Goal: Task Accomplishment & Management: Manage account settings

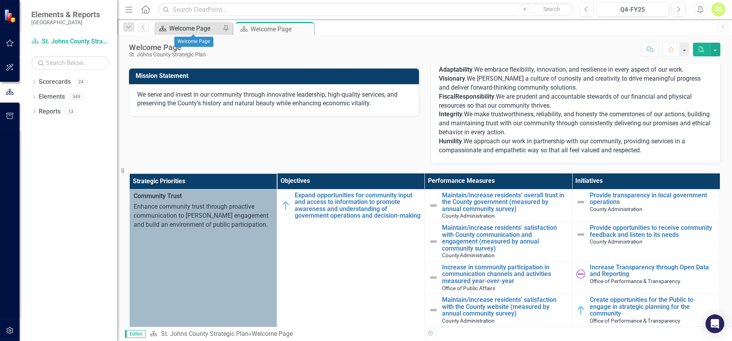
click at [197, 30] on div "Welcome Page" at bounding box center [195, 28] width 52 height 10
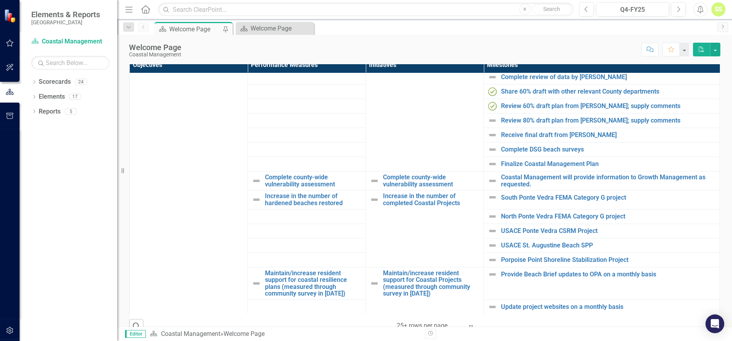
scroll to position [228, 0]
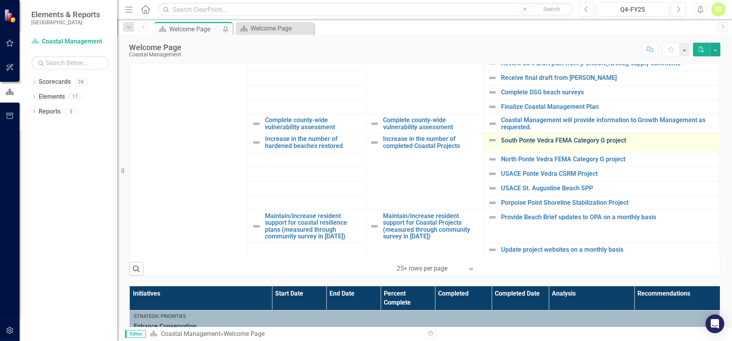
click at [552, 141] on link "South Ponte Vedra FEMA Category G project" at bounding box center [608, 140] width 215 height 7
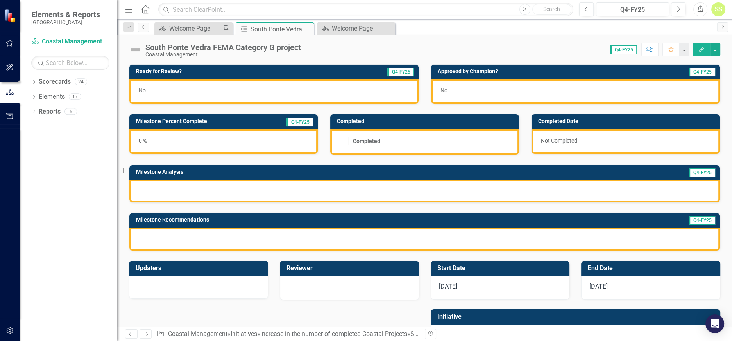
click at [247, 186] on div at bounding box center [424, 190] width 591 height 23
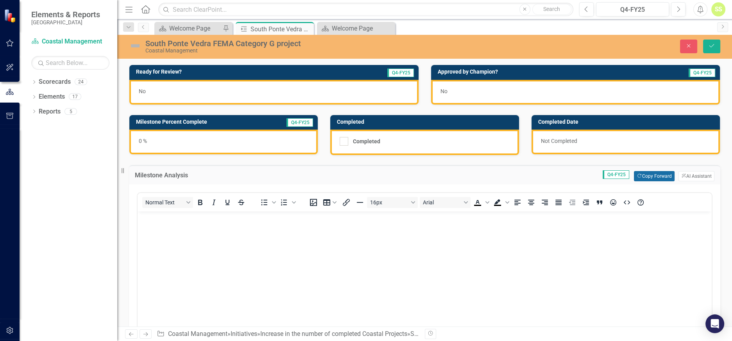
click at [643, 176] on button "Copy Forward Copy Forward" at bounding box center [654, 176] width 40 height 10
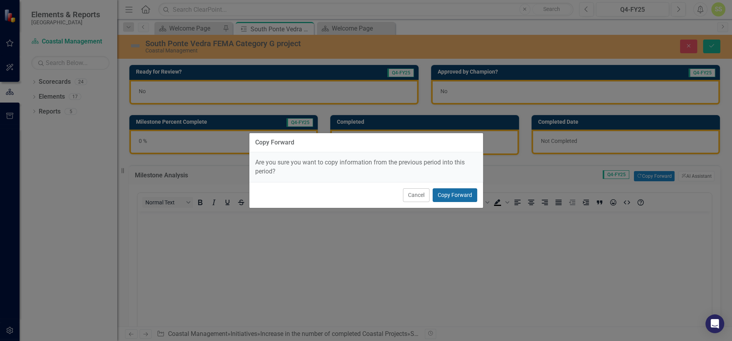
click at [453, 193] on button "Copy Forward" at bounding box center [455, 195] width 45 height 14
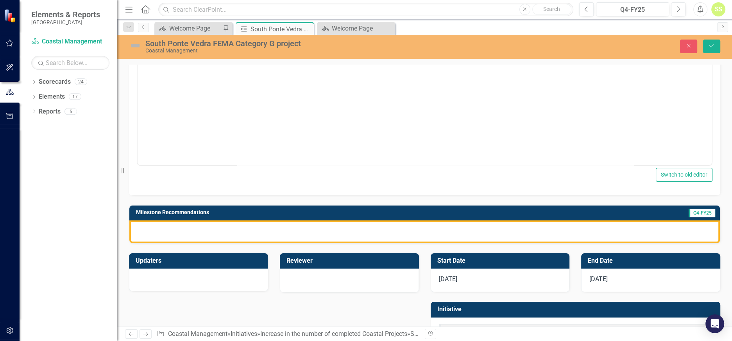
scroll to position [213, 0]
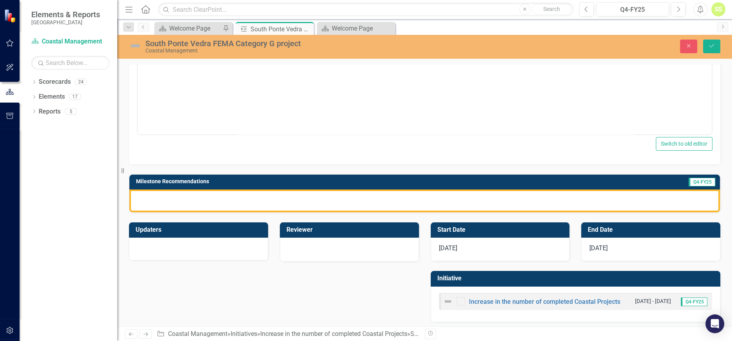
click at [275, 199] on div at bounding box center [424, 200] width 591 height 23
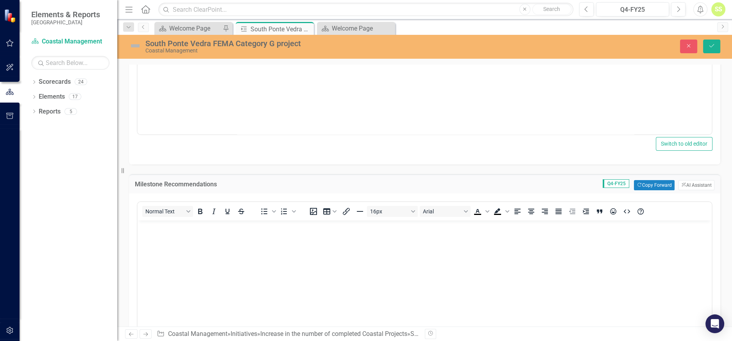
scroll to position [0, 0]
click at [642, 183] on button "Copy Forward Copy Forward" at bounding box center [654, 185] width 40 height 10
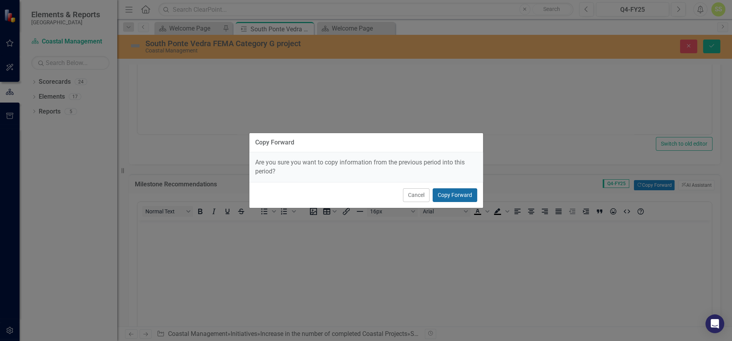
click at [455, 194] on button "Copy Forward" at bounding box center [455, 195] width 45 height 14
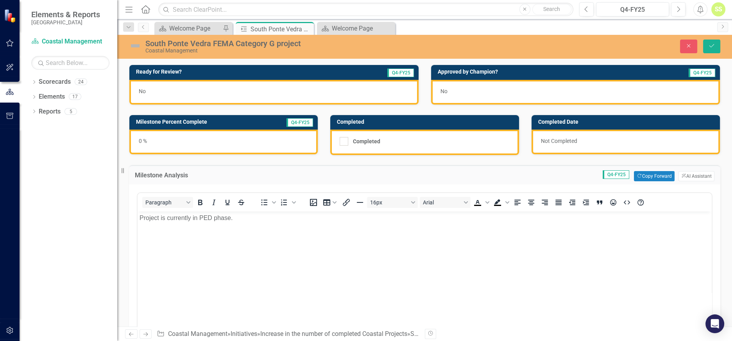
click at [158, 140] on div "0 %" at bounding box center [223, 141] width 188 height 25
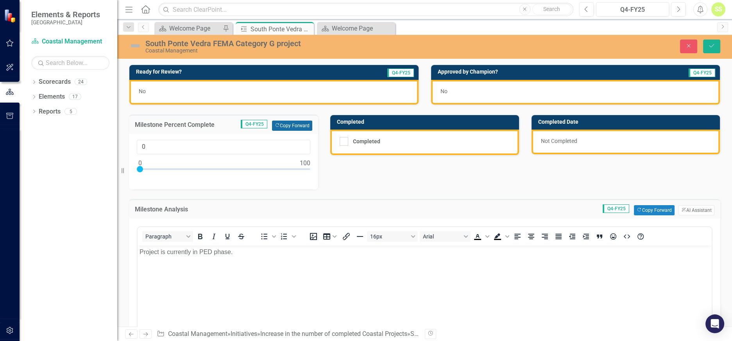
click at [290, 124] on button "Copy Forward Copy Forward" at bounding box center [292, 125] width 40 height 10
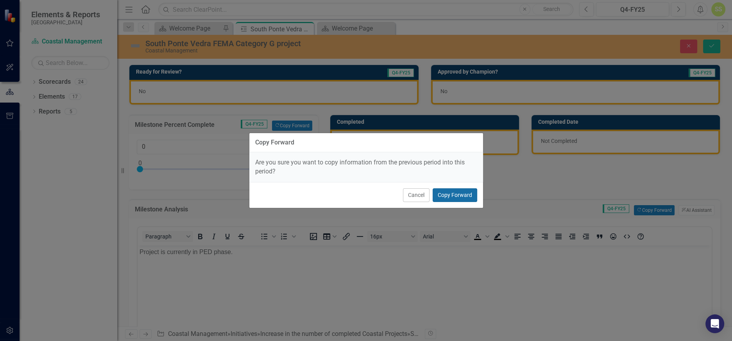
click at [450, 190] on button "Copy Forward" at bounding box center [455, 195] width 45 height 14
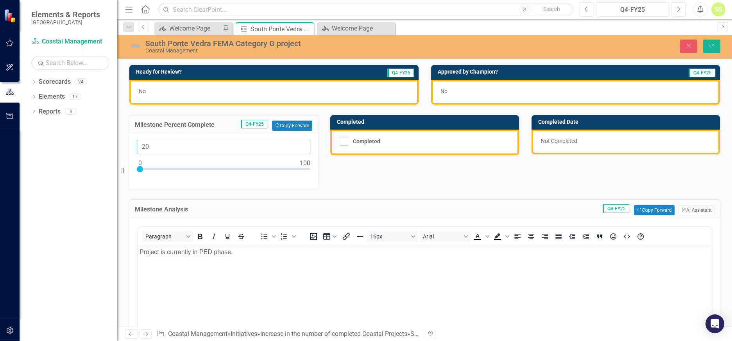
click at [288, 146] on input "20" at bounding box center [224, 147] width 174 height 14
type input "25"
click at [163, 85] on div "No" at bounding box center [273, 92] width 289 height 25
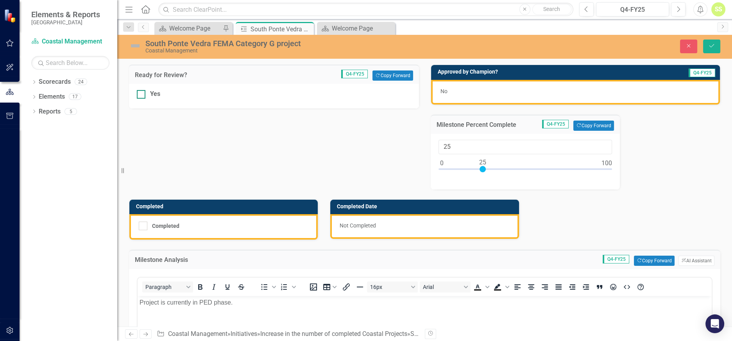
click at [142, 93] on div at bounding box center [141, 94] width 9 height 9
click at [142, 93] on input "Yes" at bounding box center [139, 92] width 5 height 5
checkbox input "true"
click at [714, 48] on icon "Save" at bounding box center [711, 45] width 7 height 5
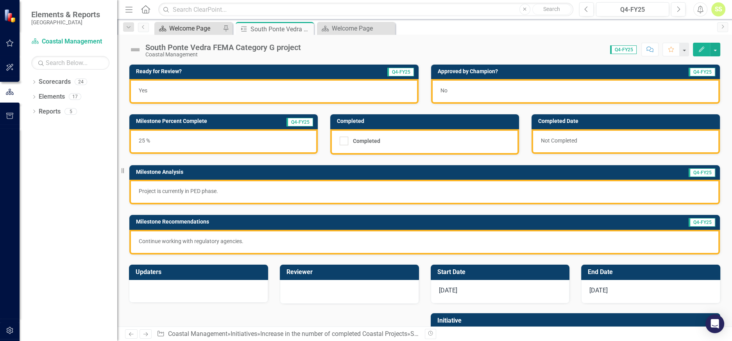
click at [189, 30] on div "Welcome Page" at bounding box center [195, 28] width 52 height 10
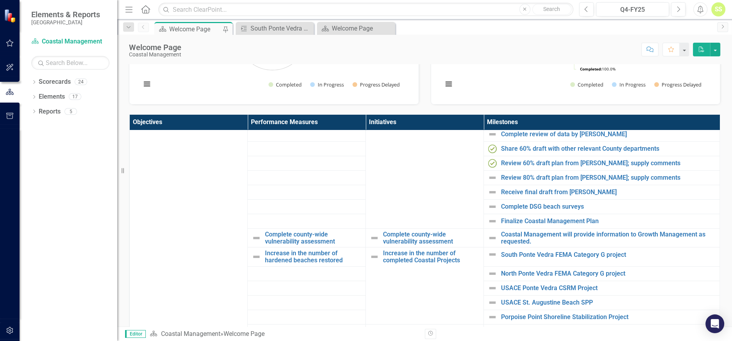
scroll to position [228, 0]
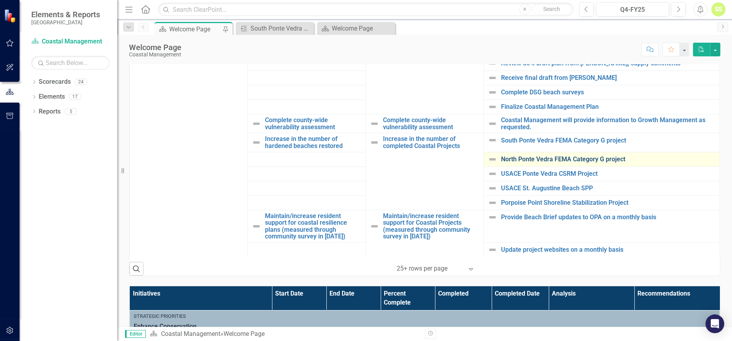
click at [592, 157] on link "North Ponte Vedra FEMA Category G project" at bounding box center [608, 159] width 215 height 7
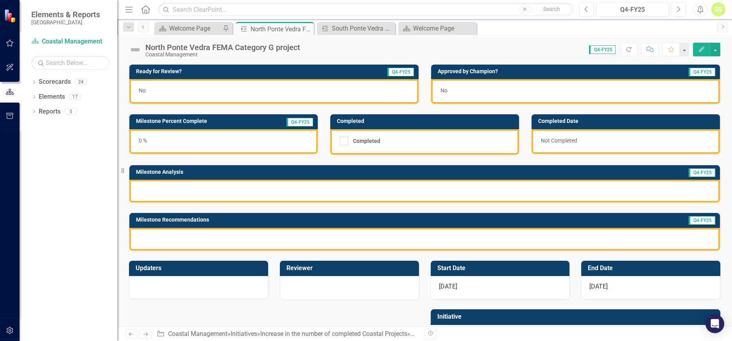
click at [270, 187] on div at bounding box center [424, 190] width 591 height 23
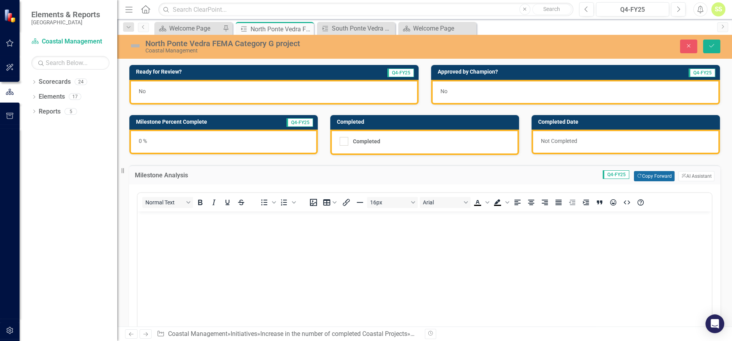
click at [637, 174] on button "Copy Forward Copy Forward" at bounding box center [654, 176] width 40 height 10
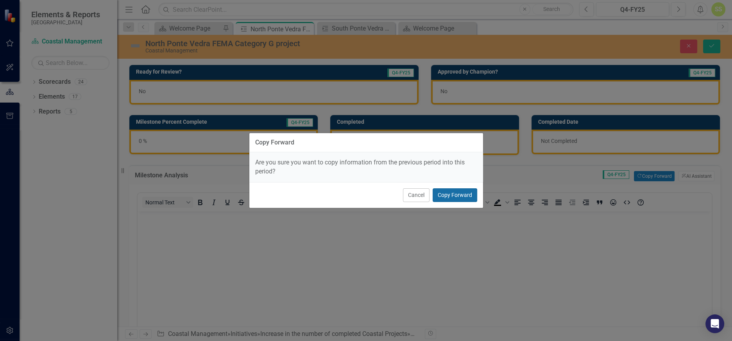
click at [458, 193] on button "Copy Forward" at bounding box center [455, 195] width 45 height 14
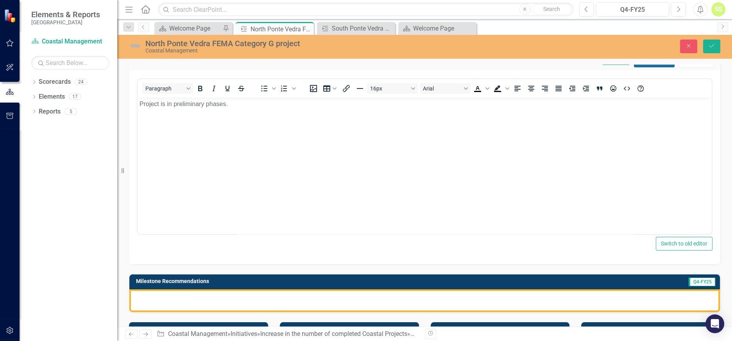
scroll to position [213, 0]
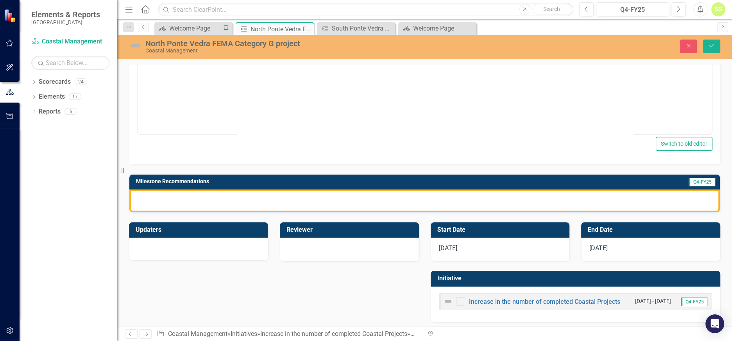
click at [640, 199] on div at bounding box center [424, 200] width 591 height 23
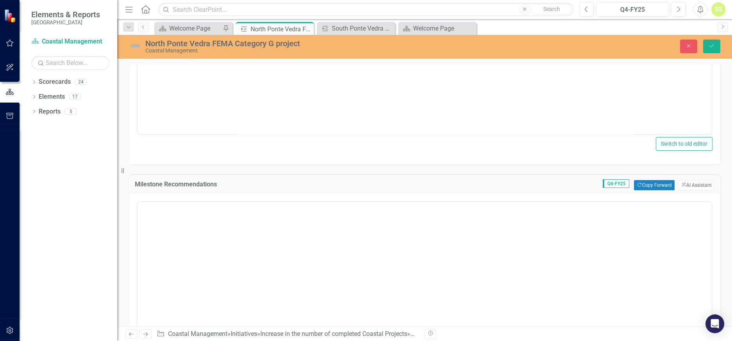
scroll to position [0, 0]
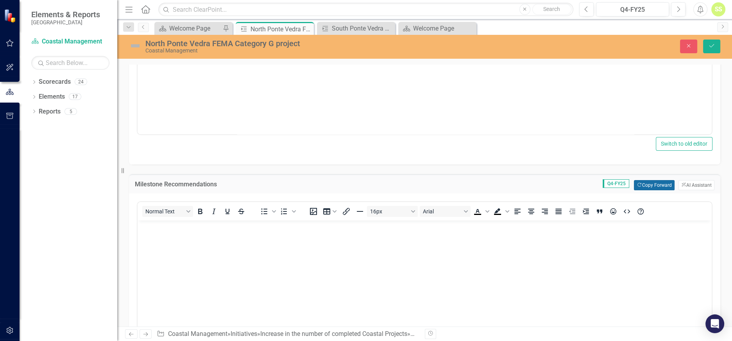
click at [642, 183] on button "Copy Forward Copy Forward" at bounding box center [654, 185] width 40 height 10
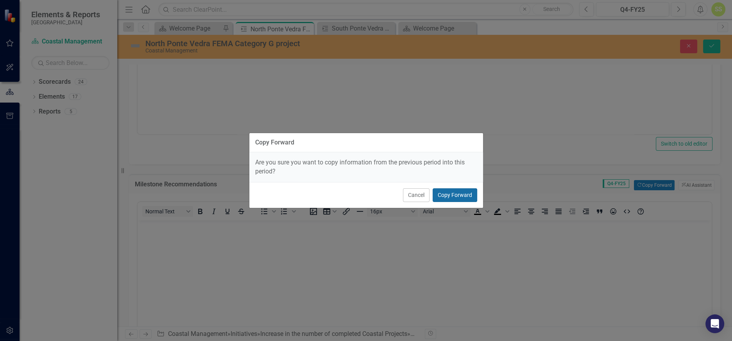
click at [462, 192] on button "Copy Forward" at bounding box center [455, 195] width 45 height 14
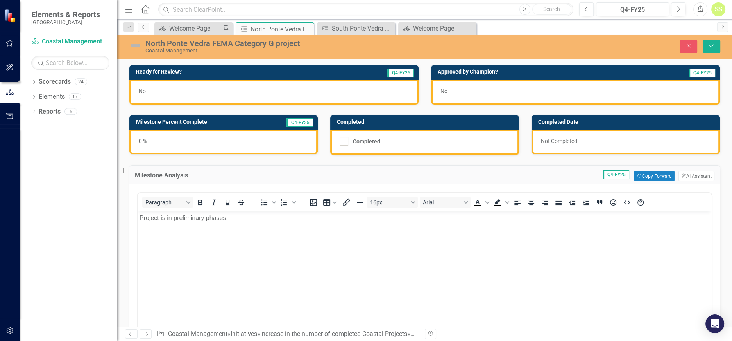
click at [206, 139] on div "0 %" at bounding box center [223, 141] width 188 height 25
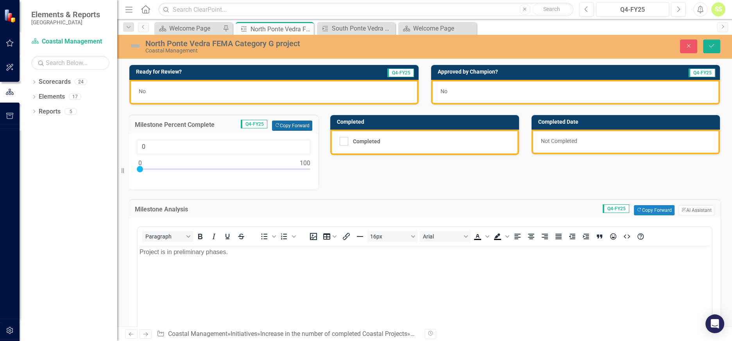
click at [293, 124] on button "Copy Forward Copy Forward" at bounding box center [292, 125] width 40 height 10
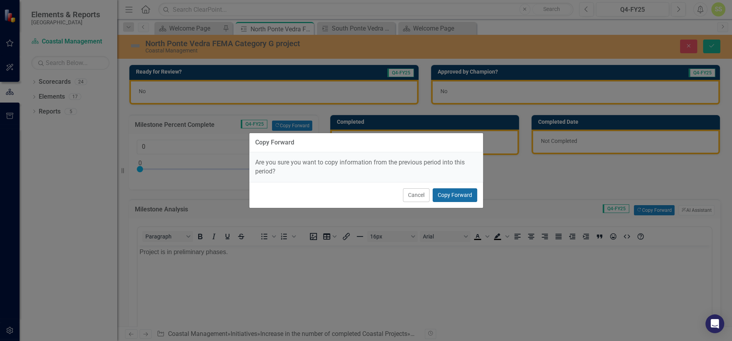
click at [458, 199] on button "Copy Forward" at bounding box center [455, 195] width 45 height 14
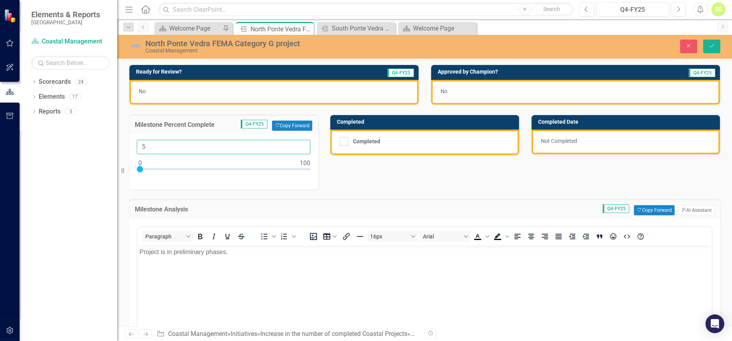
click at [268, 145] on input "5" at bounding box center [224, 147] width 174 height 14
click at [145, 145] on input "07" at bounding box center [224, 147] width 174 height 14
type input "7"
click at [199, 90] on div "No" at bounding box center [273, 92] width 289 height 25
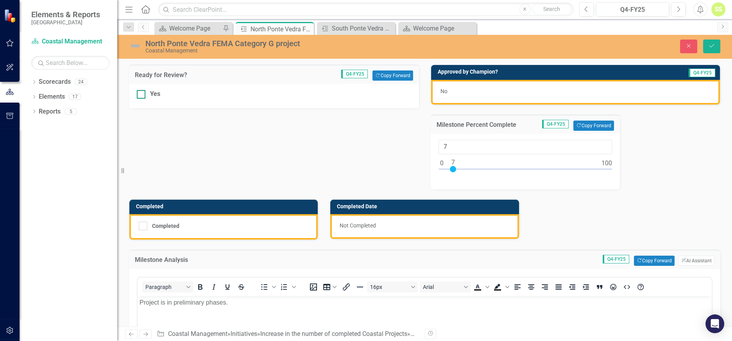
click at [144, 95] on div at bounding box center [141, 94] width 9 height 9
click at [142, 95] on input "Yes" at bounding box center [139, 92] width 5 height 5
checkbox input "true"
click at [708, 45] on button "Save" at bounding box center [711, 46] width 17 height 14
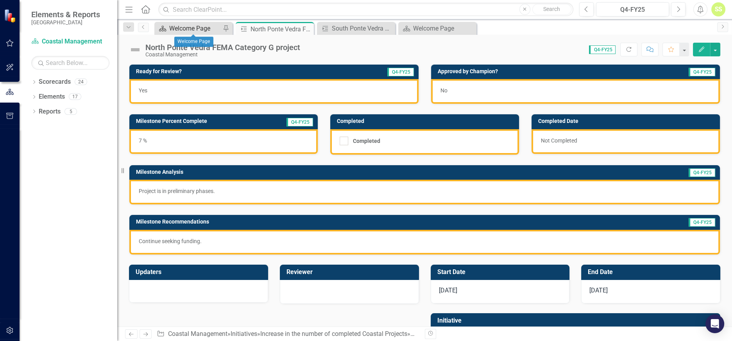
click at [199, 26] on div "Welcome Page" at bounding box center [195, 28] width 52 height 10
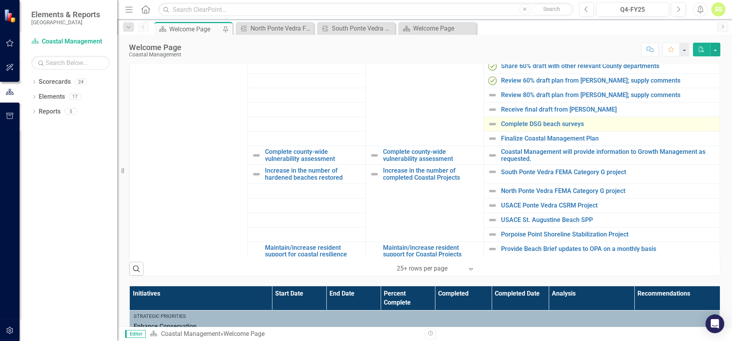
scroll to position [89, 0]
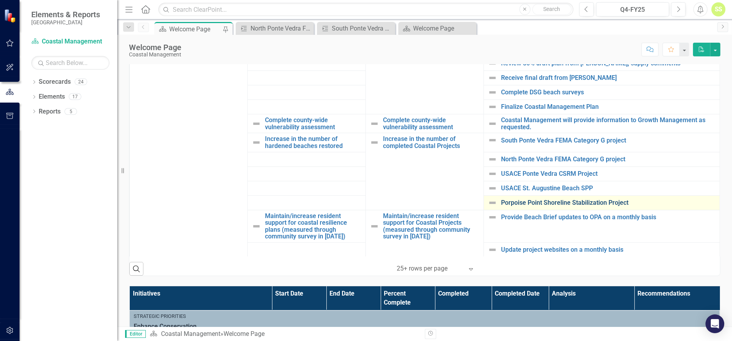
click at [553, 199] on link "Porpoise Point Shoreline Stabilization Project" at bounding box center [608, 202] width 215 height 7
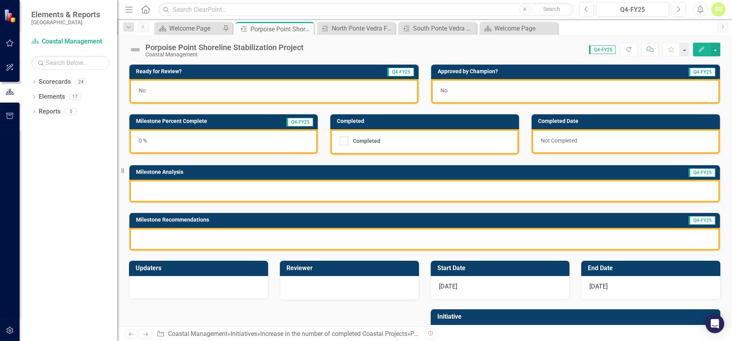
click at [355, 183] on div at bounding box center [424, 190] width 591 height 23
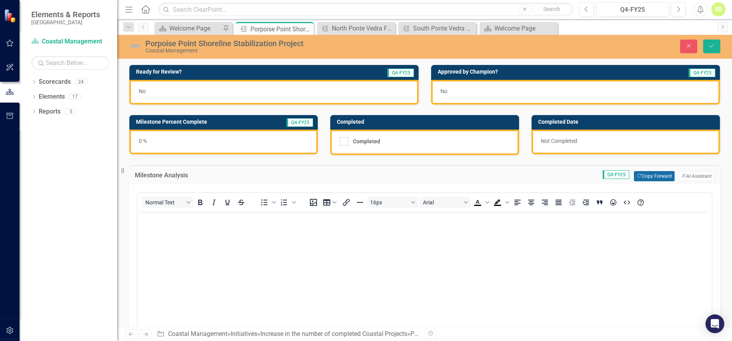
click at [639, 174] on button "Copy Forward Copy Forward" at bounding box center [654, 176] width 40 height 10
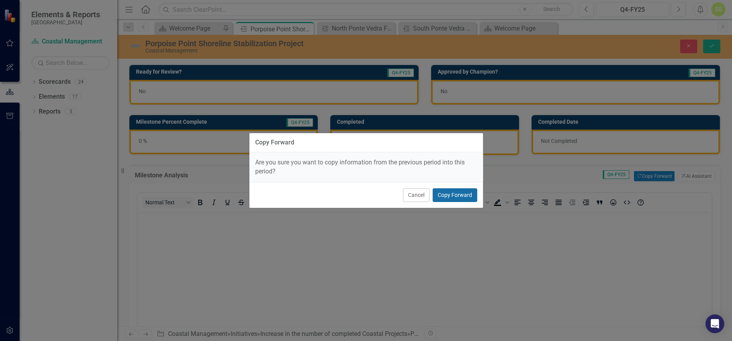
click at [467, 195] on button "Copy Forward" at bounding box center [455, 195] width 45 height 14
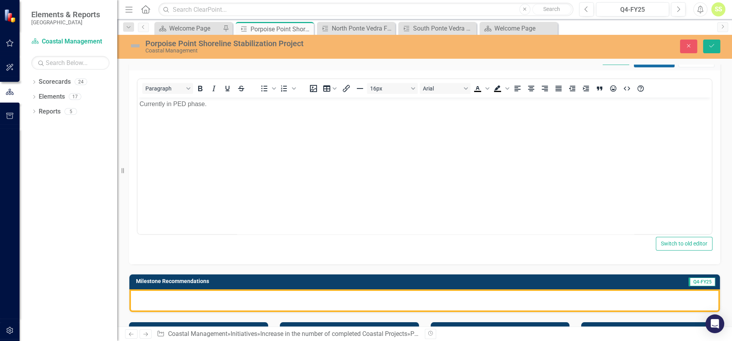
scroll to position [213, 0]
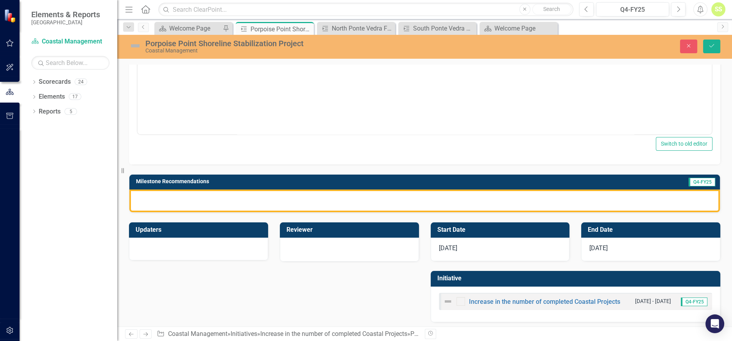
click at [665, 199] on div at bounding box center [424, 200] width 591 height 23
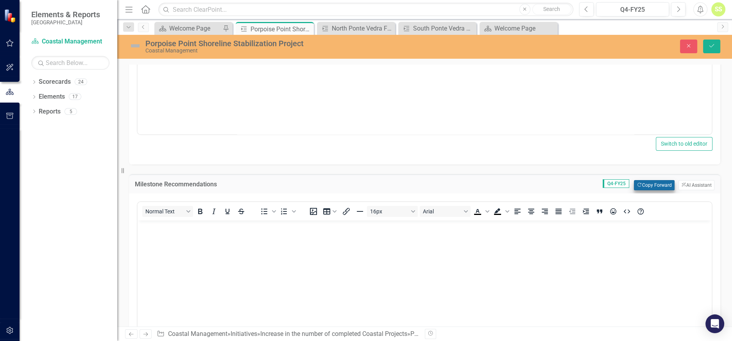
scroll to position [0, 0]
click at [650, 183] on button "Copy Forward Copy Forward" at bounding box center [654, 185] width 40 height 10
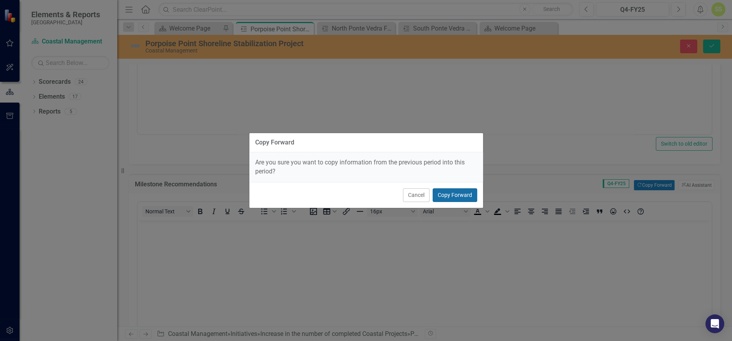
click at [461, 190] on button "Copy Forward" at bounding box center [455, 195] width 45 height 14
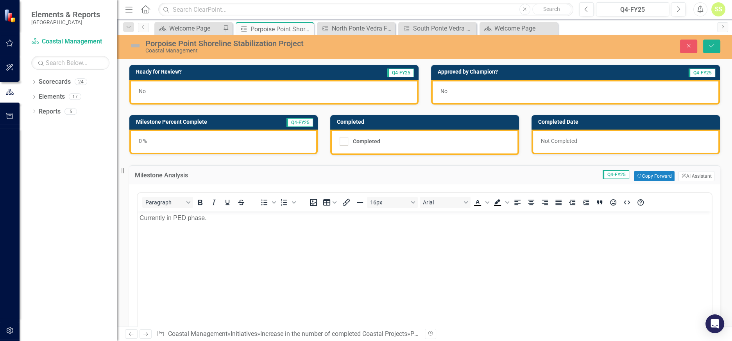
click at [230, 136] on div "0 %" at bounding box center [223, 141] width 188 height 25
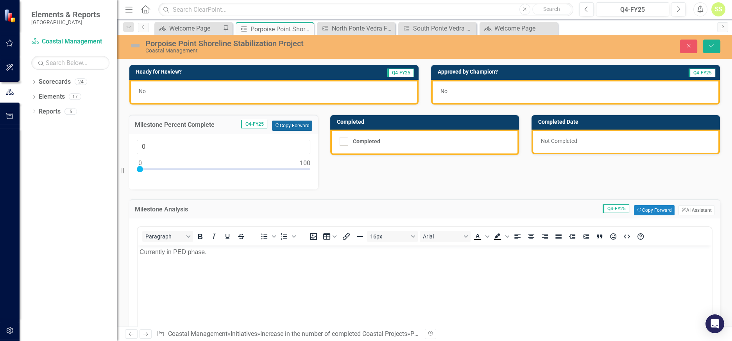
click at [300, 122] on button "Copy Forward Copy Forward" at bounding box center [292, 125] width 40 height 10
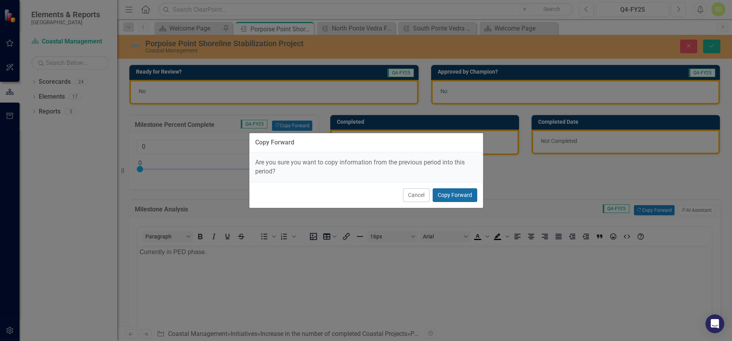
click at [468, 190] on button "Copy Forward" at bounding box center [455, 195] width 45 height 14
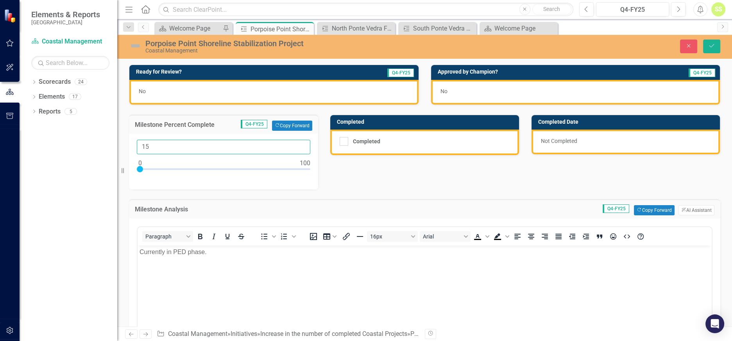
click at [224, 144] on input "15" at bounding box center [224, 147] width 174 height 14
type input "17"
click at [310, 80] on div "No" at bounding box center [273, 92] width 289 height 25
click at [309, 80] on div "No" at bounding box center [273, 92] width 289 height 25
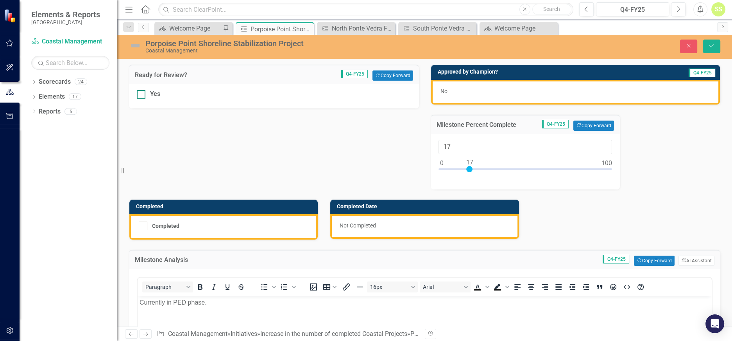
click at [144, 92] on div at bounding box center [141, 94] width 9 height 9
click at [142, 92] on input "Yes" at bounding box center [139, 92] width 5 height 5
checkbox input "true"
click at [708, 47] on button "Save" at bounding box center [711, 46] width 17 height 14
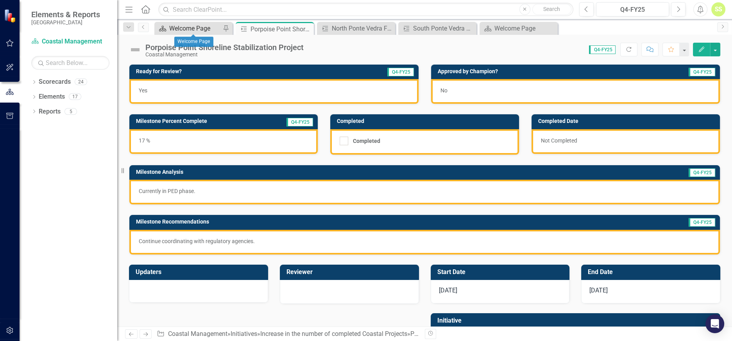
click at [194, 32] on div "Welcome Page" at bounding box center [195, 28] width 52 height 10
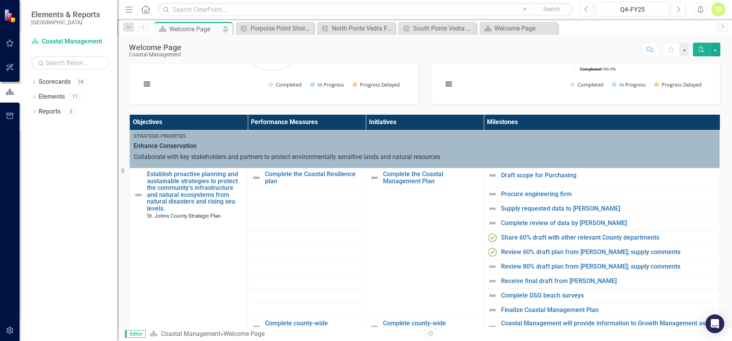
scroll to position [228, 0]
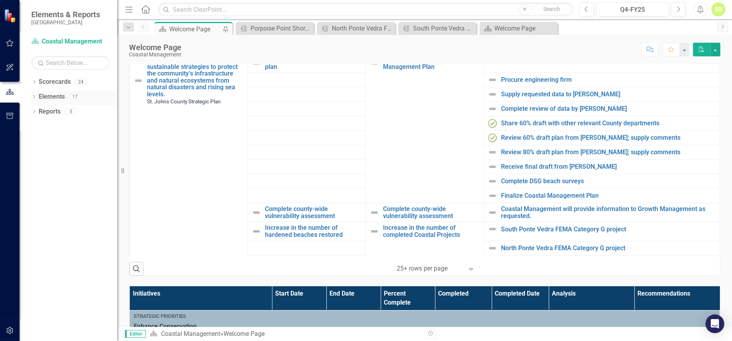
click at [57, 97] on link "Elements" at bounding box center [52, 96] width 26 height 9
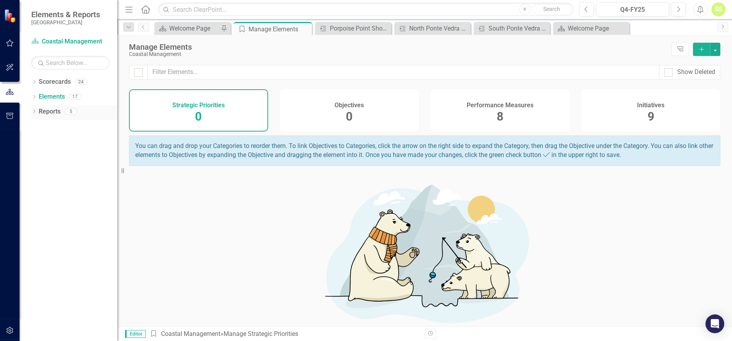
click at [57, 111] on link "Reports" at bounding box center [50, 111] width 22 height 9
click at [59, 82] on link "Scorecards" at bounding box center [55, 81] width 32 height 9
click at [35, 81] on icon at bounding box center [34, 82] width 2 height 4
click at [35, 82] on icon "Dropdown" at bounding box center [33, 81] width 4 height 5
click at [35, 94] on div "Dropdown" at bounding box center [33, 97] width 5 height 7
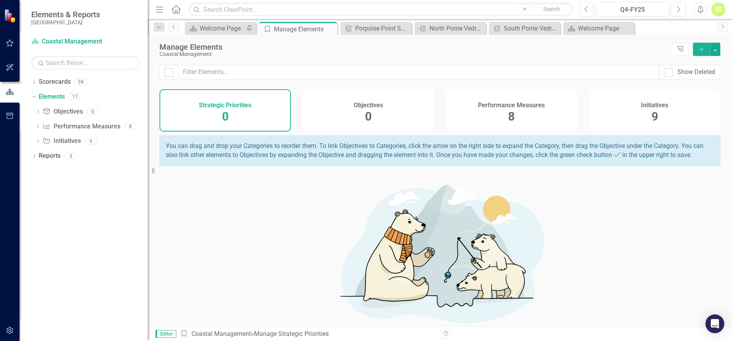
drag, startPoint x: 118, startPoint y: 147, endPoint x: 148, endPoint y: 150, distance: 29.8
click at [148, 150] on div "Resize" at bounding box center [151, 170] width 6 height 341
click at [86, 140] on div "9" at bounding box center [91, 141] width 13 height 7
click at [81, 140] on div "Initiative Initiatives 9" at bounding box center [95, 141] width 105 height 15
click at [79, 139] on link "Initiative Initiatives" at bounding box center [62, 140] width 38 height 9
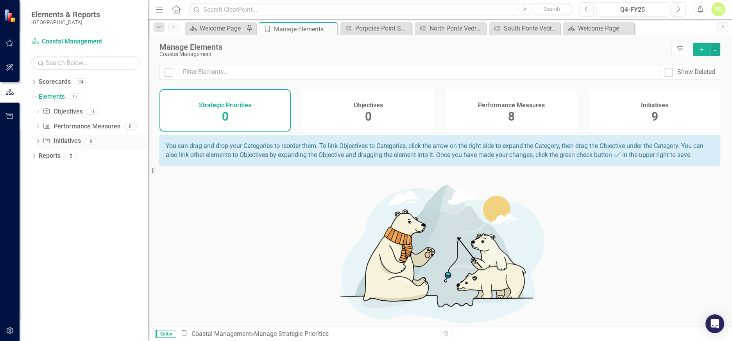
click at [77, 139] on link "Initiative Initiatives" at bounding box center [62, 140] width 38 height 9
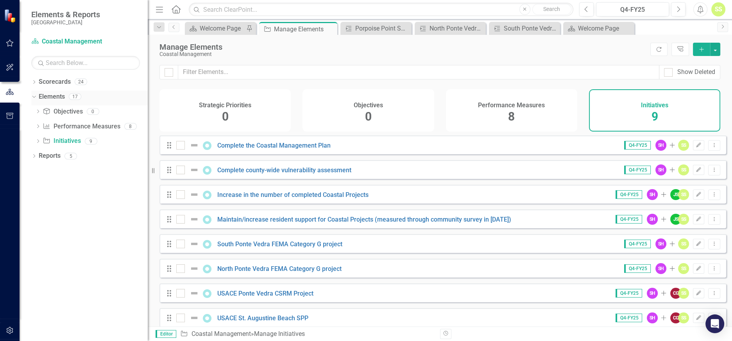
click at [71, 97] on div "17" at bounding box center [75, 96] width 13 height 7
click at [67, 96] on div "Elements 17" at bounding box center [93, 97] width 109 height 15
click at [225, 27] on div "Welcome Page" at bounding box center [222, 28] width 45 height 10
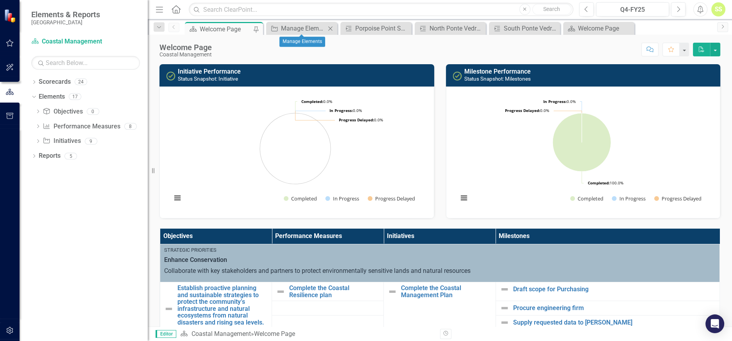
click at [330, 27] on icon "Close" at bounding box center [330, 28] width 8 height 6
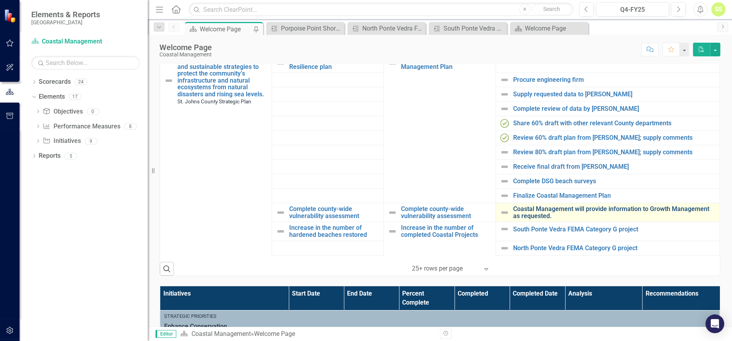
scroll to position [89, 0]
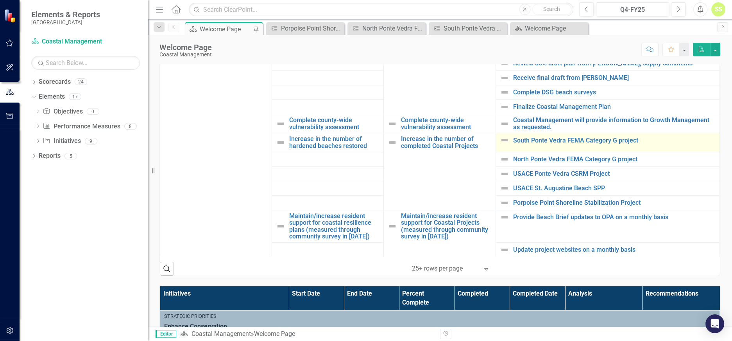
click at [500, 138] on img at bounding box center [504, 139] width 9 height 9
click at [500, 139] on img at bounding box center [504, 139] width 9 height 9
click at [535, 140] on link "South Ponte Vedra FEMA Category G project" at bounding box center [614, 140] width 203 height 7
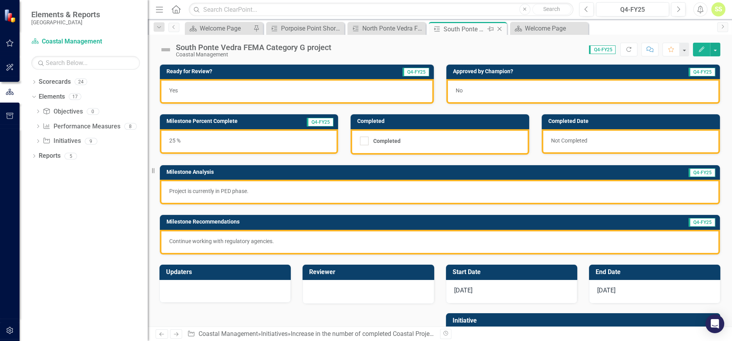
click at [501, 30] on icon at bounding box center [500, 29] width 4 height 4
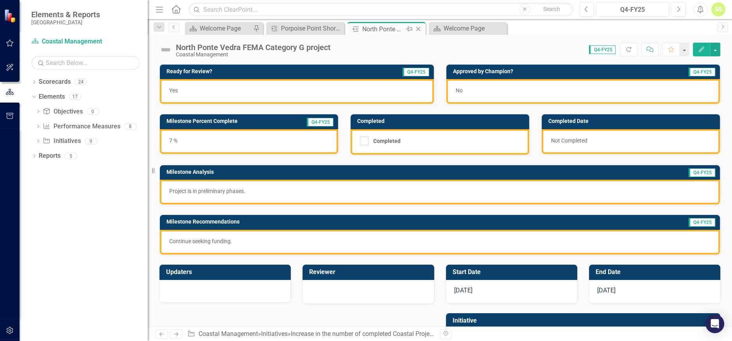
click at [419, 30] on icon "Close" at bounding box center [418, 29] width 8 height 6
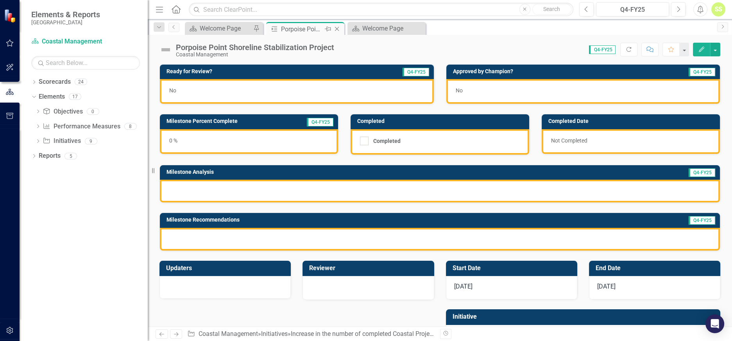
click at [338, 28] on icon "Close" at bounding box center [337, 29] width 8 height 6
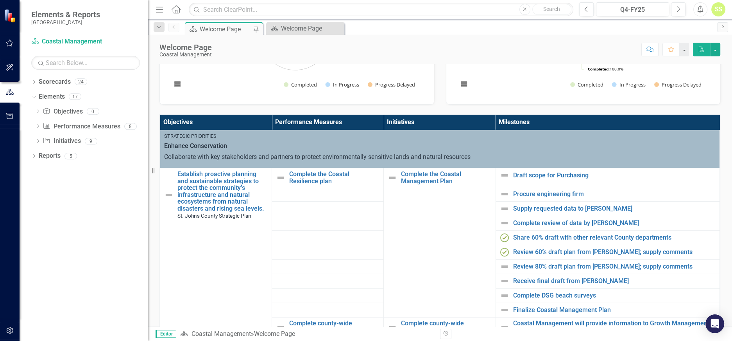
scroll to position [89, 0]
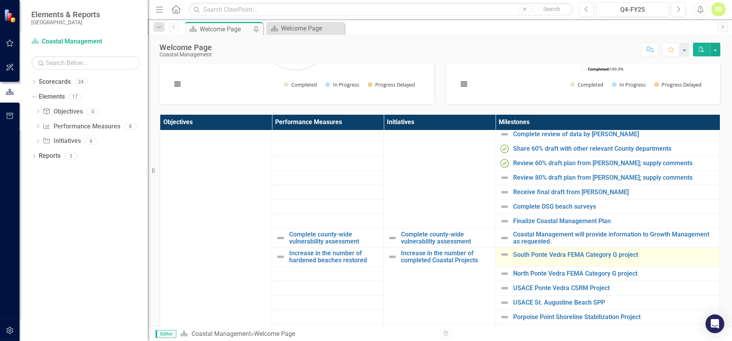
click at [500, 253] on img at bounding box center [504, 253] width 9 height 9
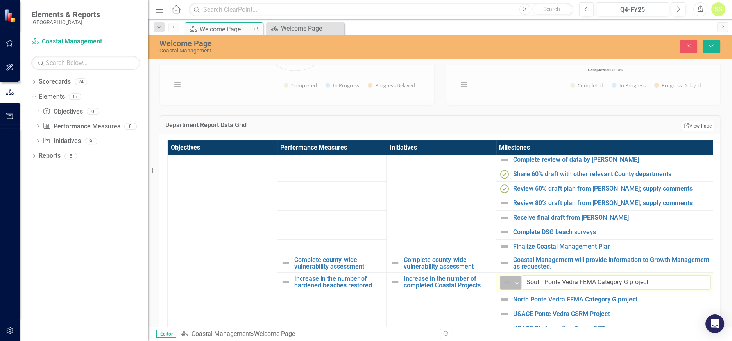
click at [516, 281] on icon "Expand" at bounding box center [517, 282] width 8 height 6
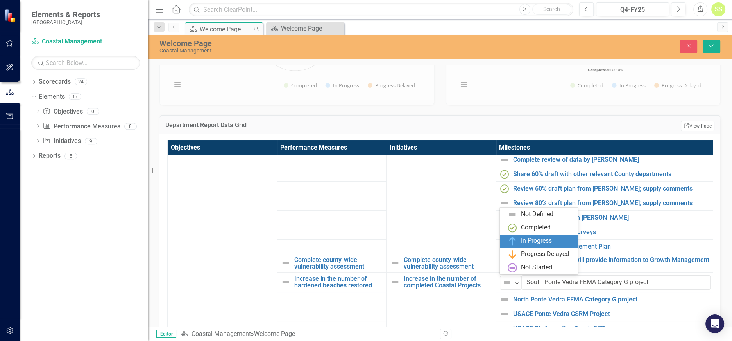
click at [523, 242] on div "In Progress" at bounding box center [536, 240] width 31 height 9
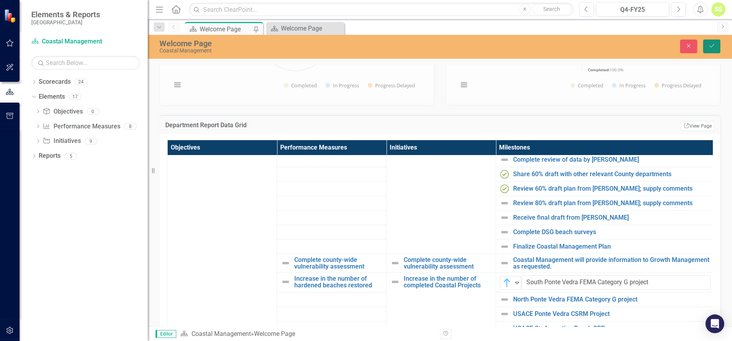
click at [707, 47] on button "Save" at bounding box center [711, 46] width 17 height 14
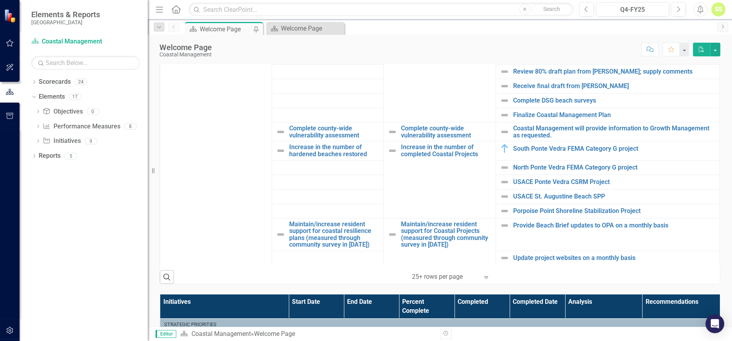
scroll to position [228, 0]
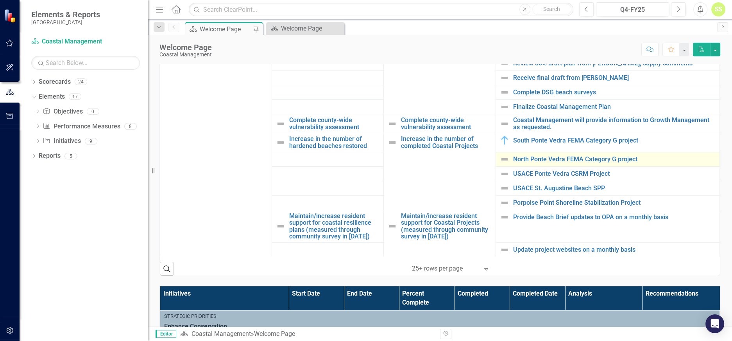
click at [500, 158] on img at bounding box center [504, 158] width 9 height 9
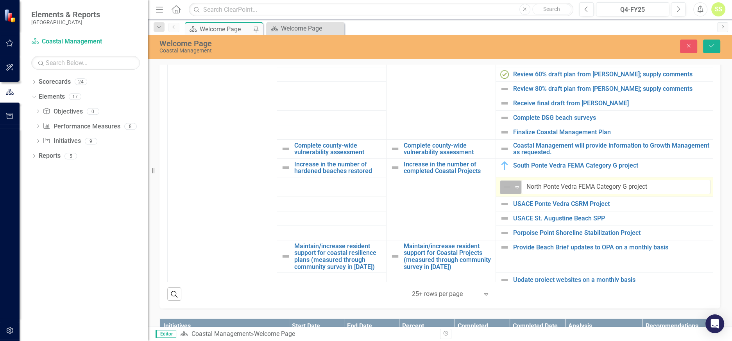
click at [515, 185] on icon "Expand" at bounding box center [517, 187] width 8 height 6
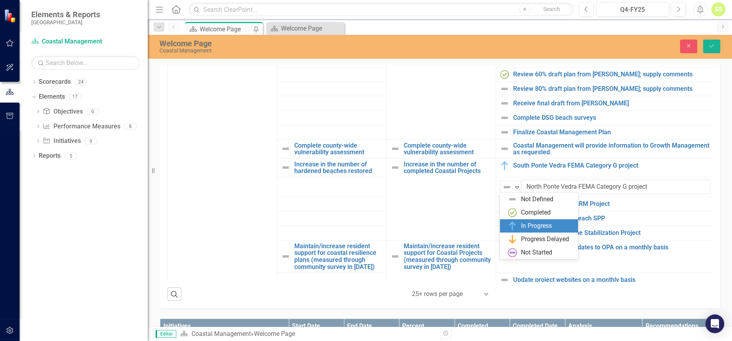
click at [517, 222] on img at bounding box center [512, 225] width 9 height 9
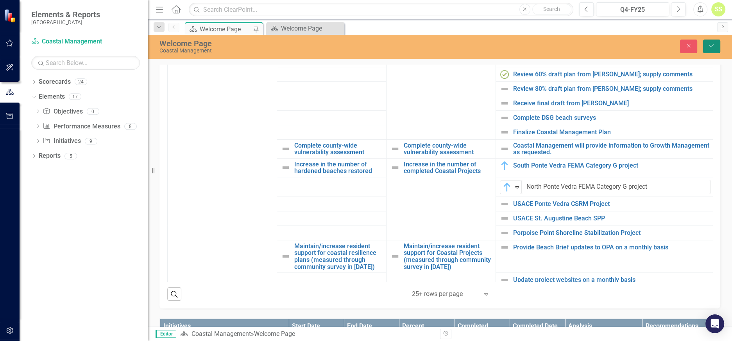
click at [712, 46] on icon "Save" at bounding box center [711, 45] width 7 height 5
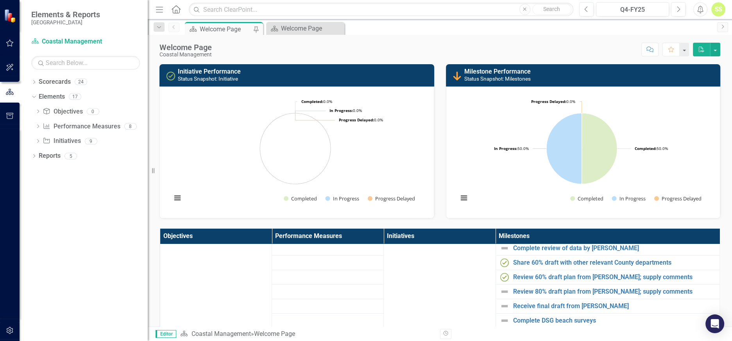
scroll to position [223, 0]
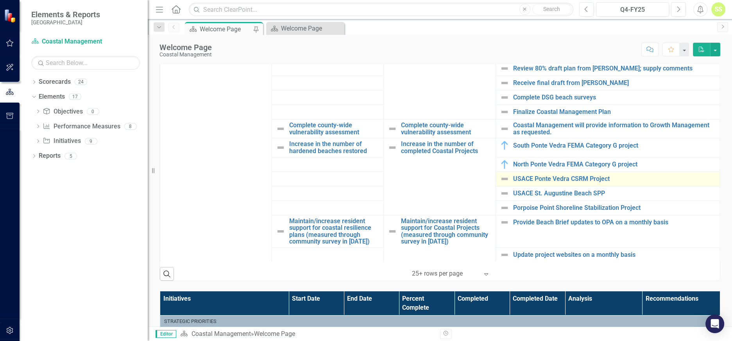
click at [500, 178] on img at bounding box center [504, 178] width 9 height 9
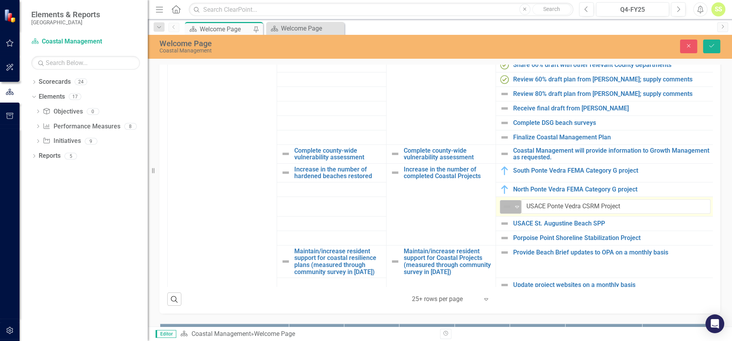
click at [515, 203] on icon "Expand" at bounding box center [517, 206] width 8 height 6
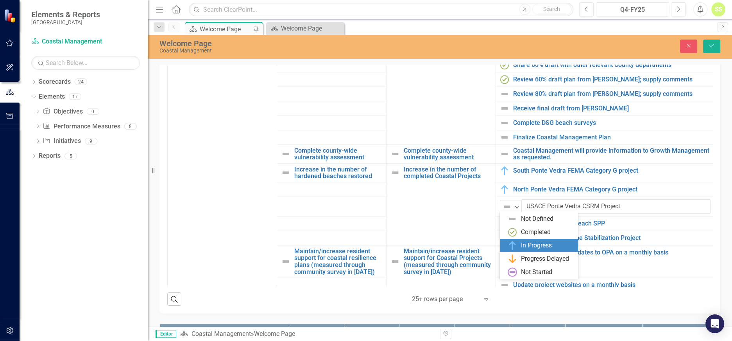
click at [527, 242] on div "In Progress" at bounding box center [536, 245] width 31 height 9
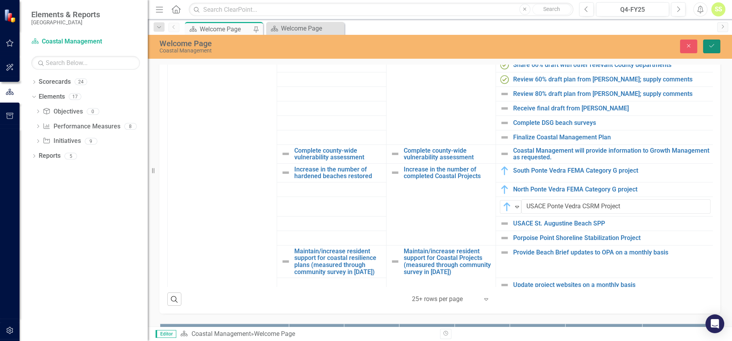
click at [710, 48] on icon "Save" at bounding box center [711, 45] width 7 height 5
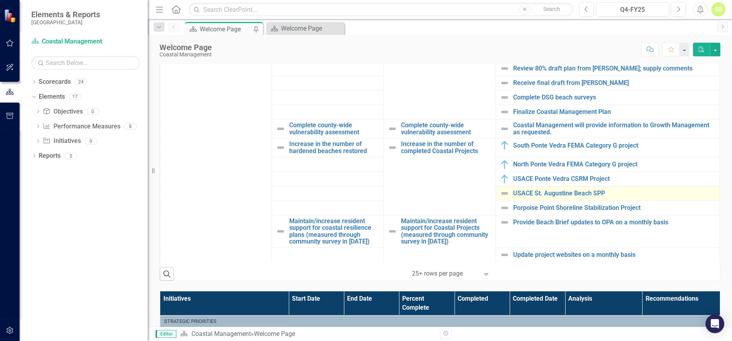
click at [500, 192] on img at bounding box center [504, 192] width 9 height 9
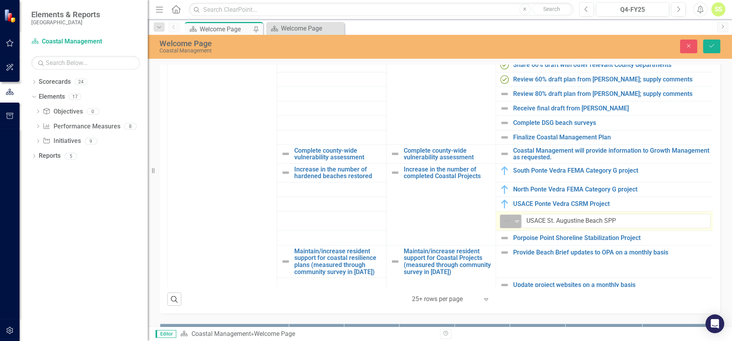
click at [518, 221] on icon at bounding box center [517, 221] width 4 height 2
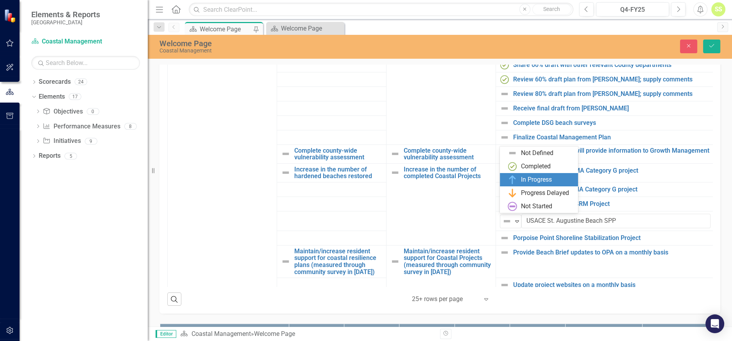
click at [527, 180] on div "In Progress" at bounding box center [536, 179] width 31 height 9
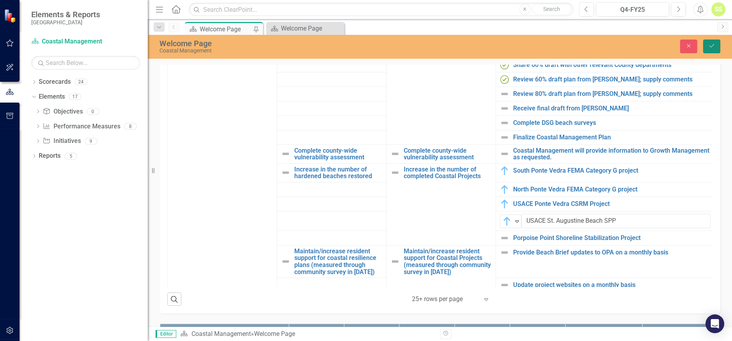
click at [712, 47] on icon "Save" at bounding box center [711, 45] width 7 height 5
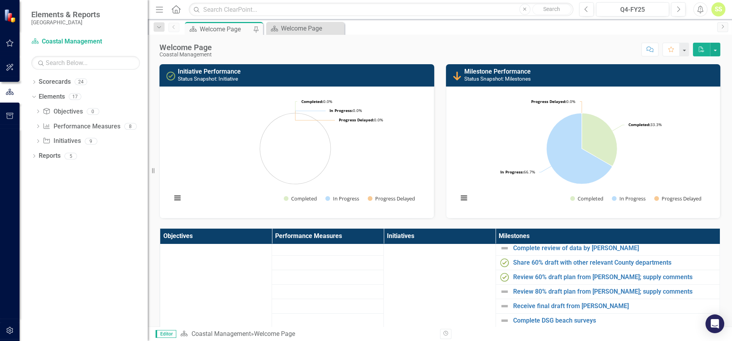
scroll to position [337, 0]
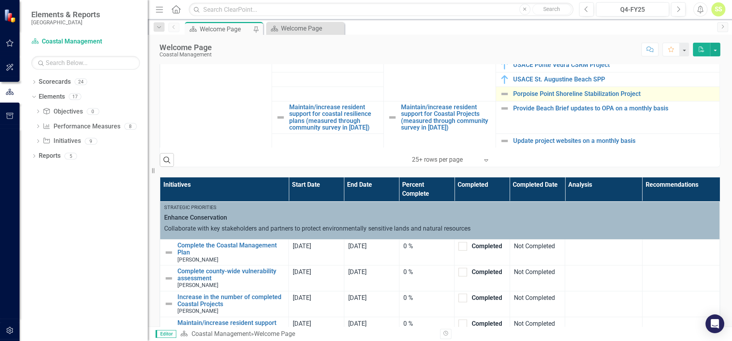
click at [500, 92] on img at bounding box center [504, 93] width 9 height 9
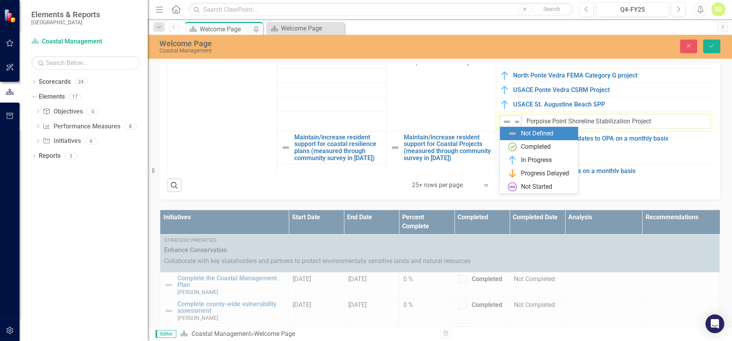
click at [515, 122] on icon "Expand" at bounding box center [517, 121] width 8 height 6
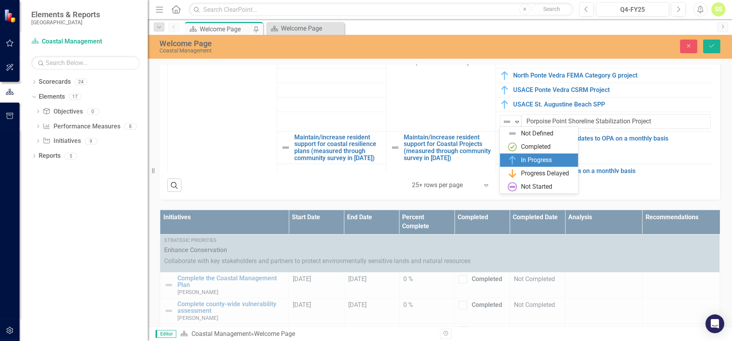
click at [519, 158] on div "In Progress" at bounding box center [541, 159] width 66 height 9
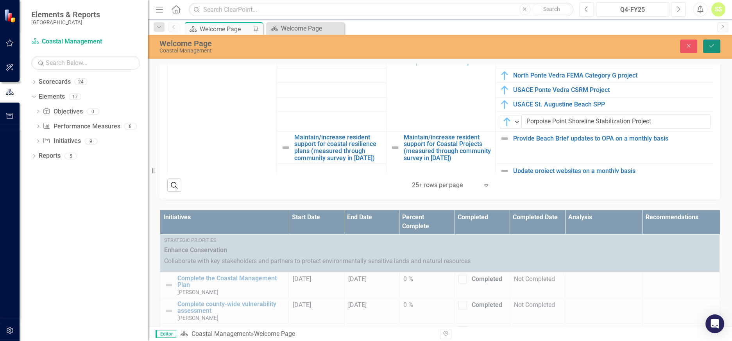
click at [708, 45] on icon "Save" at bounding box center [711, 45] width 7 height 5
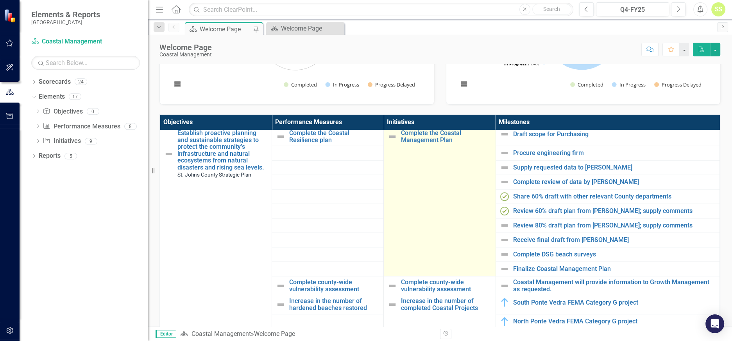
scroll to position [0, 0]
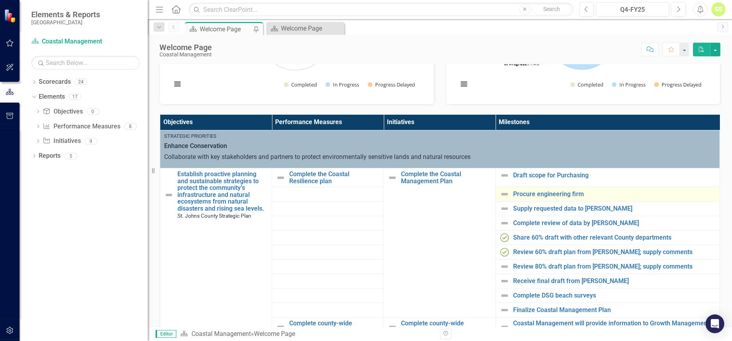
click at [500, 192] on img at bounding box center [504, 193] width 9 height 9
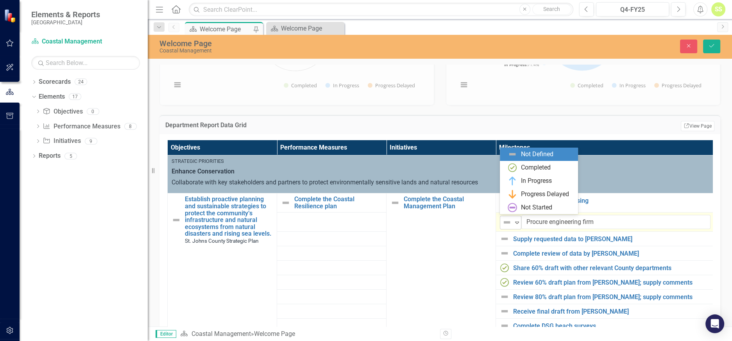
click at [514, 219] on icon "Expand" at bounding box center [517, 222] width 8 height 6
click at [520, 170] on div "Completed" at bounding box center [541, 167] width 66 height 9
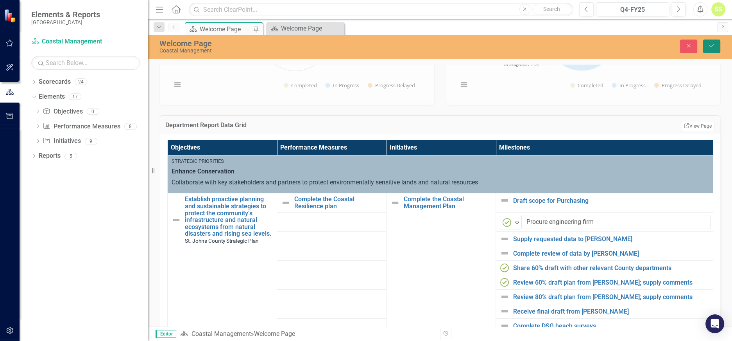
click at [713, 47] on icon "Save" at bounding box center [711, 45] width 7 height 5
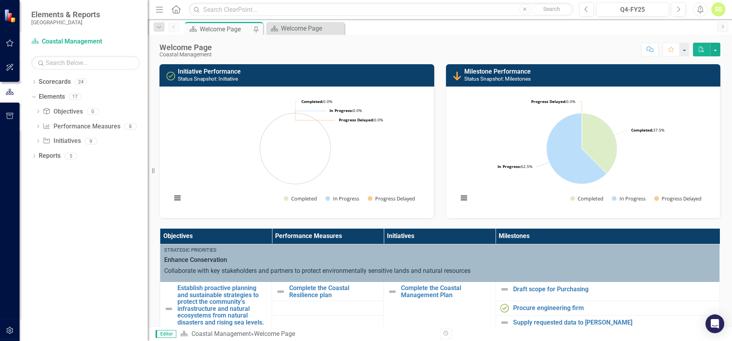
scroll to position [114, 0]
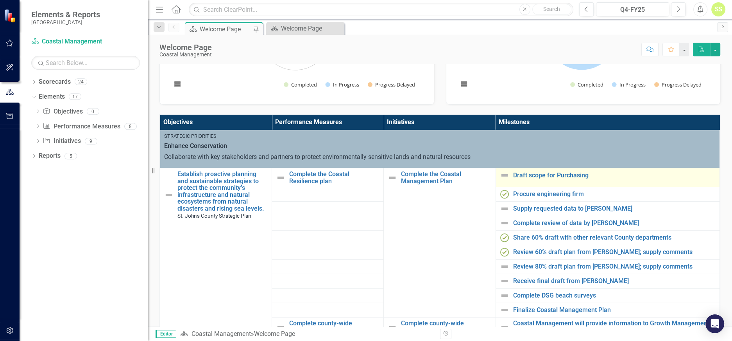
click at [500, 174] on img at bounding box center [504, 174] width 9 height 9
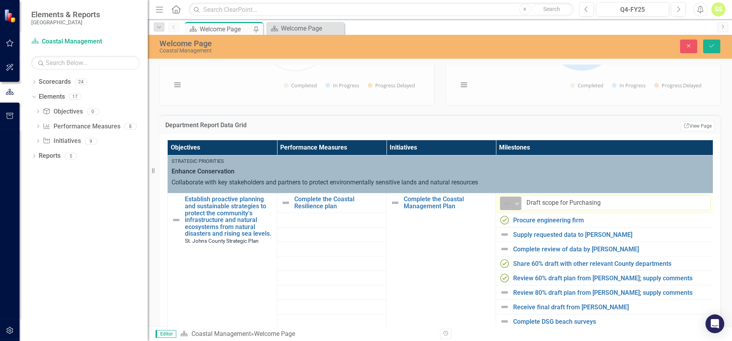
click at [515, 203] on icon at bounding box center [517, 204] width 4 height 2
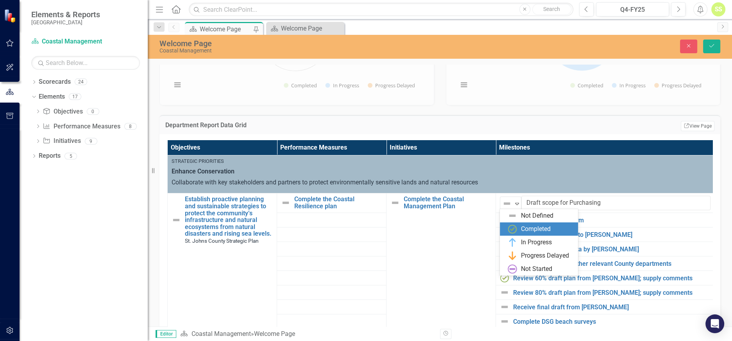
click at [519, 225] on div "Completed" at bounding box center [541, 228] width 66 height 9
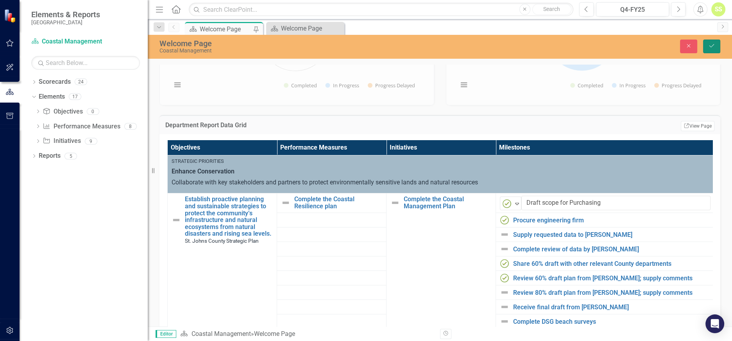
click at [713, 45] on icon "Save" at bounding box center [711, 45] width 7 height 5
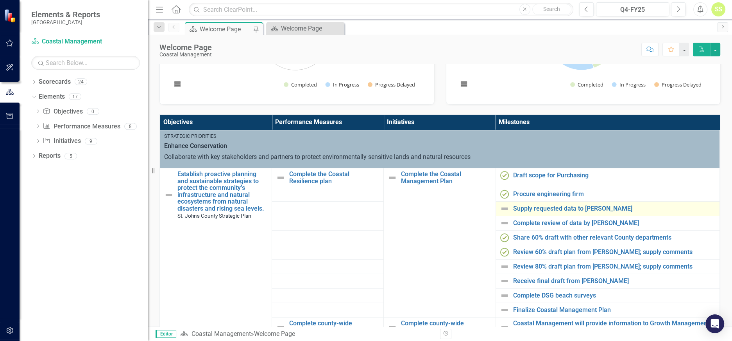
click at [500, 207] on img at bounding box center [504, 208] width 9 height 9
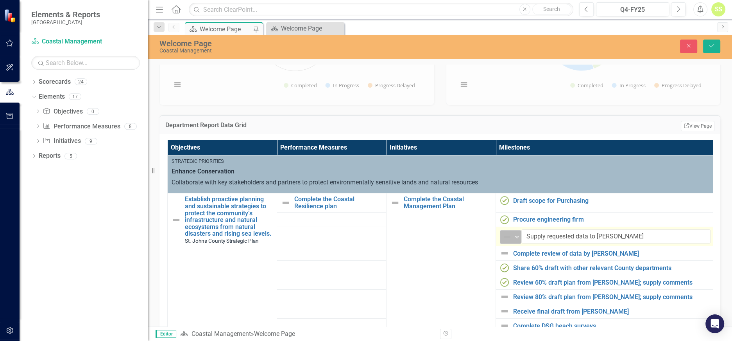
click at [515, 233] on icon "Expand" at bounding box center [517, 236] width 8 height 6
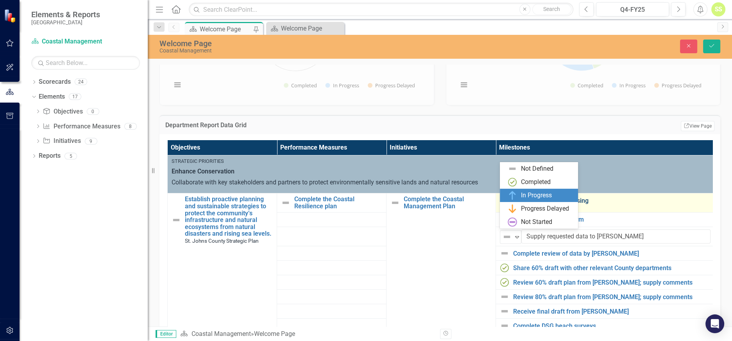
click at [524, 197] on div "In Progress" at bounding box center [536, 195] width 31 height 9
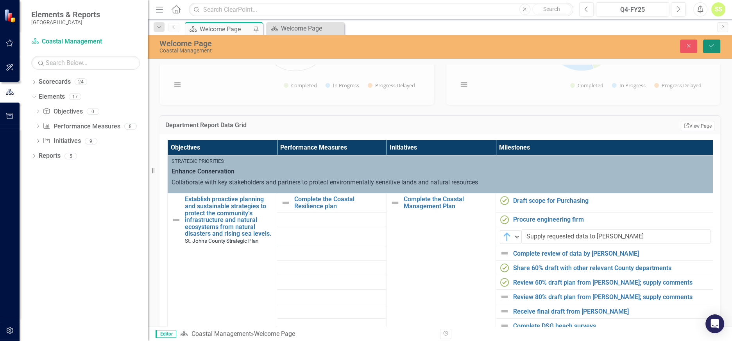
click at [710, 48] on button "Save" at bounding box center [711, 46] width 17 height 14
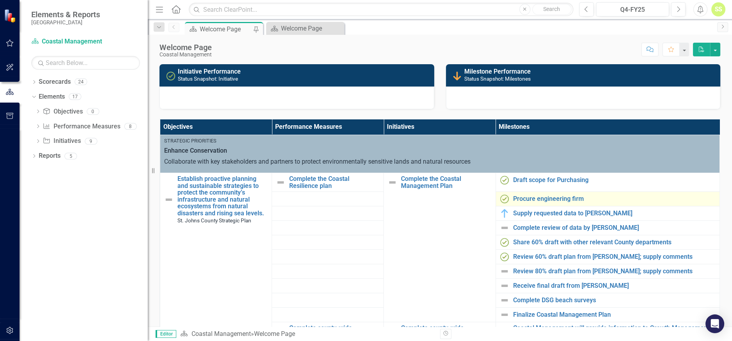
click at [500, 227] on img at bounding box center [504, 227] width 9 height 9
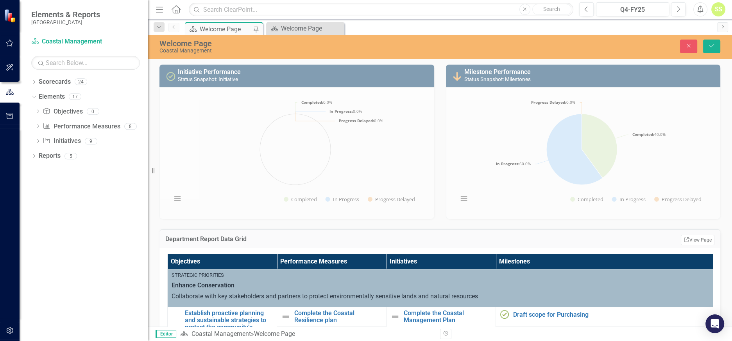
scroll to position [228, 0]
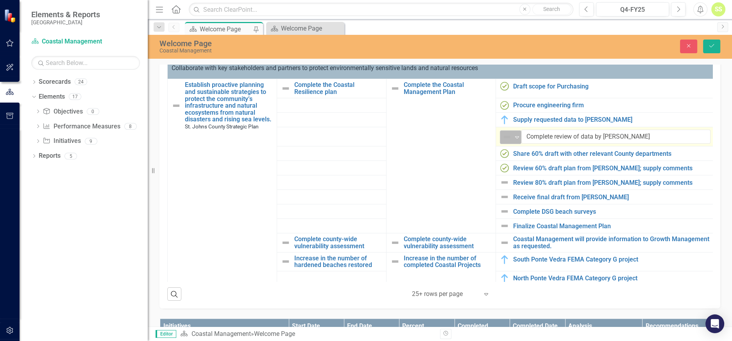
click at [516, 136] on icon at bounding box center [517, 137] width 4 height 2
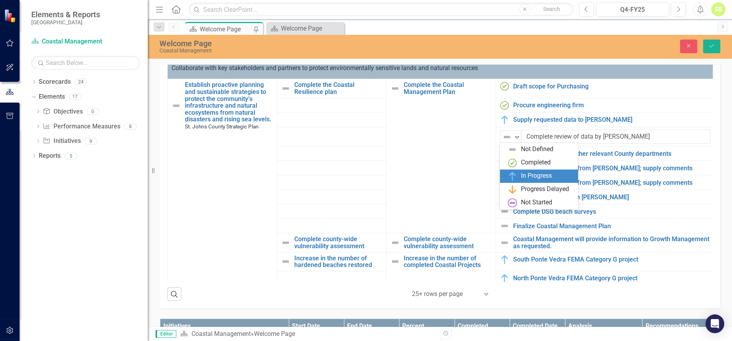
click at [518, 177] on div "In Progress" at bounding box center [541, 175] width 66 height 9
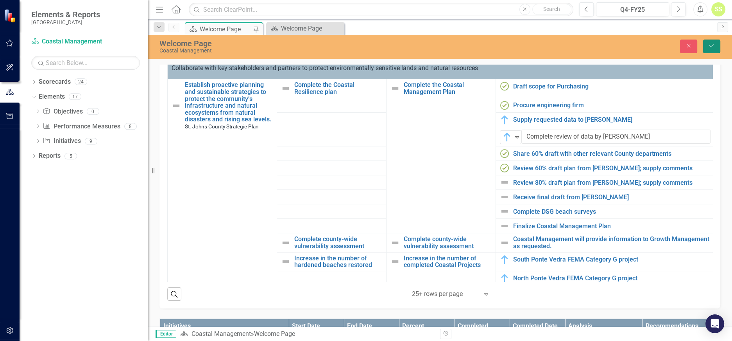
click at [713, 48] on button "Save" at bounding box center [711, 46] width 17 height 14
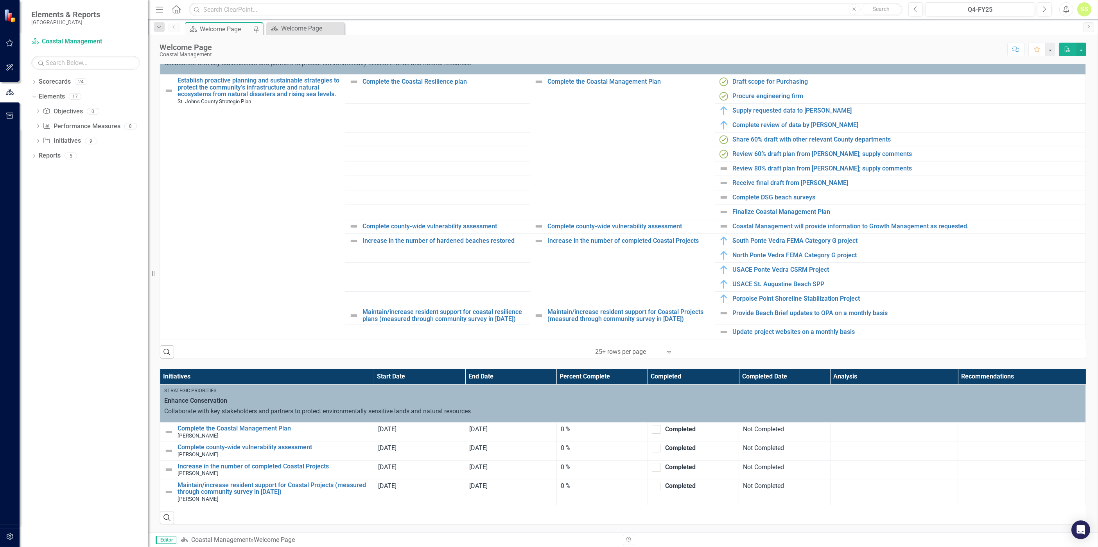
scroll to position [0, 0]
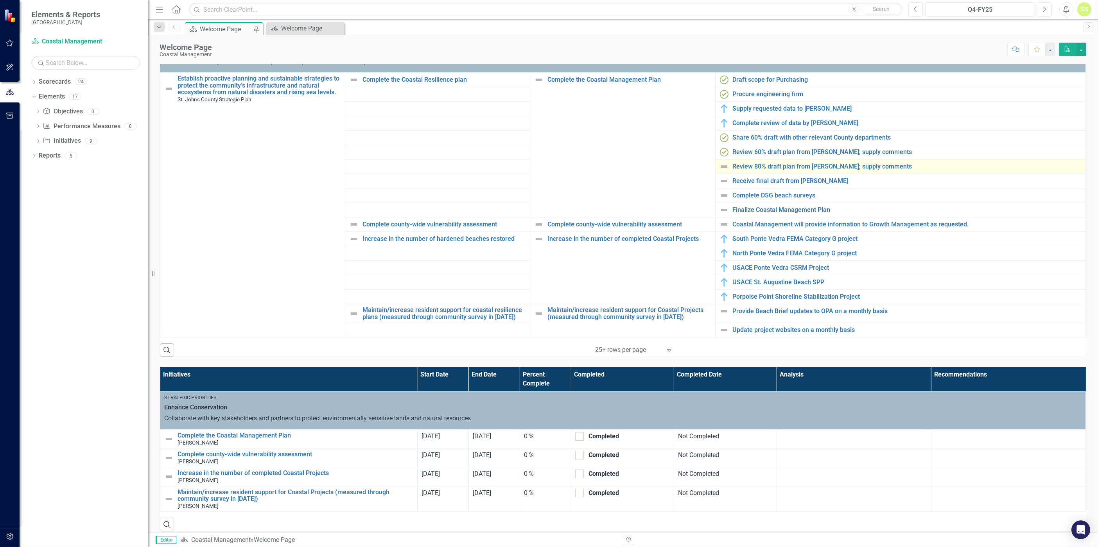
click at [721, 165] on img at bounding box center [723, 166] width 9 height 9
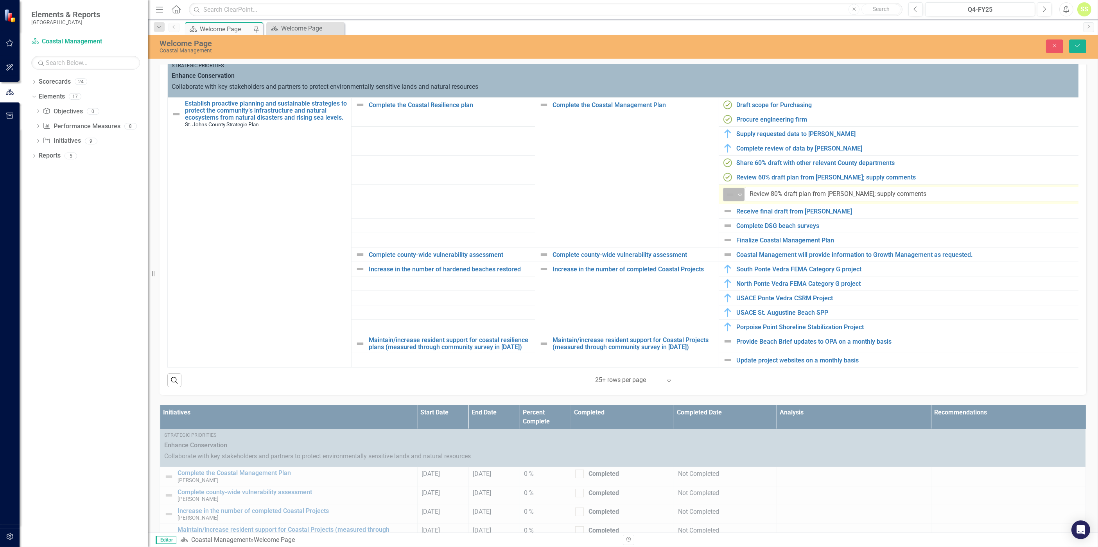
click at [732, 194] on icon "Expand" at bounding box center [740, 195] width 8 height 6
click at [732, 231] on div "In Progress" at bounding box center [759, 234] width 31 height 9
click at [732, 44] on icon "Save" at bounding box center [1077, 45] width 7 height 5
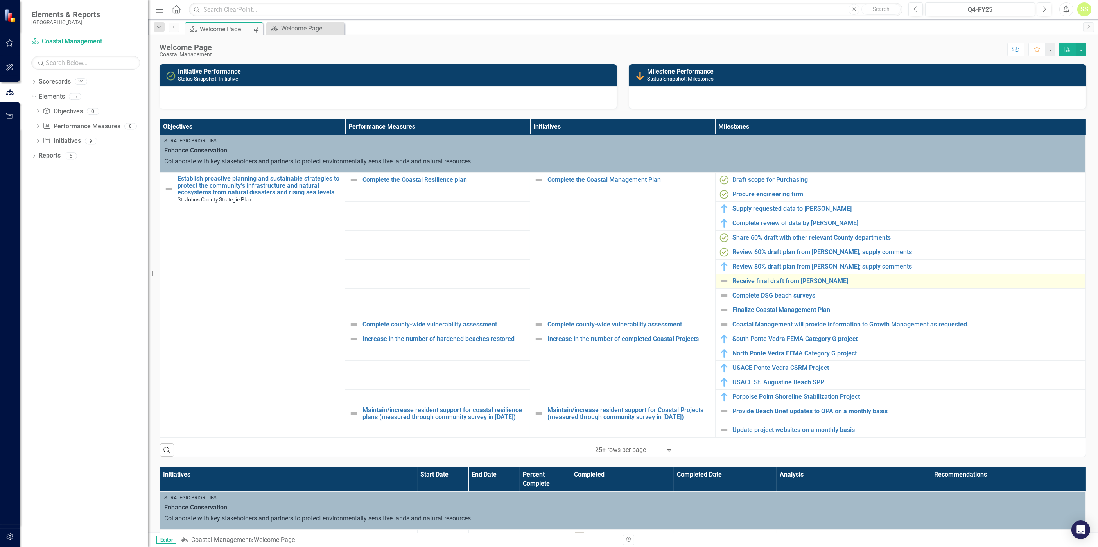
click at [719, 281] on img at bounding box center [723, 280] width 9 height 9
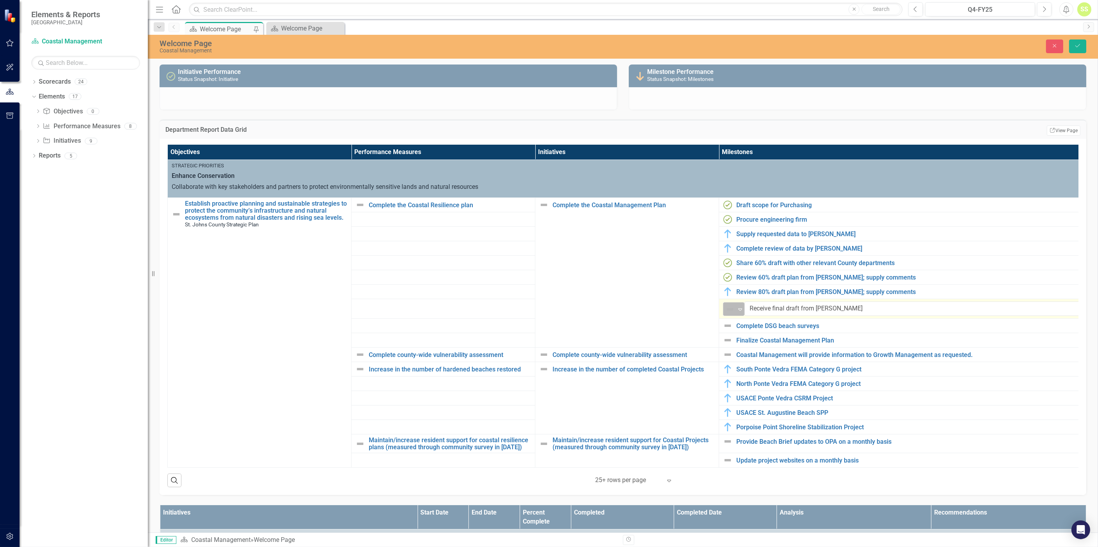
click at [732, 309] on div "Not Defined" at bounding box center [730, 309] width 12 height 11
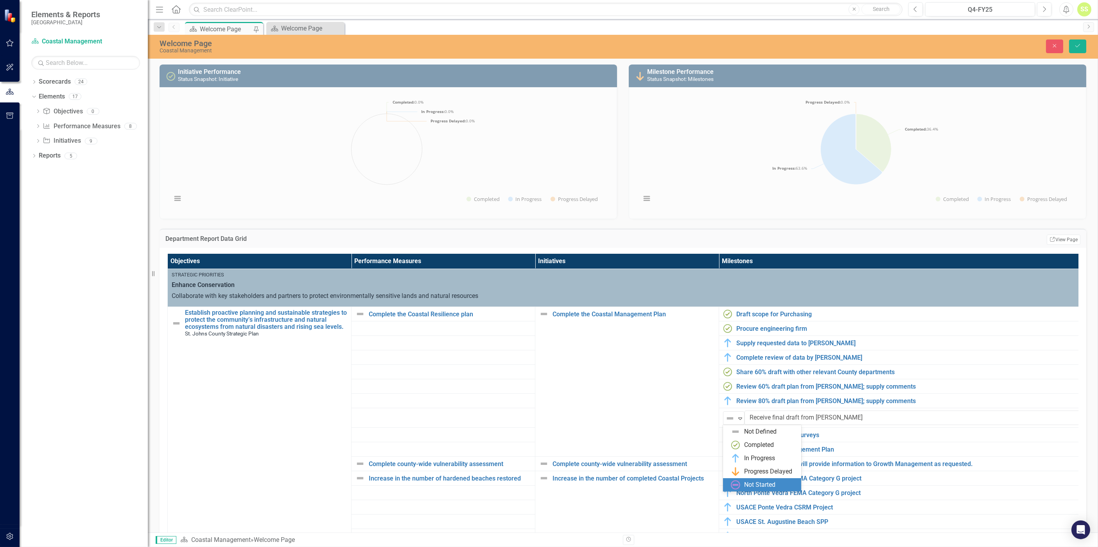
click at [732, 340] on div "Not Started" at bounding box center [759, 485] width 31 height 9
click at [732, 43] on button "Save" at bounding box center [1077, 46] width 17 height 14
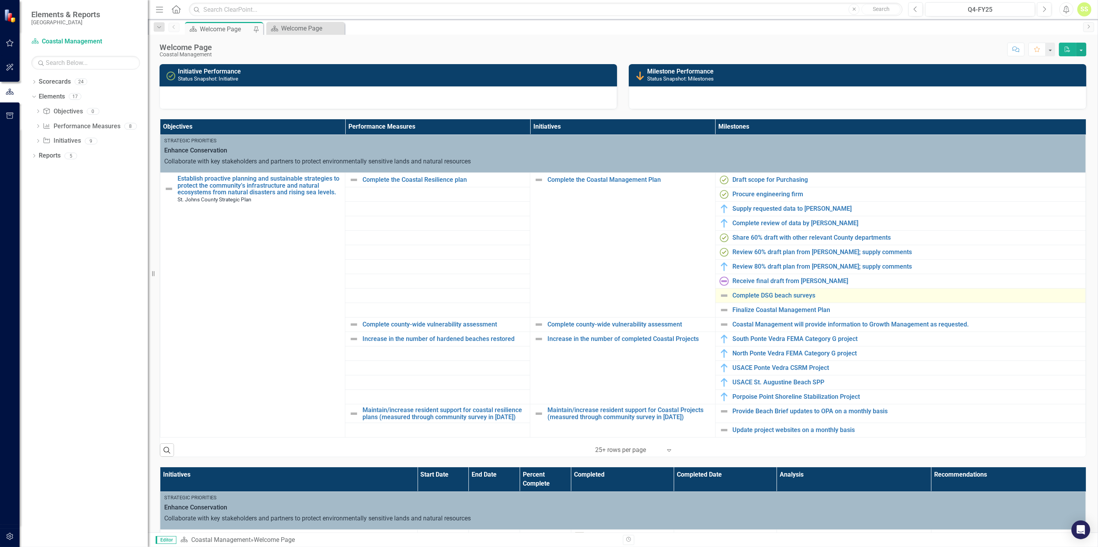
click at [723, 296] on img at bounding box center [723, 295] width 9 height 9
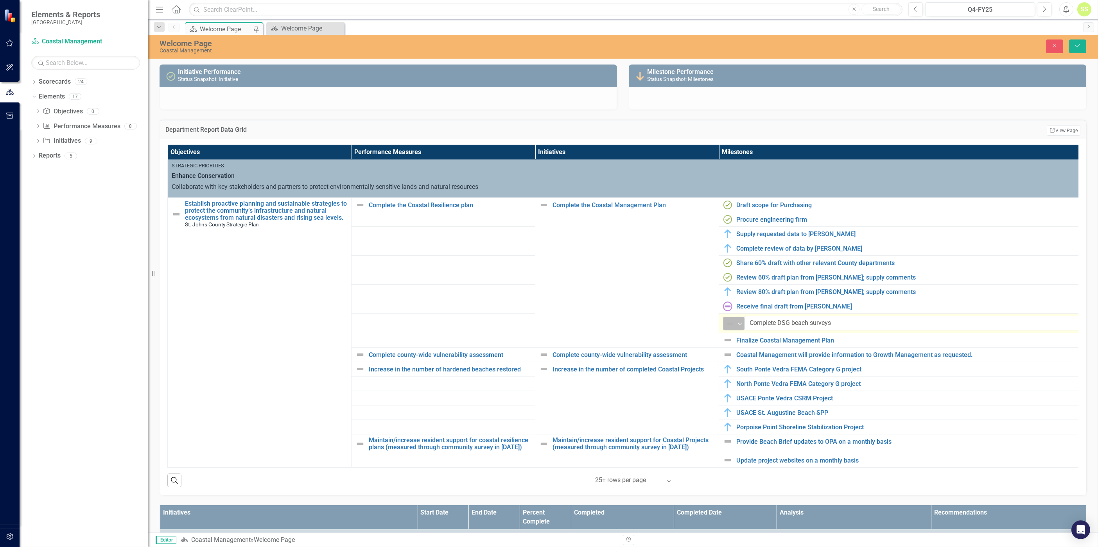
click at [732, 324] on icon "Expand" at bounding box center [740, 324] width 8 height 6
click at [732, 340] on div "In Progress" at bounding box center [759, 363] width 31 height 9
click at [732, 47] on icon "Save" at bounding box center [1077, 45] width 7 height 5
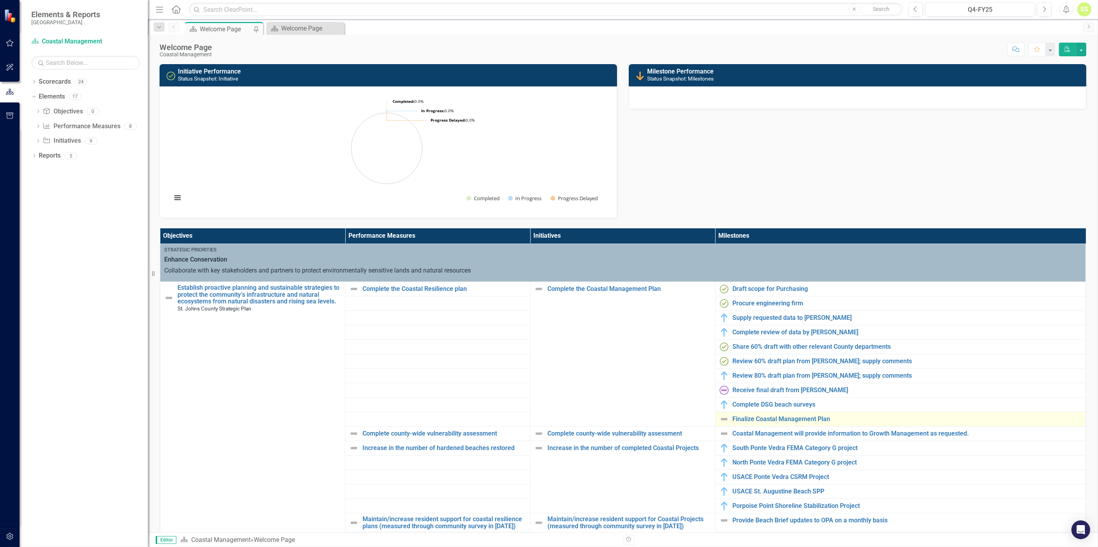
click at [723, 310] on td "Procure engineering firm Edit Edit Milestone Link Open Element" at bounding box center [900, 303] width 370 height 14
click at [723, 340] on img at bounding box center [723, 418] width 9 height 9
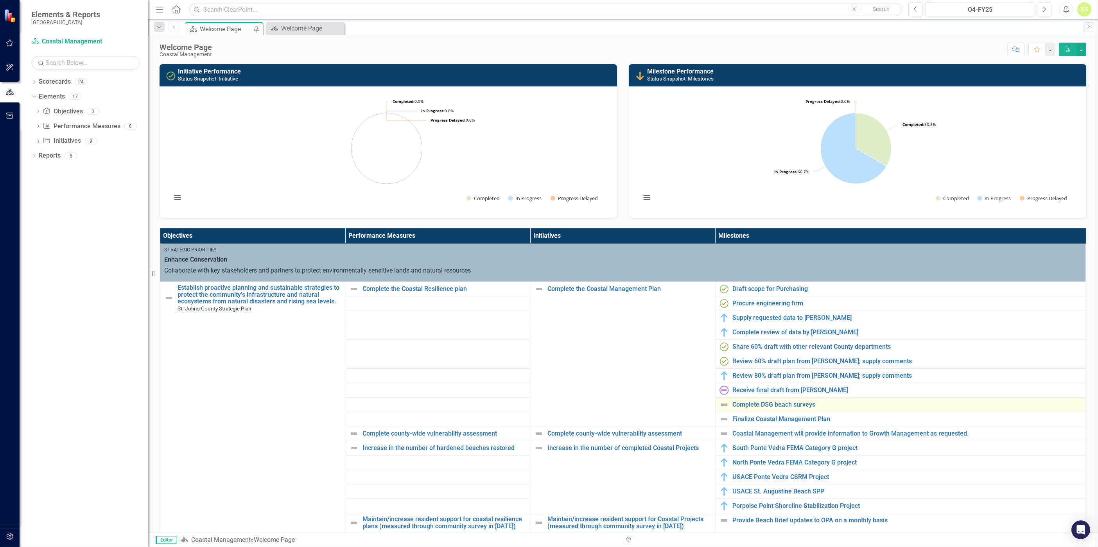
click at [721, 340] on img at bounding box center [723, 404] width 9 height 9
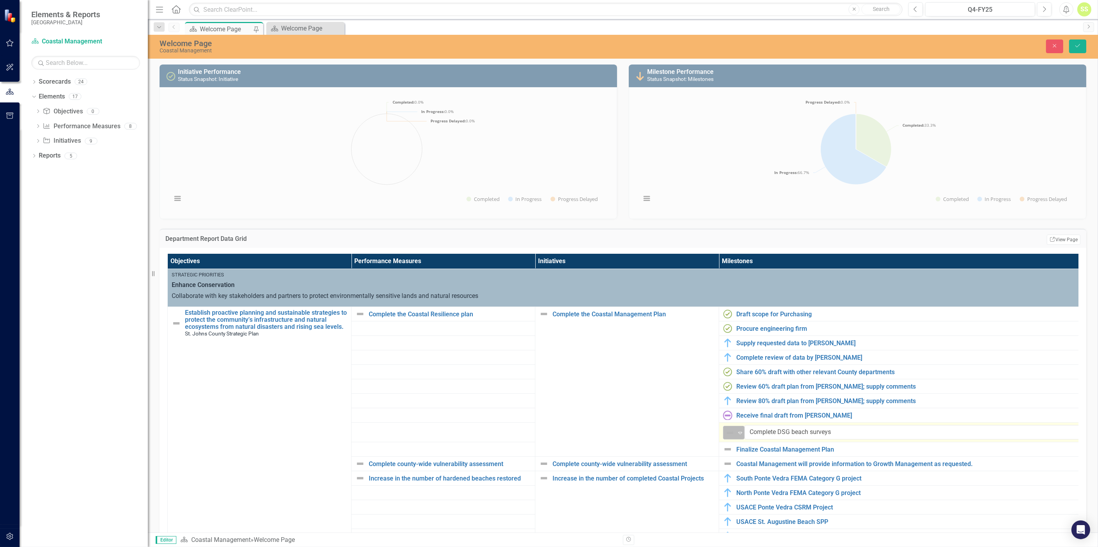
click at [732, 340] on img at bounding box center [729, 432] width 9 height 9
click at [732, 340] on img at bounding box center [735, 419] width 9 height 9
click at [732, 43] on icon "Save" at bounding box center [1077, 45] width 7 height 5
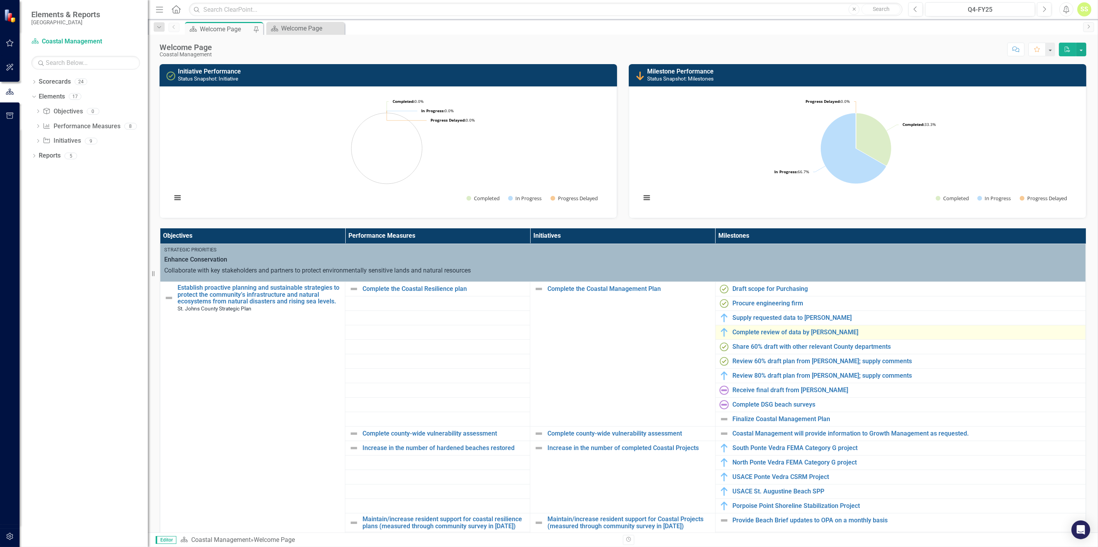
scroll to position [114, 0]
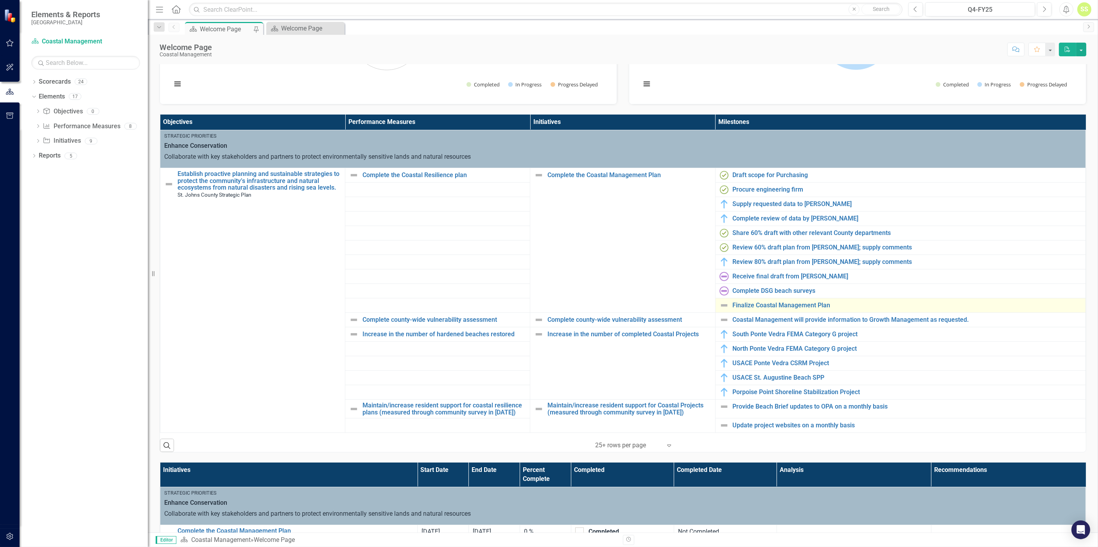
click at [719, 304] on img at bounding box center [723, 305] width 9 height 9
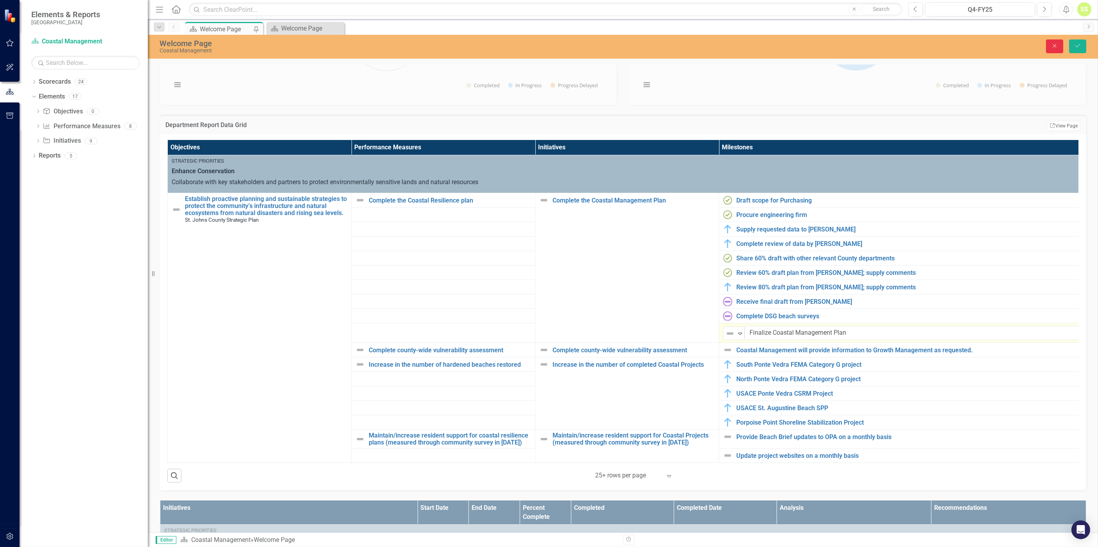
click at [732, 45] on icon "Close" at bounding box center [1054, 45] width 7 height 5
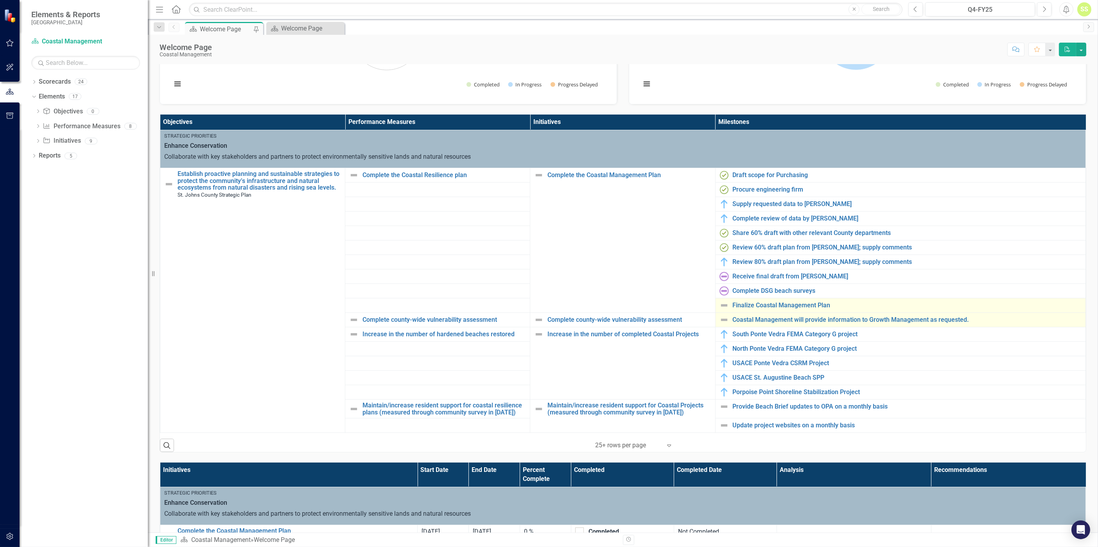
click at [720, 317] on img at bounding box center [723, 319] width 9 height 9
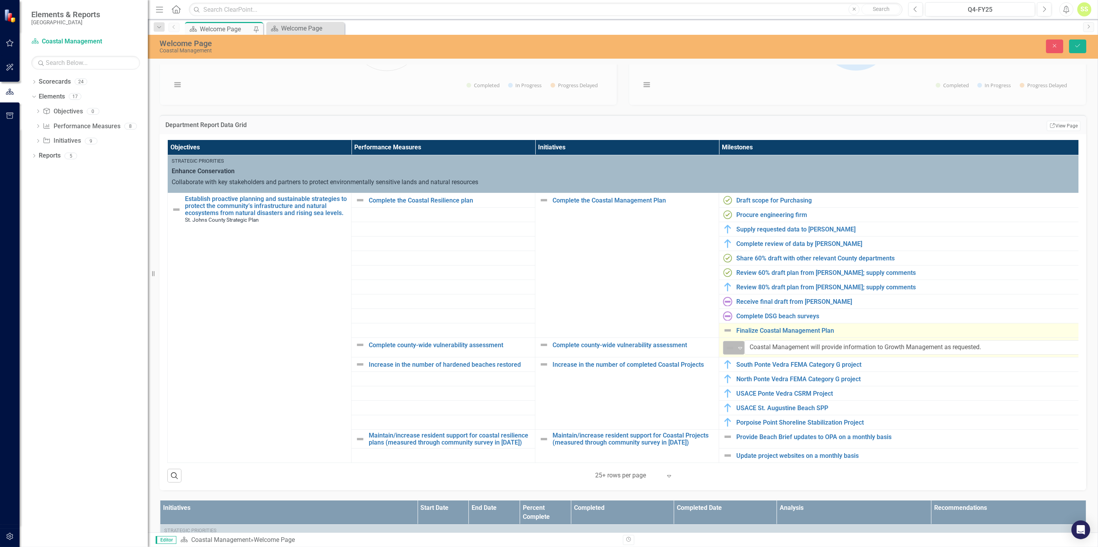
click at [732, 340] on icon "Expand" at bounding box center [740, 348] width 8 height 6
click at [732, 340] on div "In Progress" at bounding box center [764, 387] width 66 height 9
click at [732, 45] on icon "Save" at bounding box center [1077, 45] width 7 height 5
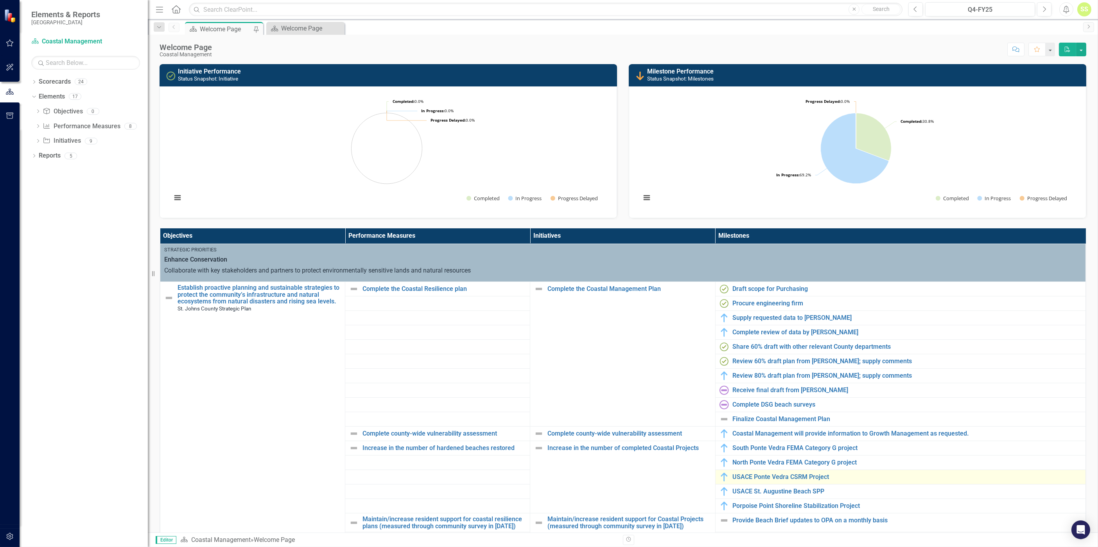
scroll to position [217, 0]
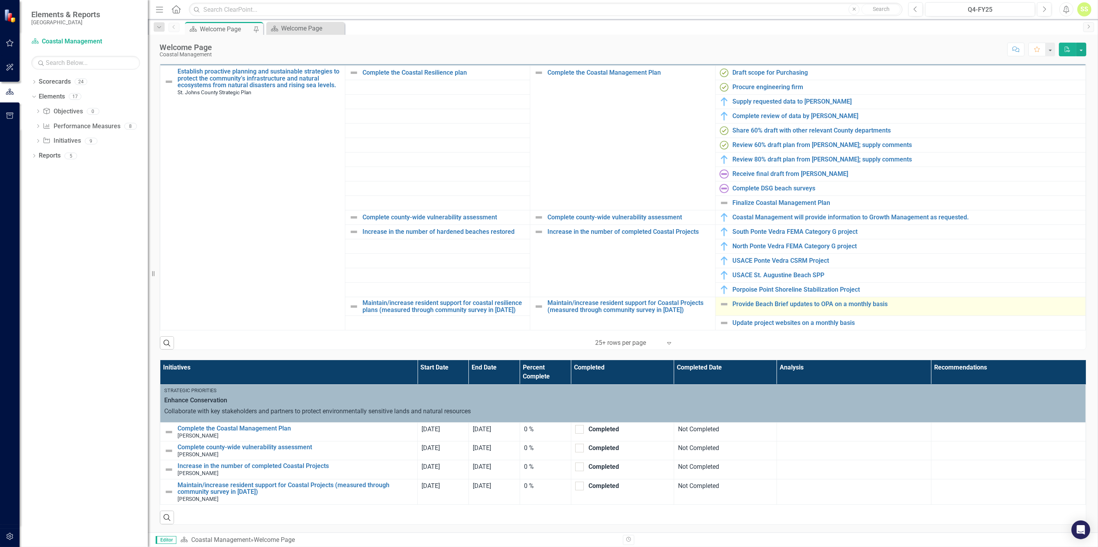
click at [721, 303] on img at bounding box center [723, 303] width 9 height 9
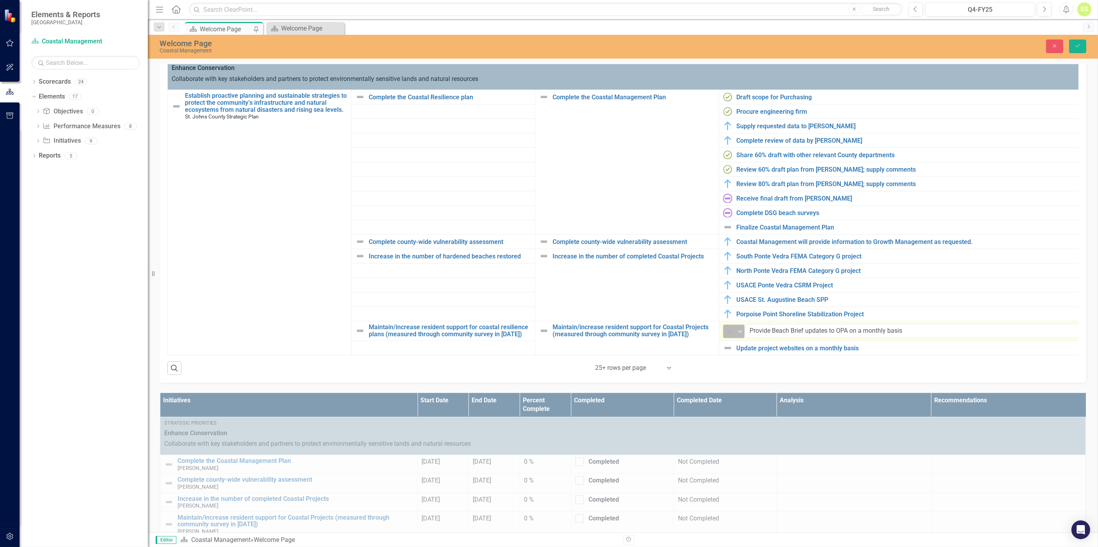
click at [732, 329] on img at bounding box center [729, 331] width 9 height 9
click at [732, 340] on div "In Progress" at bounding box center [759, 371] width 31 height 9
click at [732, 49] on button "Save" at bounding box center [1077, 46] width 17 height 14
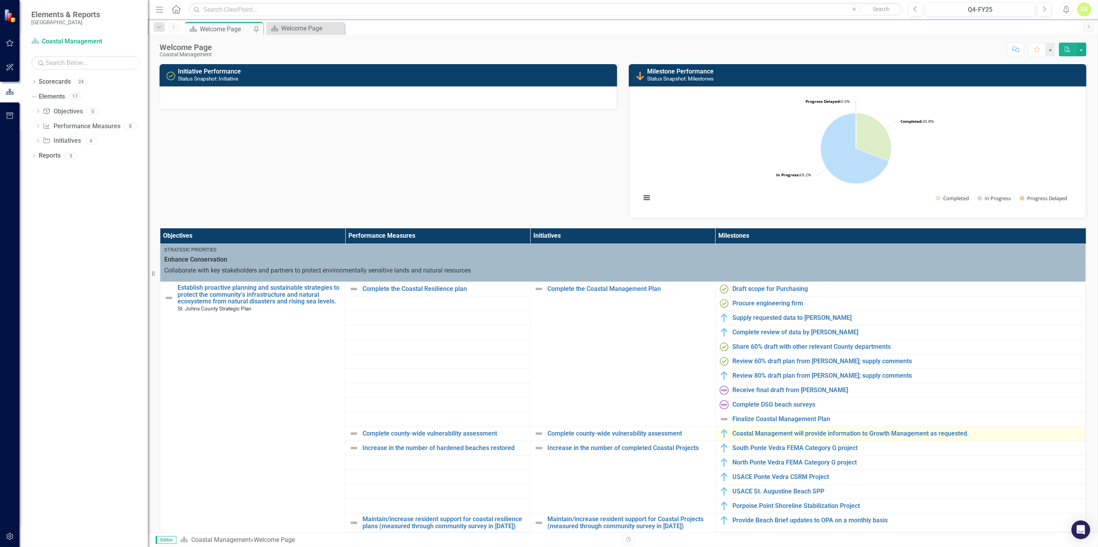
click at [722, 340] on img at bounding box center [723, 433] width 9 height 9
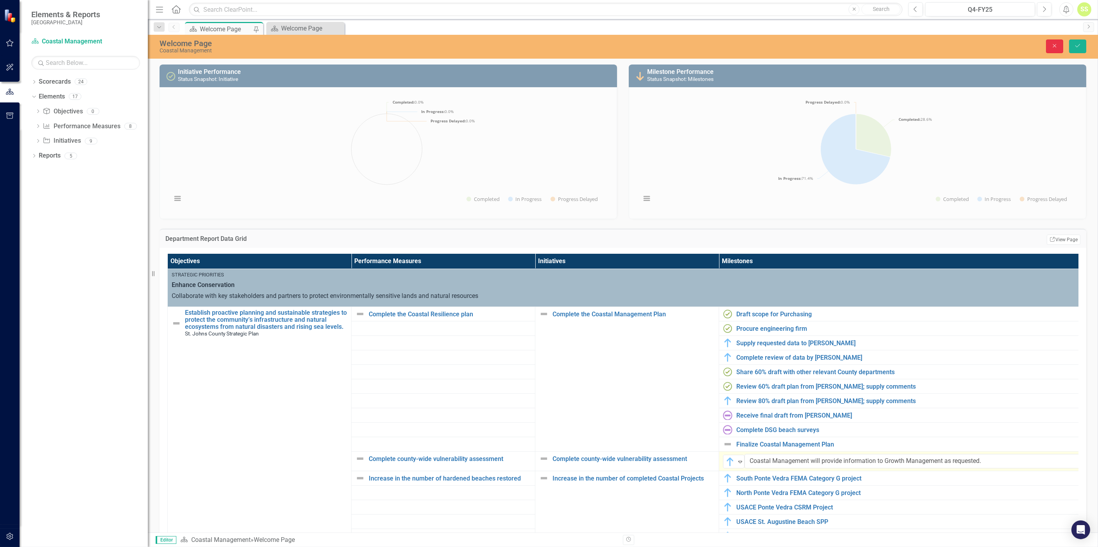
click at [732, 45] on button "Close" at bounding box center [1054, 46] width 17 height 14
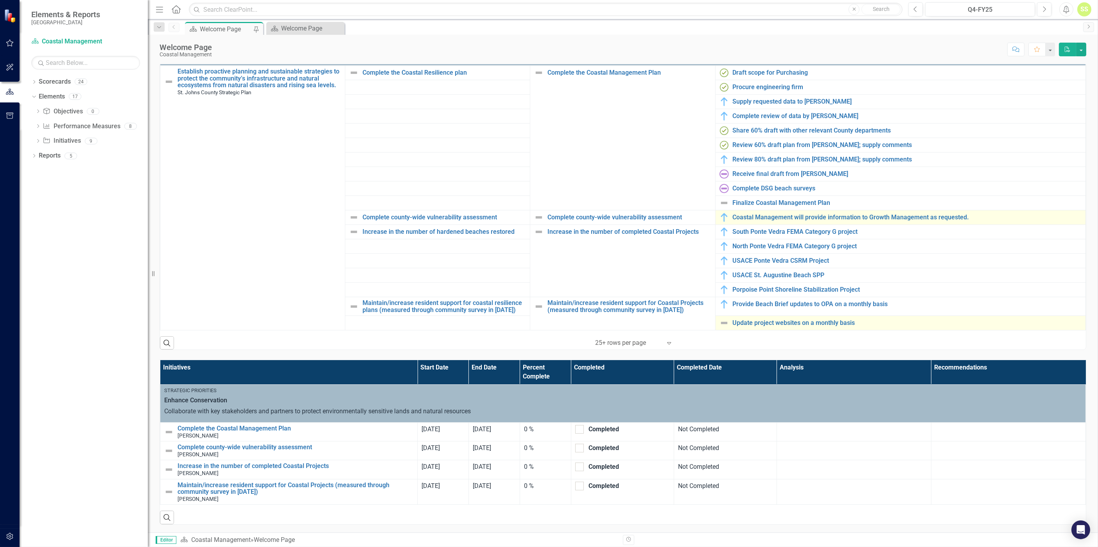
drag, startPoint x: 718, startPoint y: 317, endPoint x: 719, endPoint y: 321, distance: 4.4
click at [718, 317] on td "Update project websites on a monthly basis Edit Edit Milestone Link Open Element" at bounding box center [900, 323] width 370 height 14
click at [719, 321] on img at bounding box center [723, 322] width 9 height 9
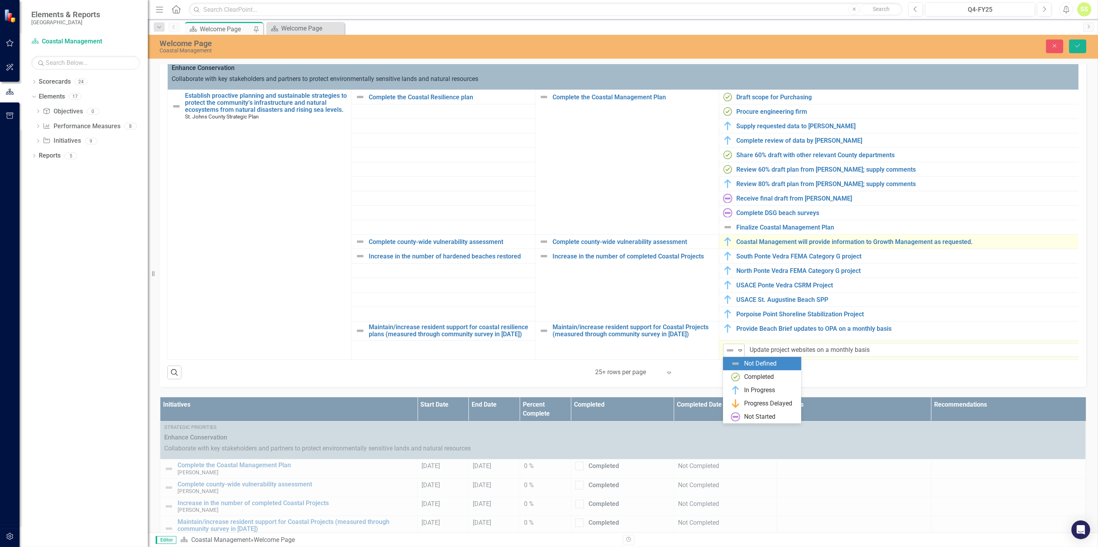
click at [732, 340] on icon "Expand" at bounding box center [740, 350] width 8 height 6
click at [732, 340] on div "In Progress" at bounding box center [759, 390] width 31 height 9
click at [732, 47] on icon "Save" at bounding box center [1077, 45] width 7 height 5
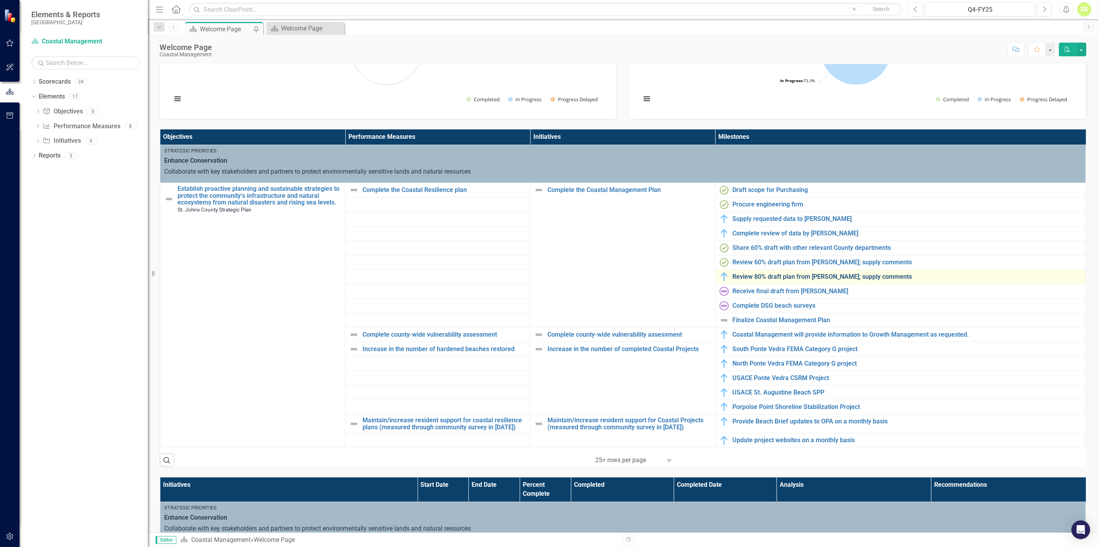
scroll to position [114, 0]
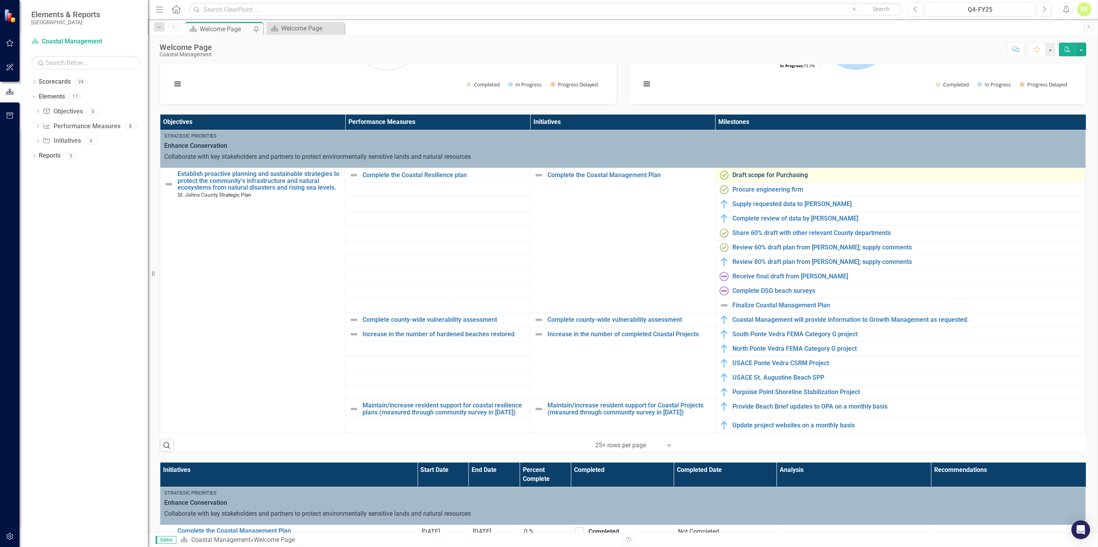
click at [732, 172] on link "Draft scope for Purchasing" at bounding box center [907, 175] width 349 height 7
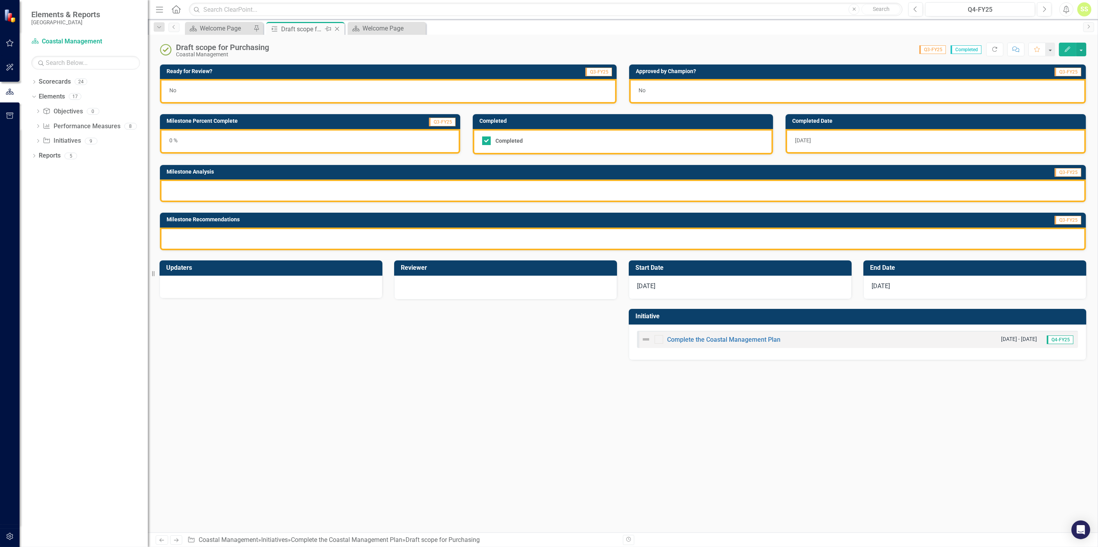
click at [339, 26] on icon "Close" at bounding box center [337, 29] width 8 height 6
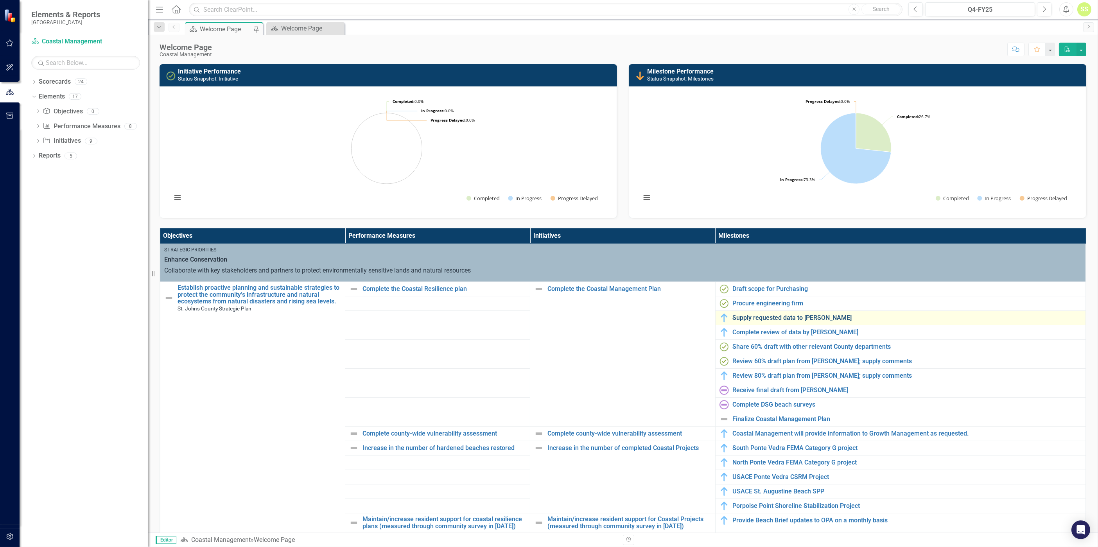
click at [732, 317] on link "Supply requested data to [PERSON_NAME]" at bounding box center [907, 317] width 349 height 7
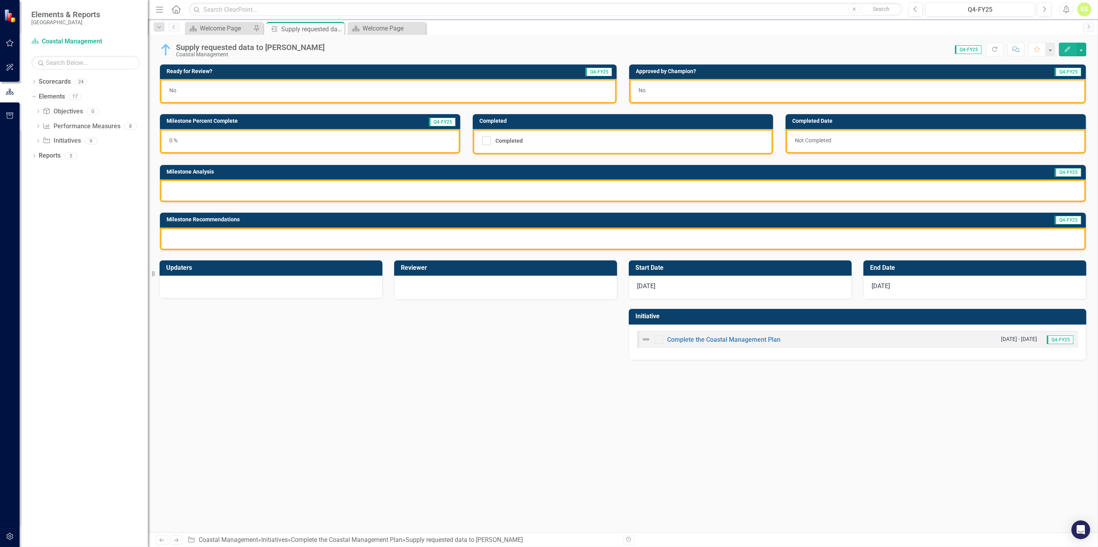
click at [333, 136] on div "0 %" at bounding box center [310, 141] width 300 height 25
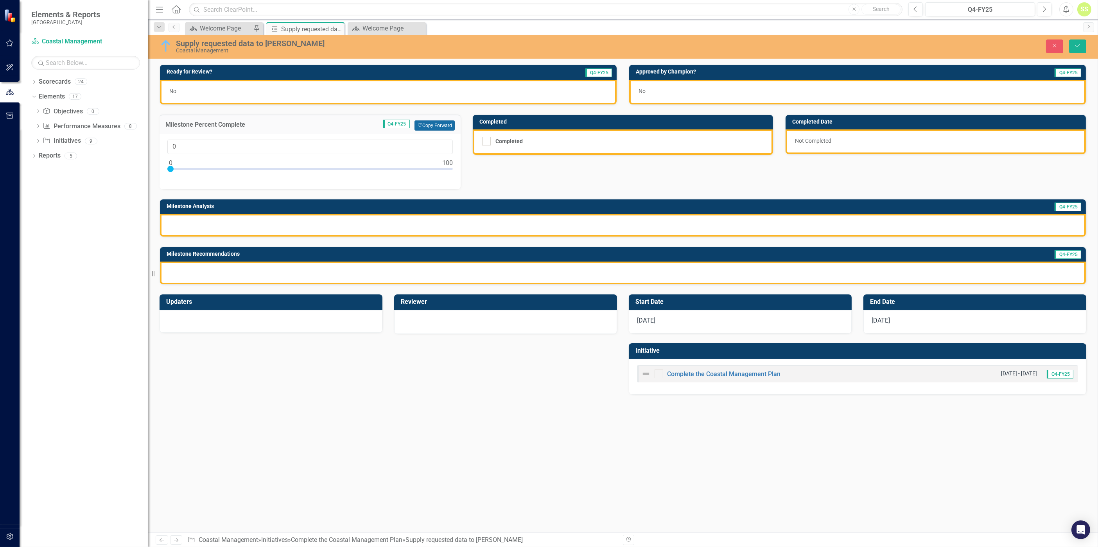
click at [425, 120] on button "Copy Forward Copy Forward" at bounding box center [434, 125] width 40 height 10
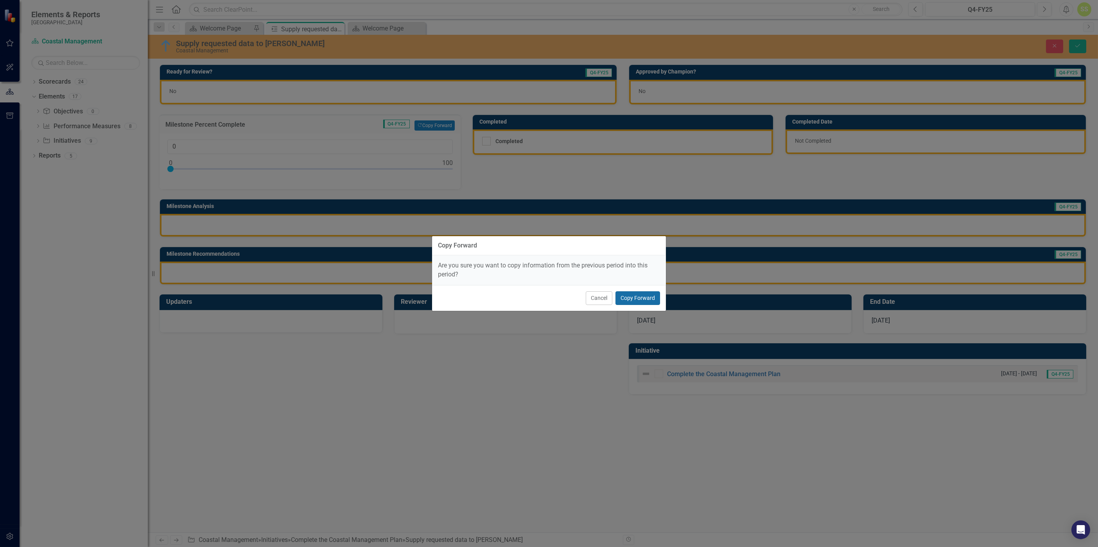
click at [649, 298] on button "Copy Forward" at bounding box center [637, 298] width 45 height 14
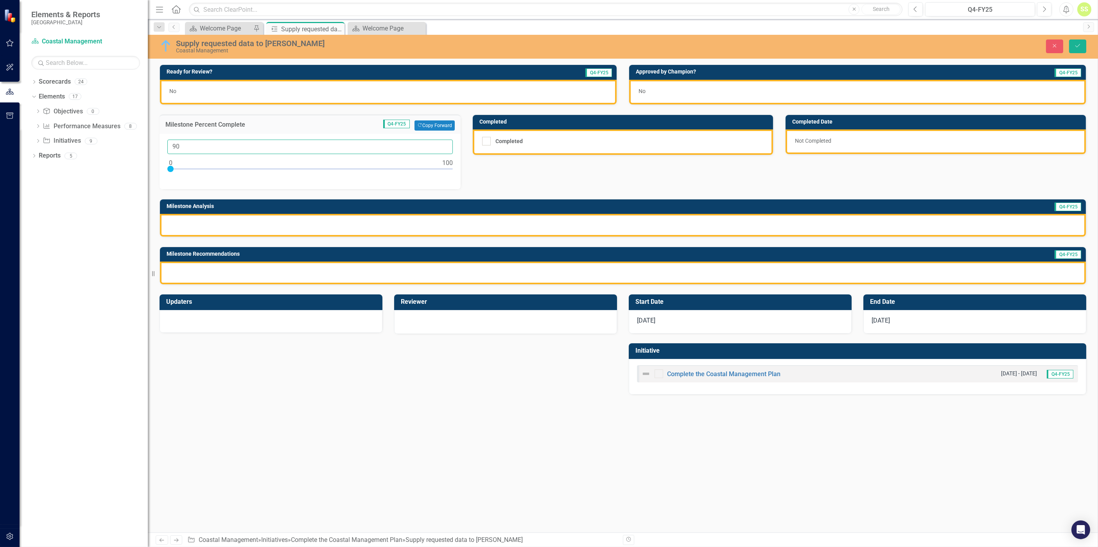
click at [243, 141] on input "90" at bounding box center [309, 147] width 285 height 14
type input "92"
click at [307, 229] on div at bounding box center [623, 225] width 926 height 23
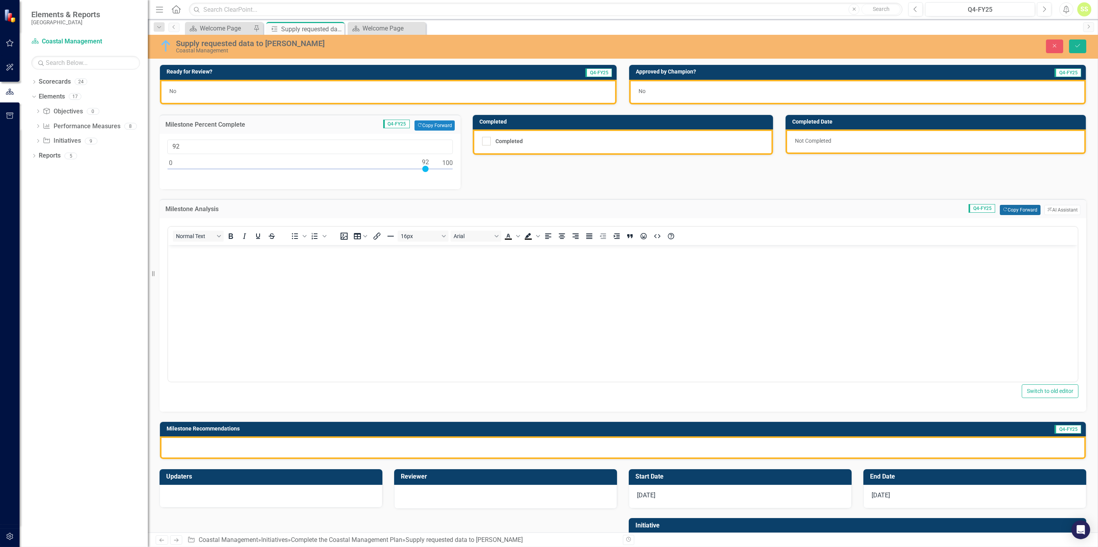
click at [732, 211] on button "Copy Forward Copy Forward" at bounding box center [1020, 210] width 40 height 10
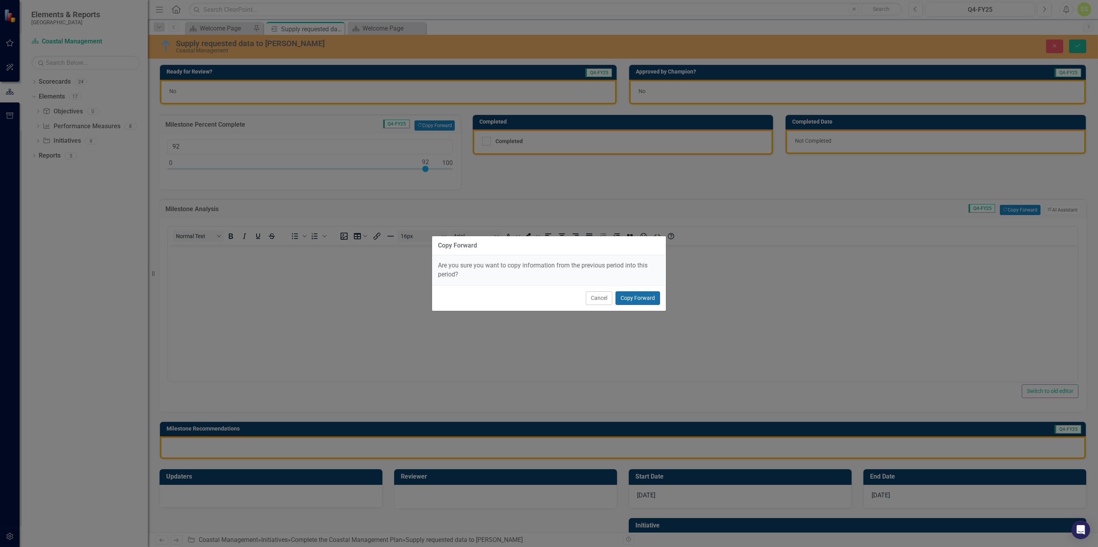
click at [628, 300] on button "Copy Forward" at bounding box center [637, 298] width 45 height 14
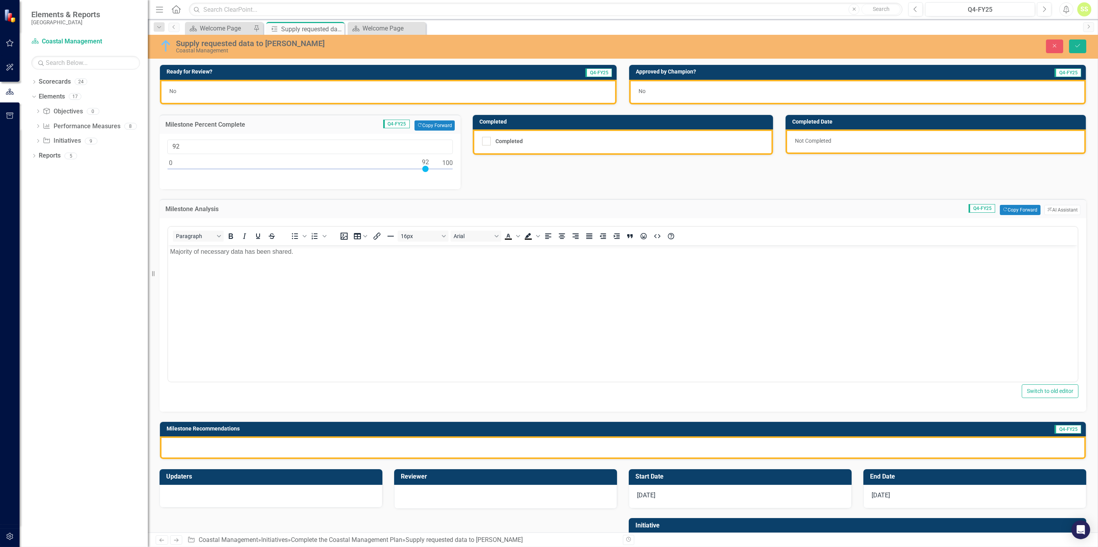
click at [534, 340] on div at bounding box center [623, 447] width 926 height 23
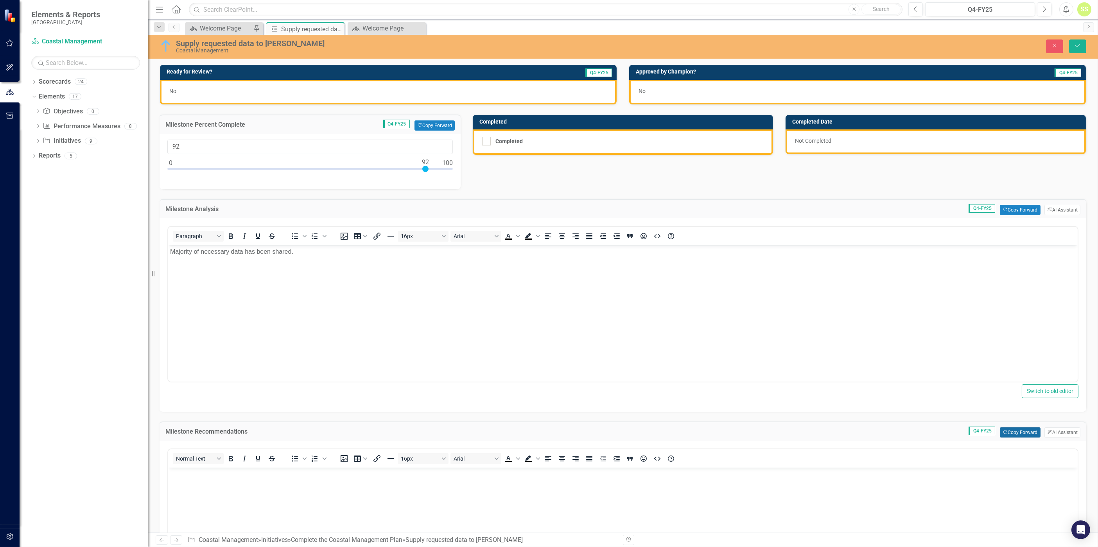
click at [732, 340] on button "Copy Forward Copy Forward" at bounding box center [1020, 432] width 40 height 10
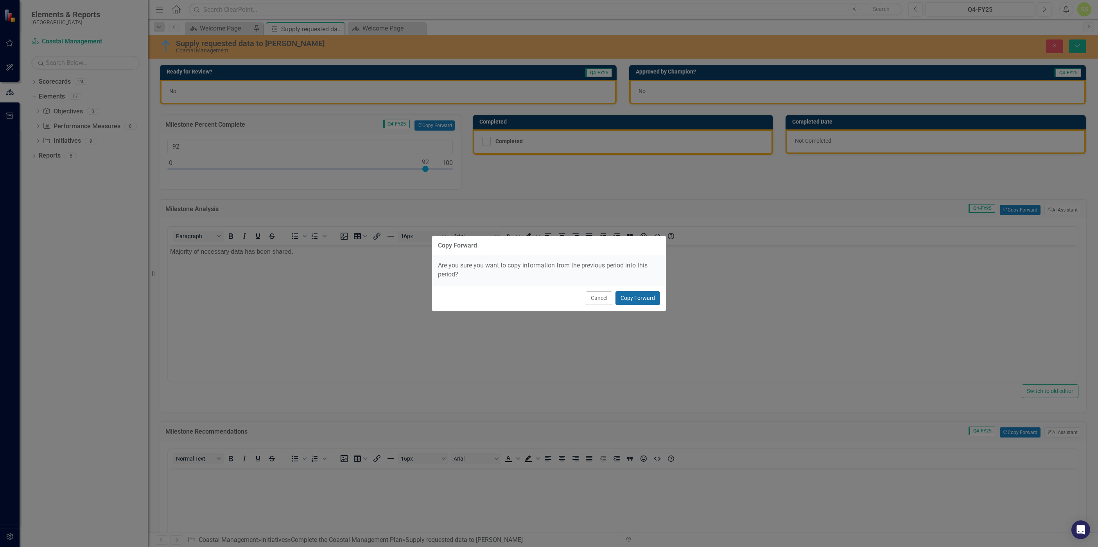
click at [640, 298] on button "Copy Forward" at bounding box center [637, 298] width 45 height 14
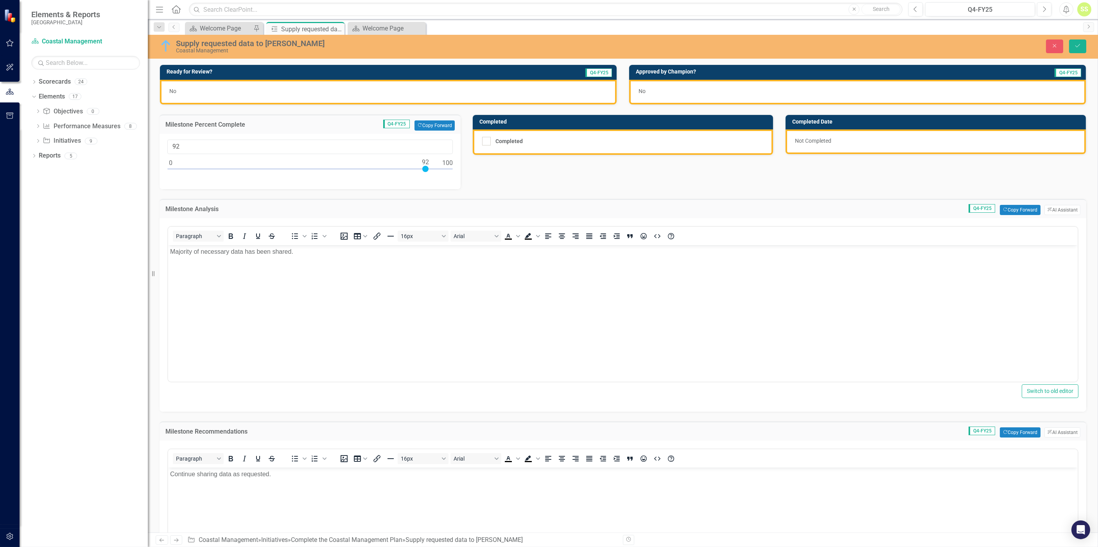
click at [178, 89] on div "No" at bounding box center [388, 92] width 457 height 25
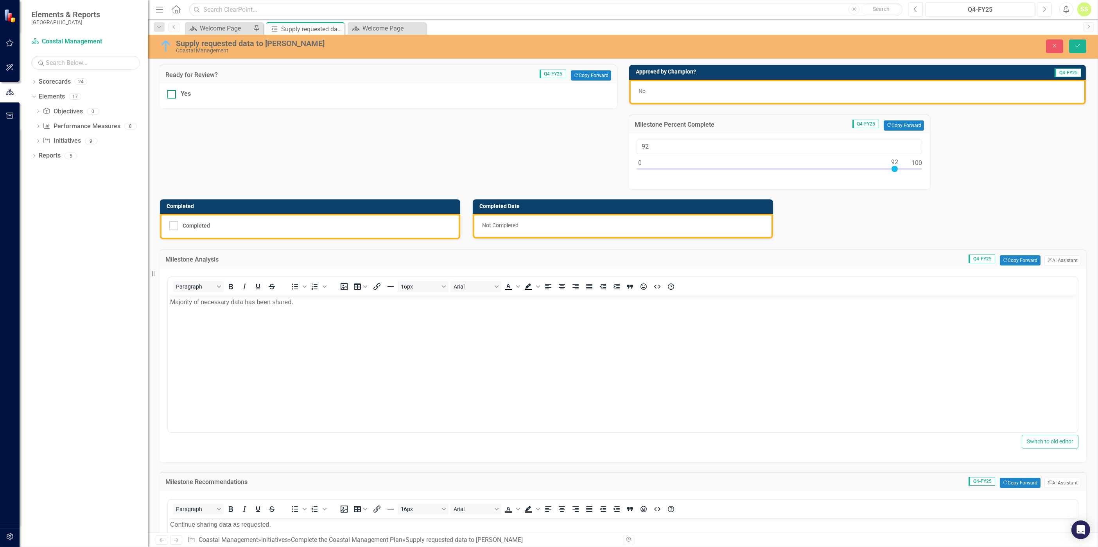
click at [179, 94] on div "Yes" at bounding box center [388, 94] width 442 height 9
click at [172, 94] on input "Yes" at bounding box center [169, 92] width 5 height 5
checkbox input "true"
click at [732, 45] on icon "Save" at bounding box center [1077, 45] width 7 height 5
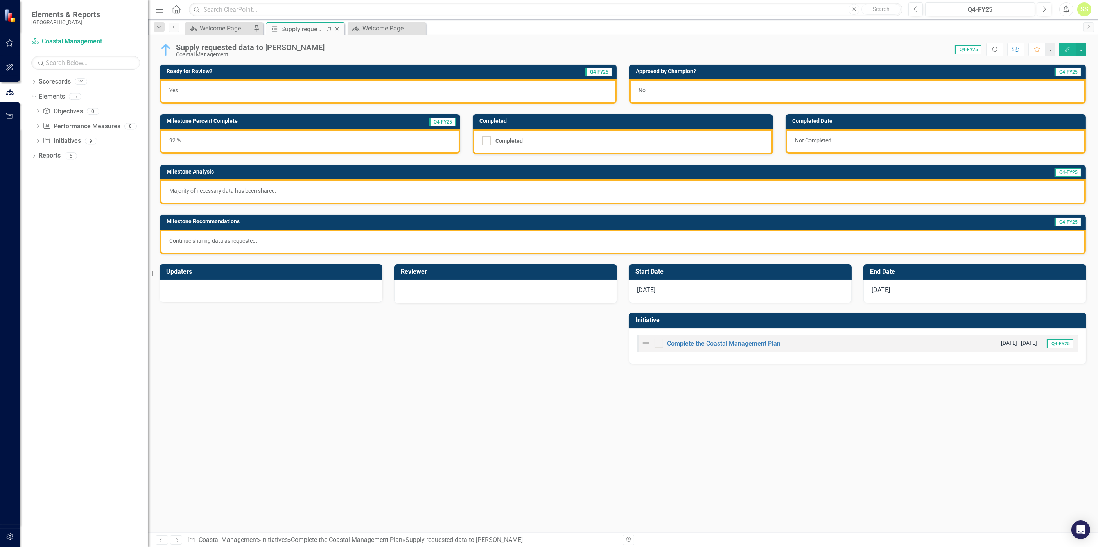
click at [339, 27] on icon "Close" at bounding box center [337, 29] width 8 height 6
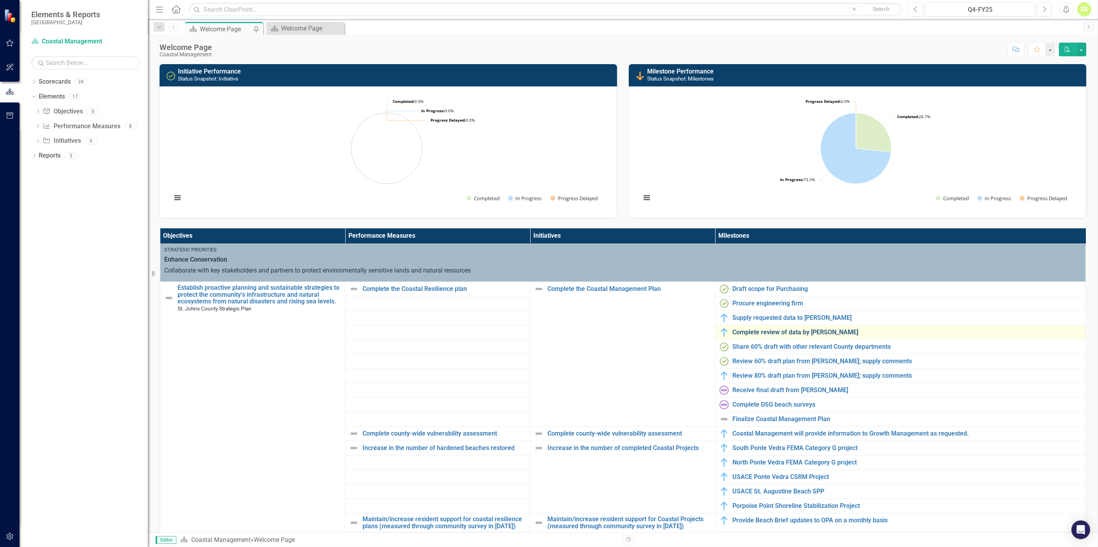
click at [732, 331] on link "Complete review of data by [PERSON_NAME]" at bounding box center [907, 332] width 349 height 7
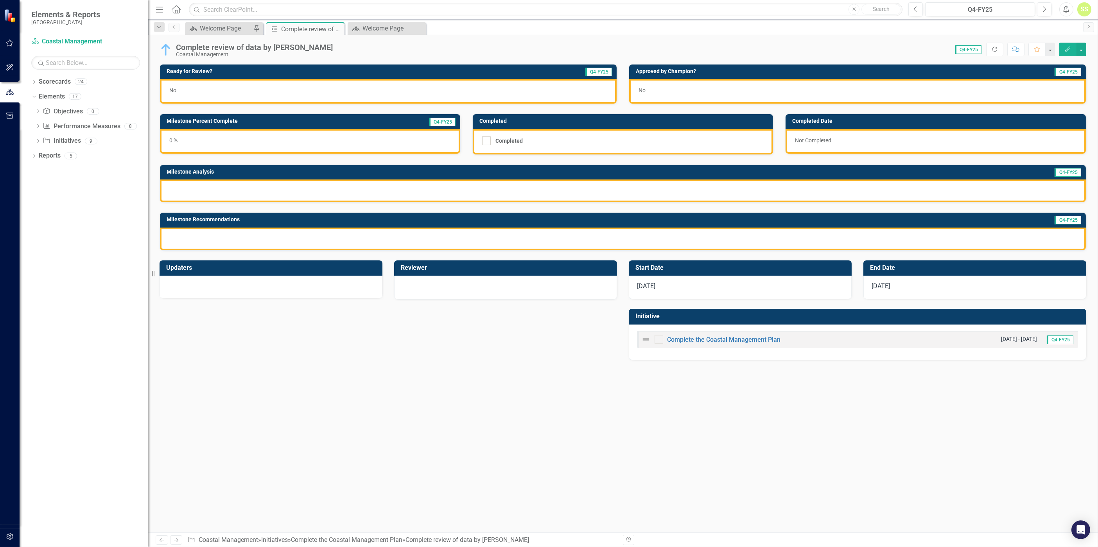
click at [337, 144] on div "0 %" at bounding box center [310, 141] width 300 height 25
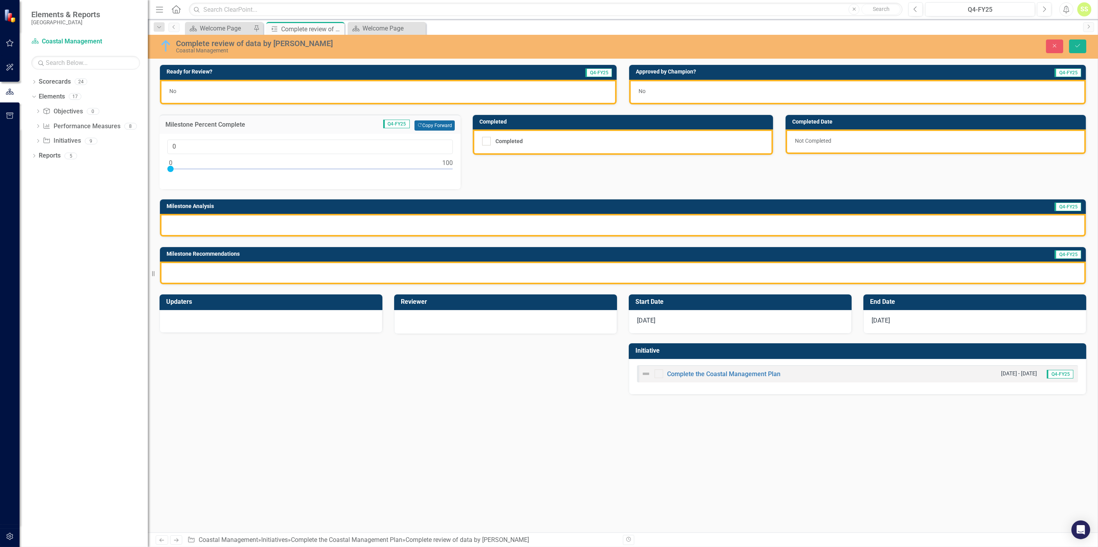
click at [420, 125] on icon "Copy Forward" at bounding box center [419, 125] width 5 height 4
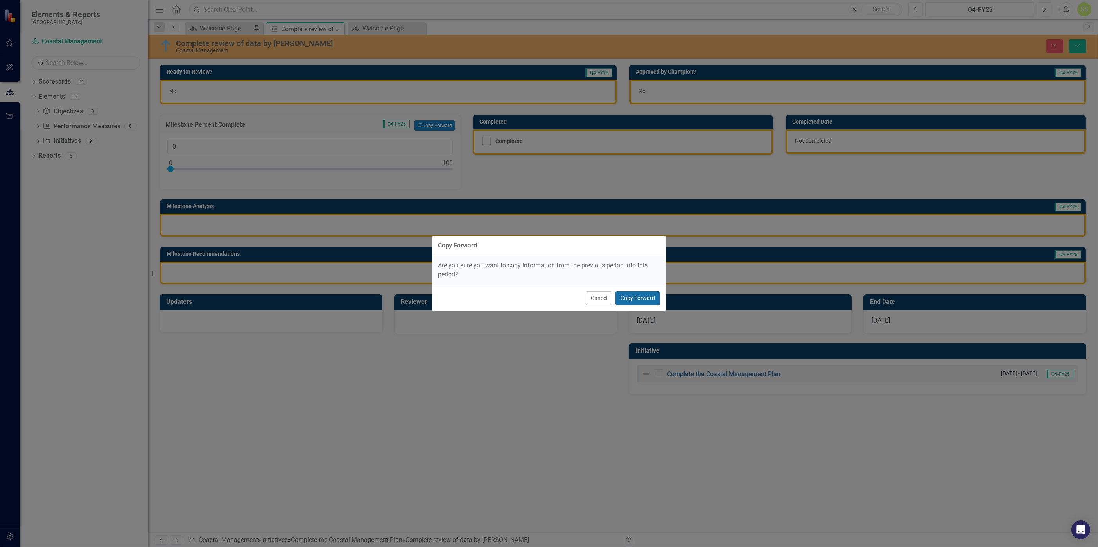
click at [624, 296] on button "Copy Forward" at bounding box center [637, 298] width 45 height 14
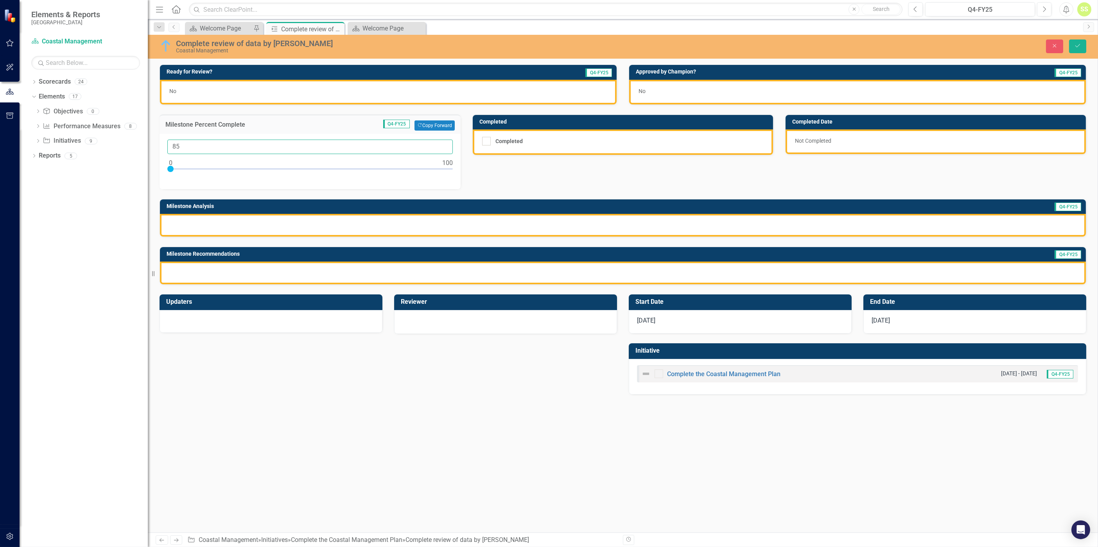
click at [336, 145] on input "85" at bounding box center [309, 147] width 285 height 14
type input "87"
click at [359, 223] on div at bounding box center [623, 225] width 926 height 23
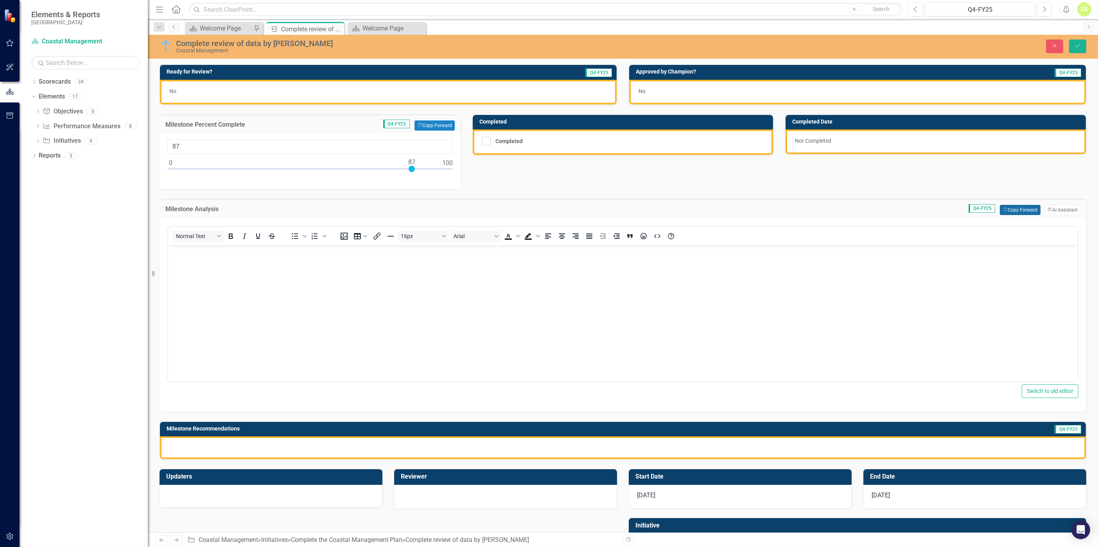
click at [732, 210] on button "Copy Forward Copy Forward" at bounding box center [1020, 210] width 40 height 10
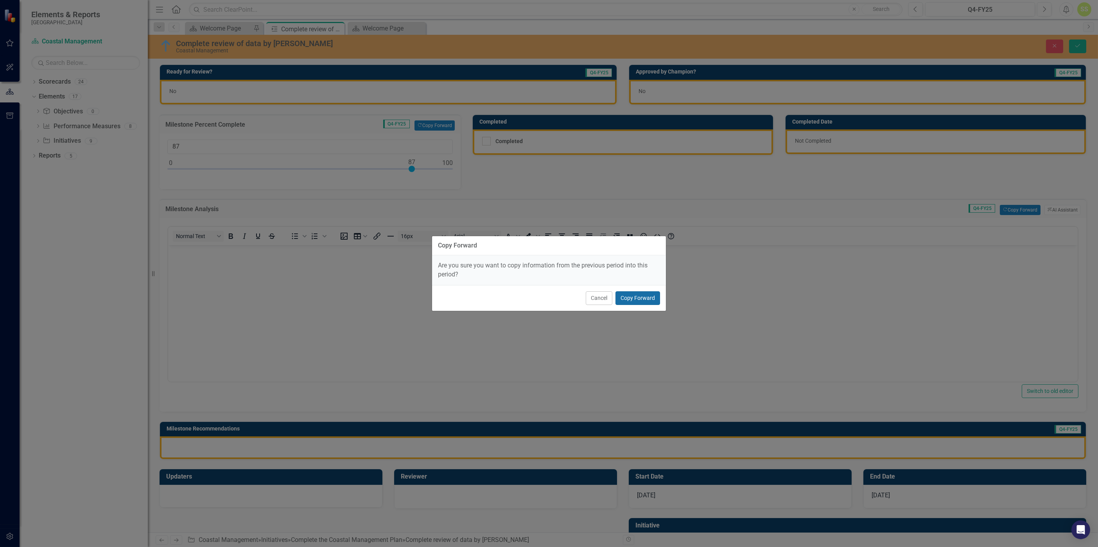
click at [629, 296] on button "Copy Forward" at bounding box center [637, 298] width 45 height 14
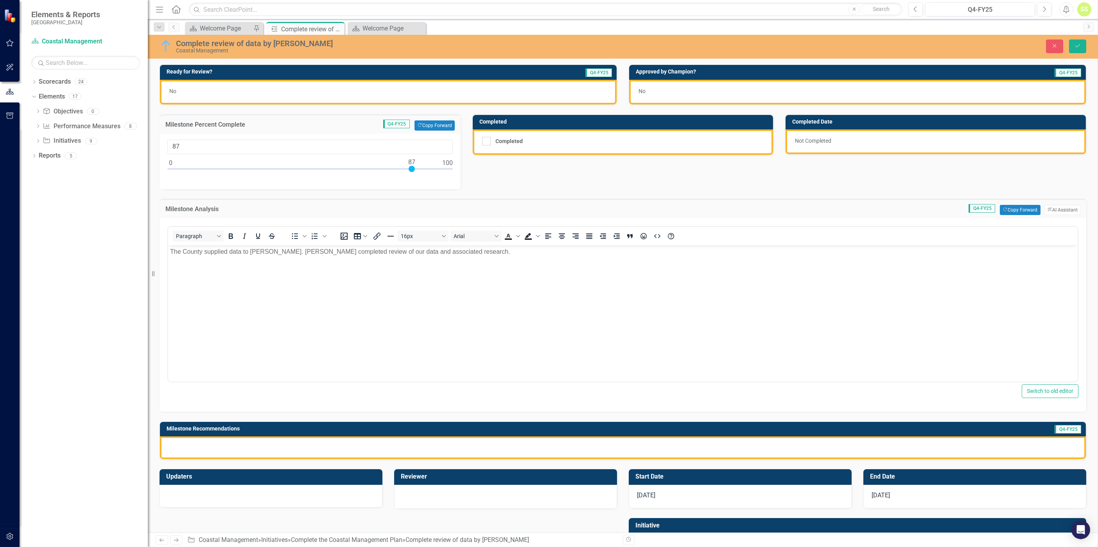
click at [434, 252] on p "The County supplied data to [PERSON_NAME]. [PERSON_NAME] completed review of ou…" at bounding box center [622, 251] width 905 height 9
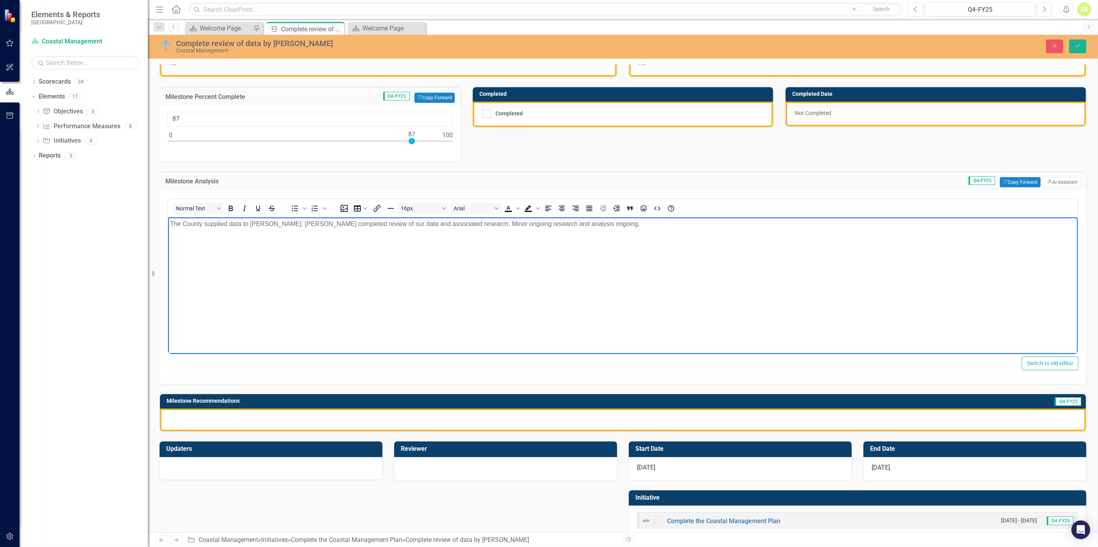
scroll to position [43, 0]
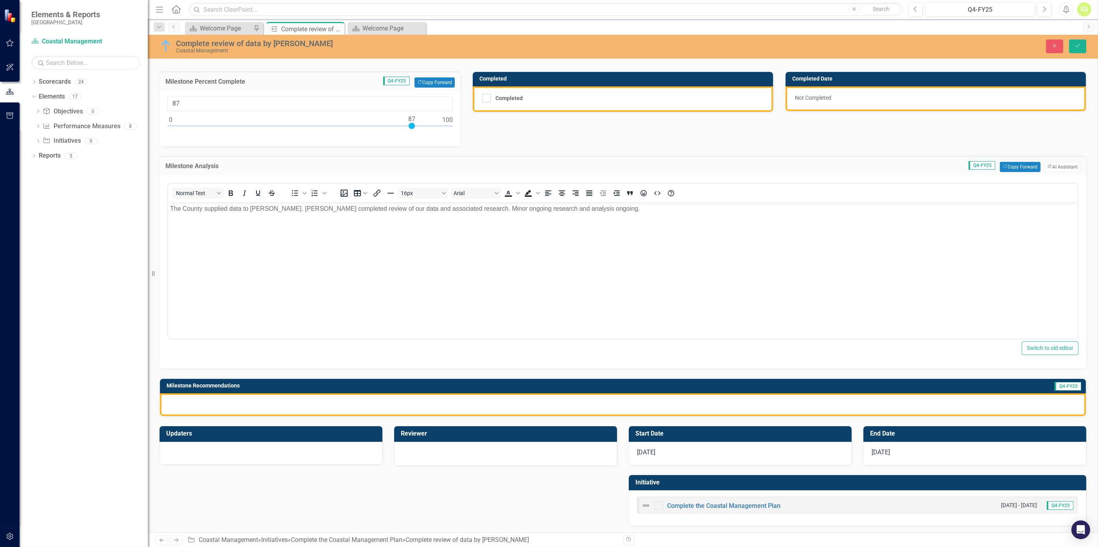
click at [732, 340] on div at bounding box center [623, 404] width 926 height 23
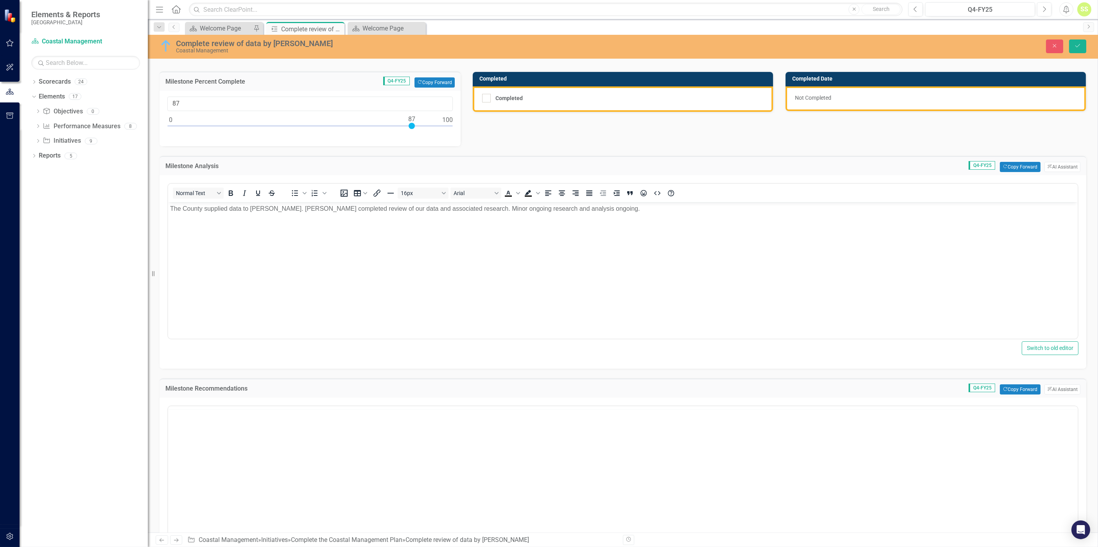
scroll to position [0, 0]
click at [732, 340] on button "Copy Forward Copy Forward" at bounding box center [1020, 389] width 40 height 10
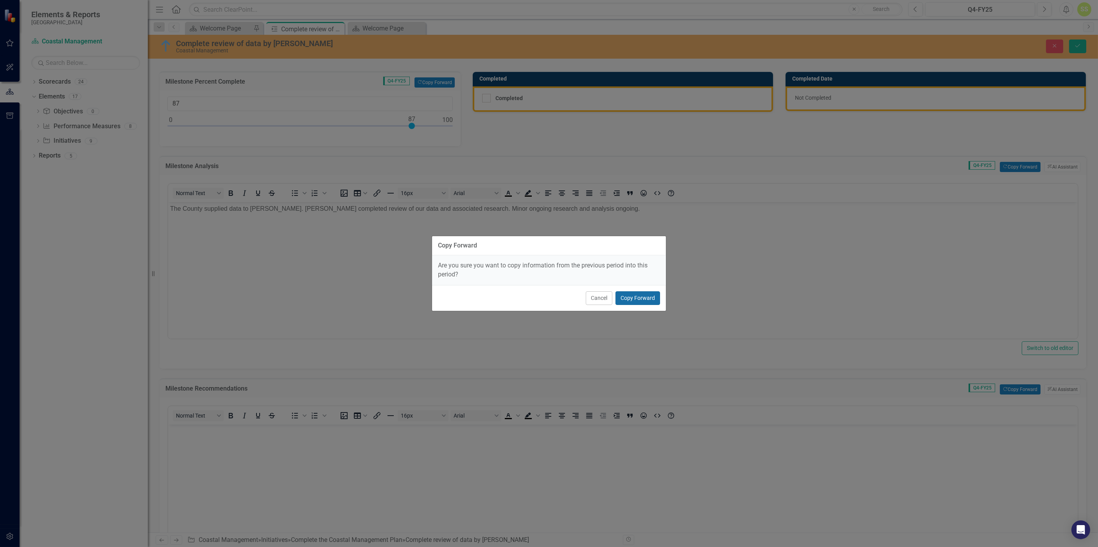
click at [642, 297] on button "Copy Forward" at bounding box center [637, 298] width 45 height 14
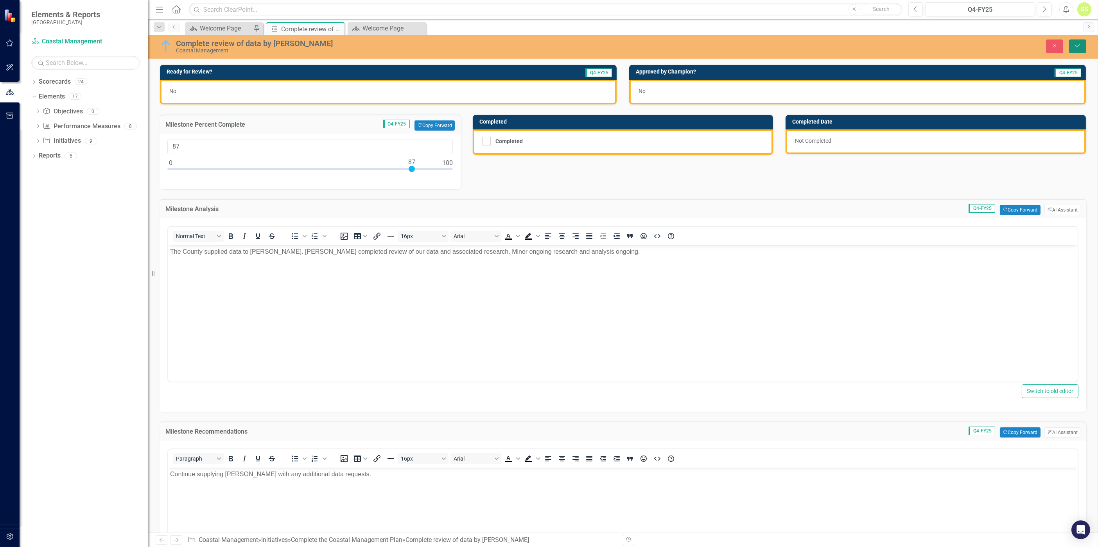
click at [732, 44] on icon "Save" at bounding box center [1077, 45] width 7 height 5
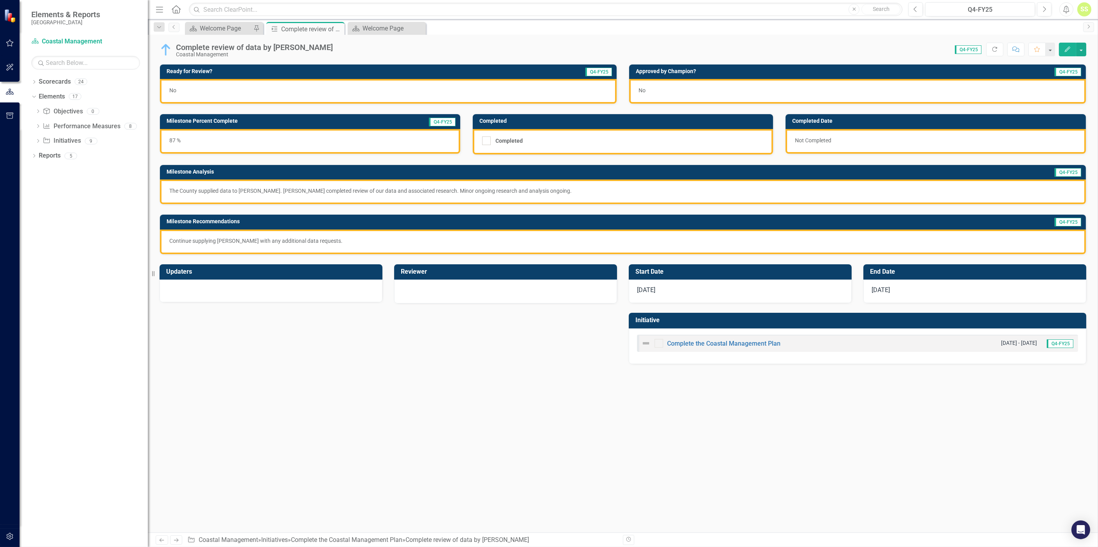
click at [282, 87] on div "No" at bounding box center [388, 91] width 457 height 25
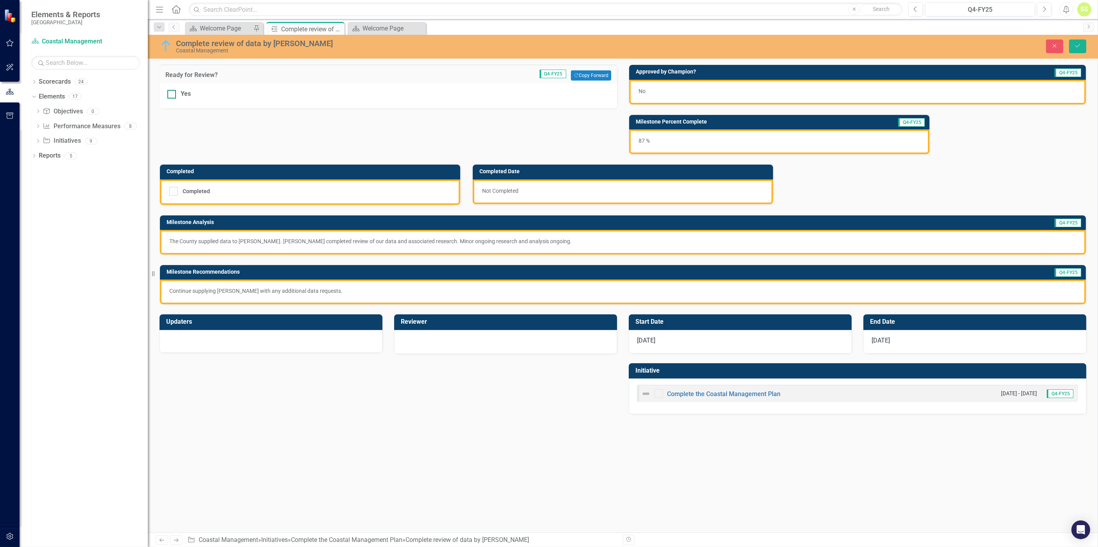
click at [174, 91] on div at bounding box center [171, 94] width 9 height 9
click at [172, 91] on input "Yes" at bounding box center [169, 92] width 5 height 5
checkbox input "true"
click at [732, 48] on button "Save" at bounding box center [1077, 46] width 17 height 14
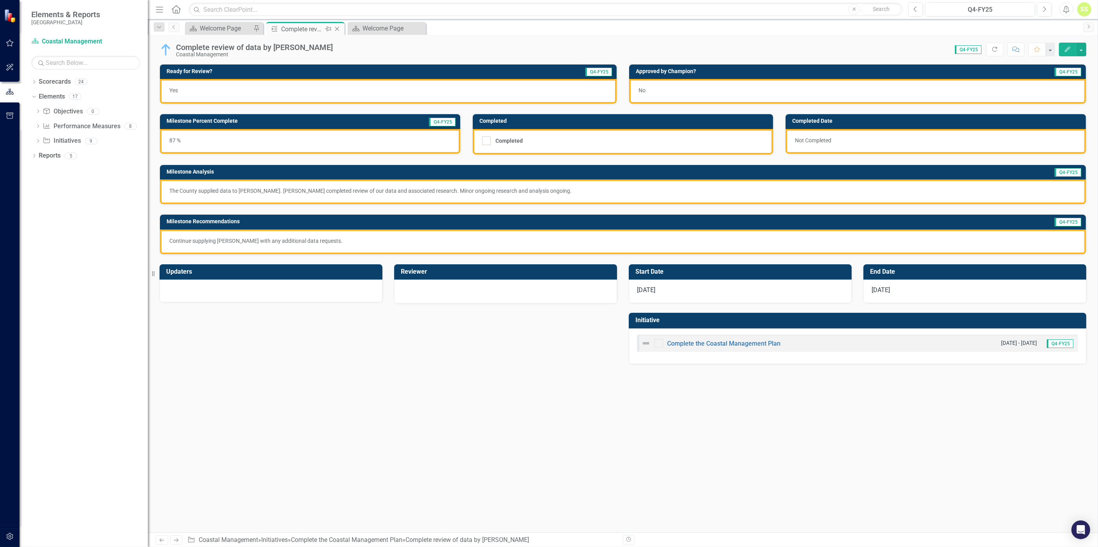
click at [338, 26] on icon "Close" at bounding box center [337, 29] width 8 height 6
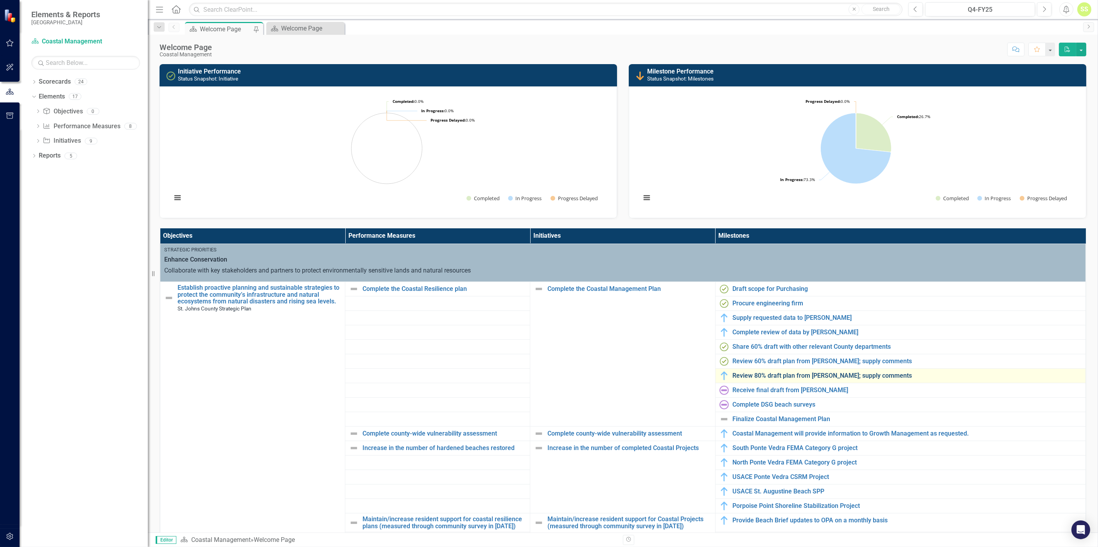
click at [732, 340] on link "Review 80% draft plan from [PERSON_NAME]; supply comments" at bounding box center [907, 375] width 349 height 7
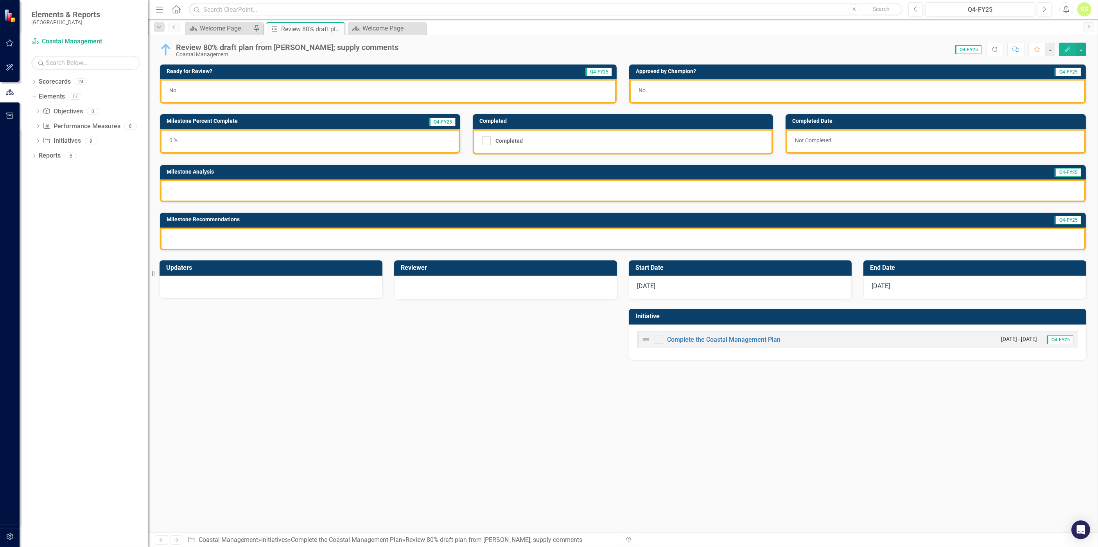
click at [361, 134] on div "0 %" at bounding box center [310, 141] width 300 height 25
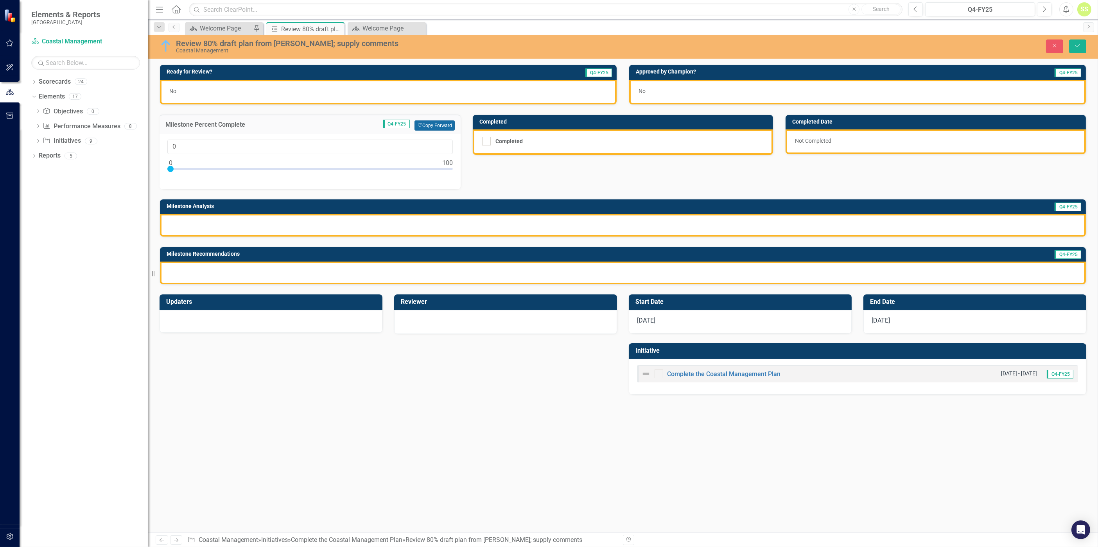
click at [423, 126] on button "Copy Forward Copy Forward" at bounding box center [434, 125] width 40 height 10
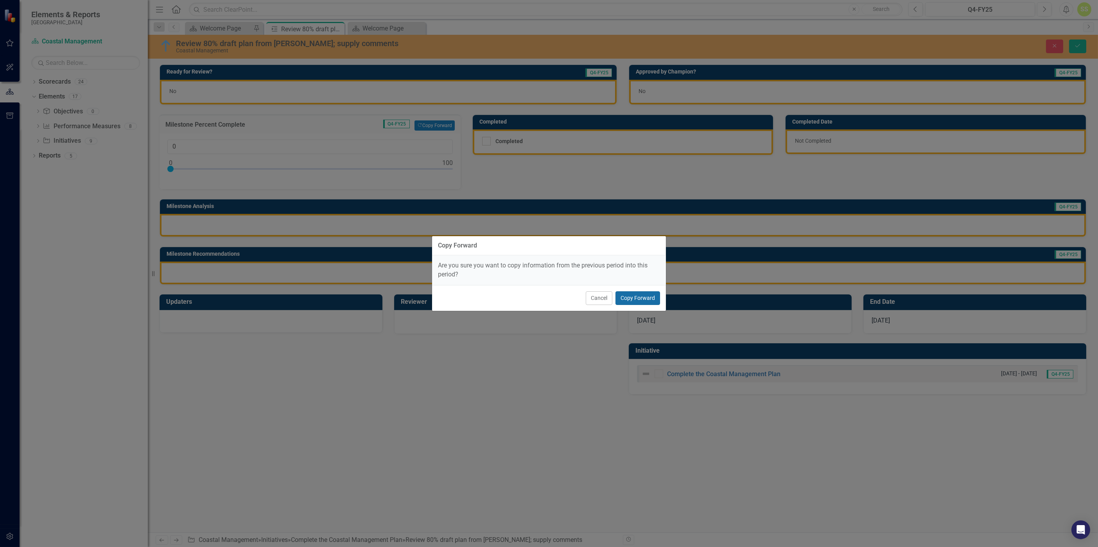
click at [648, 296] on button "Copy Forward" at bounding box center [637, 298] width 45 height 14
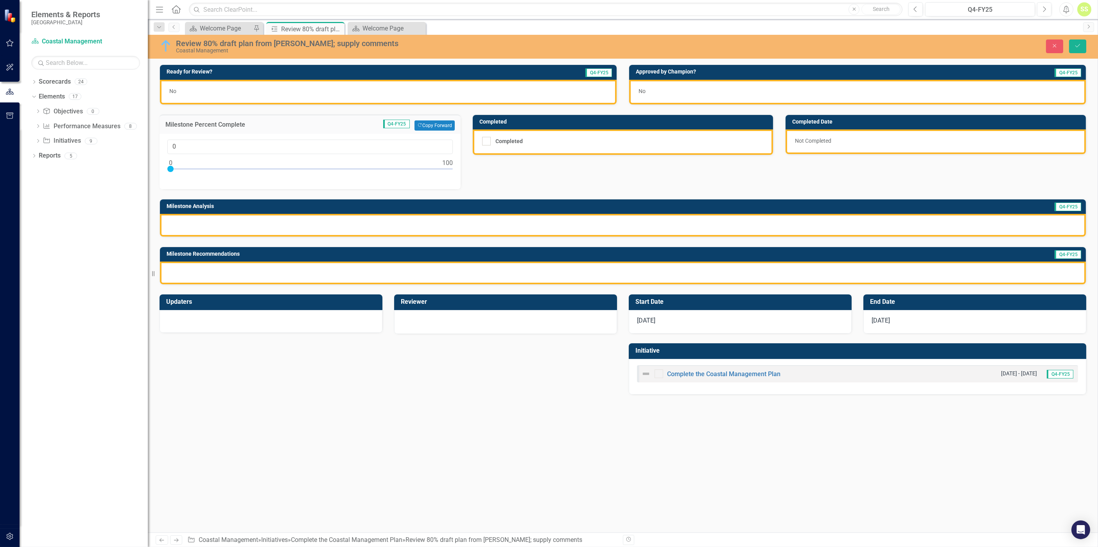
click at [443, 227] on div at bounding box center [623, 225] width 926 height 23
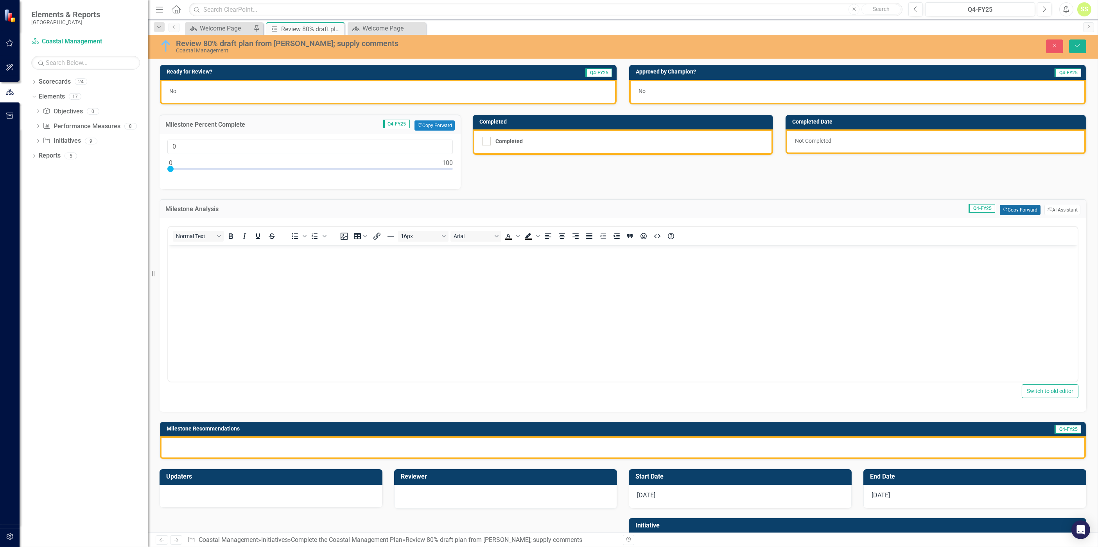
click at [732, 209] on icon "button" at bounding box center [1005, 210] width 4 height 4
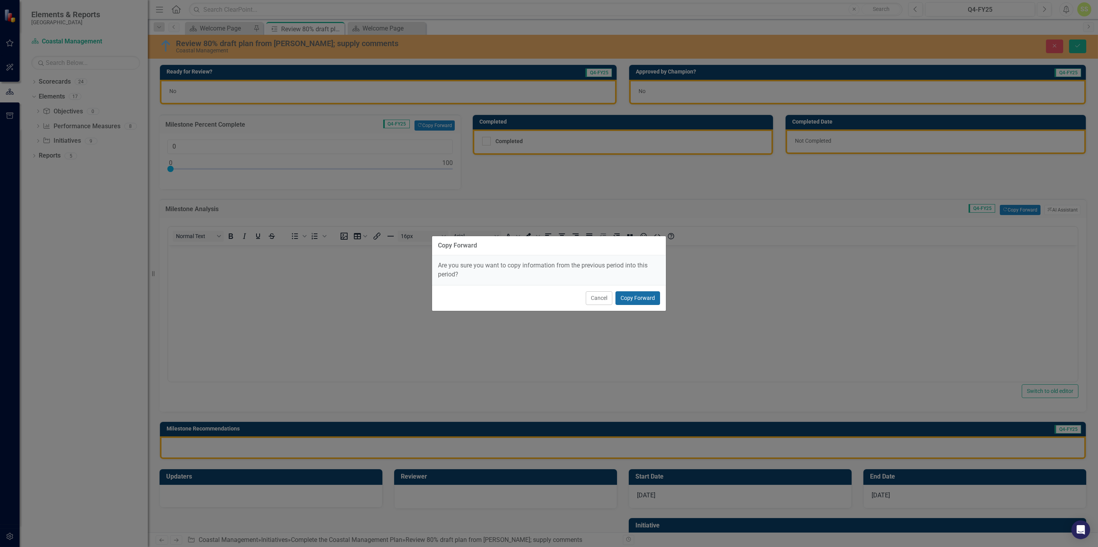
click at [650, 297] on button "Copy Forward" at bounding box center [637, 298] width 45 height 14
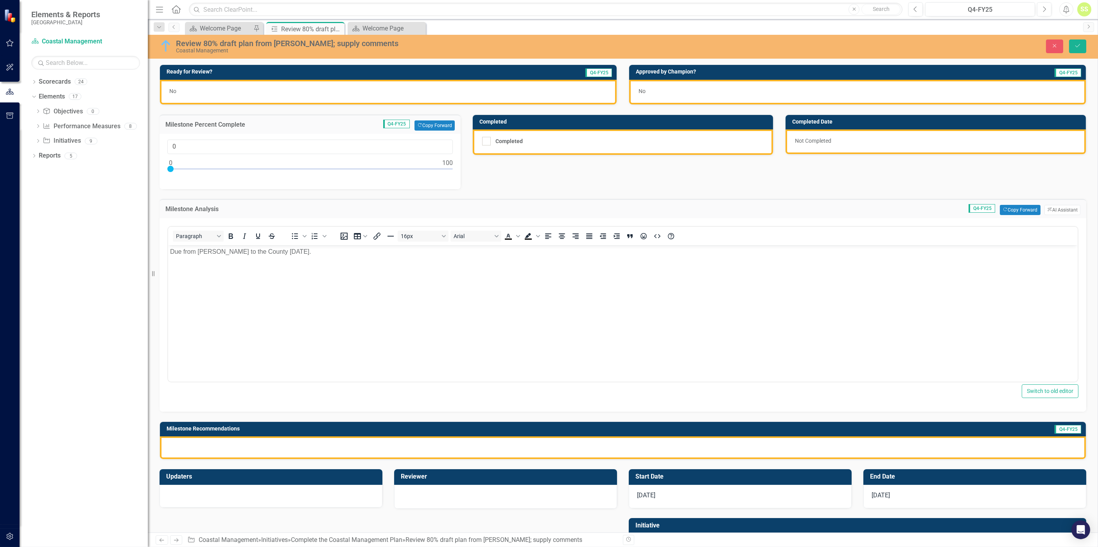
click at [359, 260] on body "Due from [PERSON_NAME] to the County [DATE]." at bounding box center [622, 303] width 909 height 117
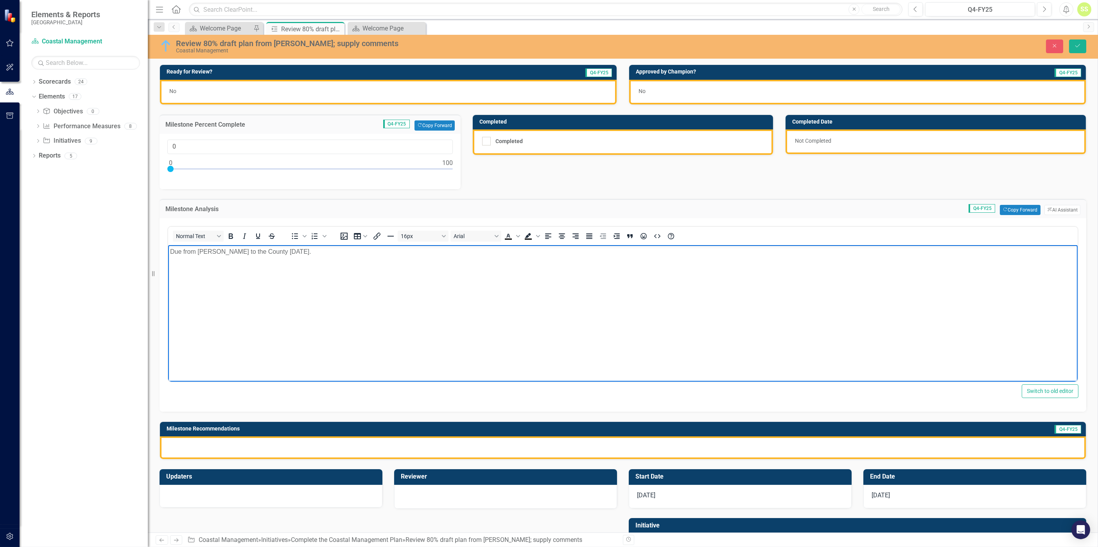
drag, startPoint x: 307, startPoint y: 250, endPoint x: 171, endPoint y: 251, distance: 135.3
click at [171, 251] on p "Due from [PERSON_NAME] to the County [DATE]." at bounding box center [622, 251] width 905 height 9
click at [327, 340] on div at bounding box center [623, 447] width 926 height 23
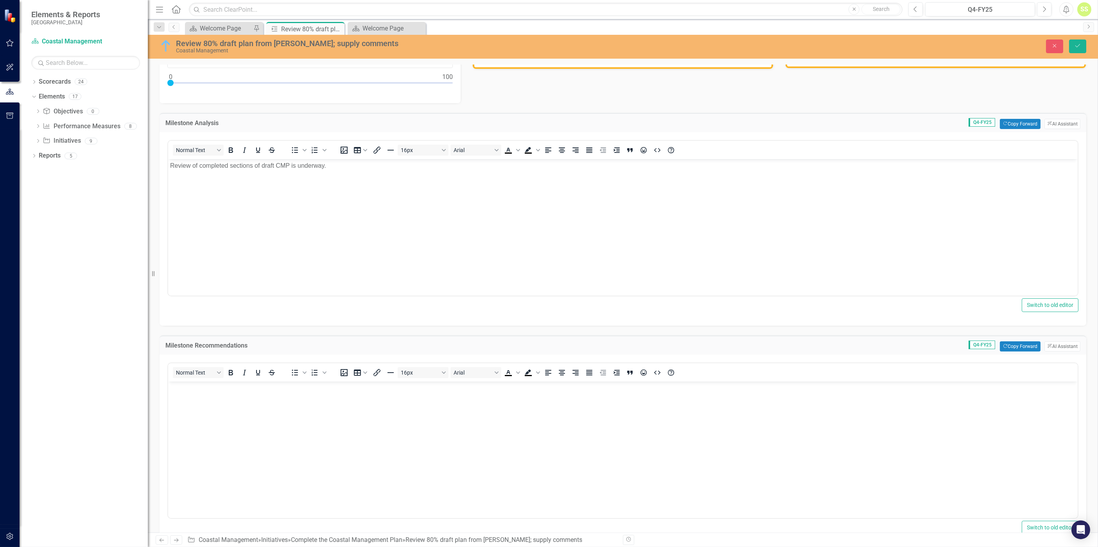
scroll to position [114, 0]
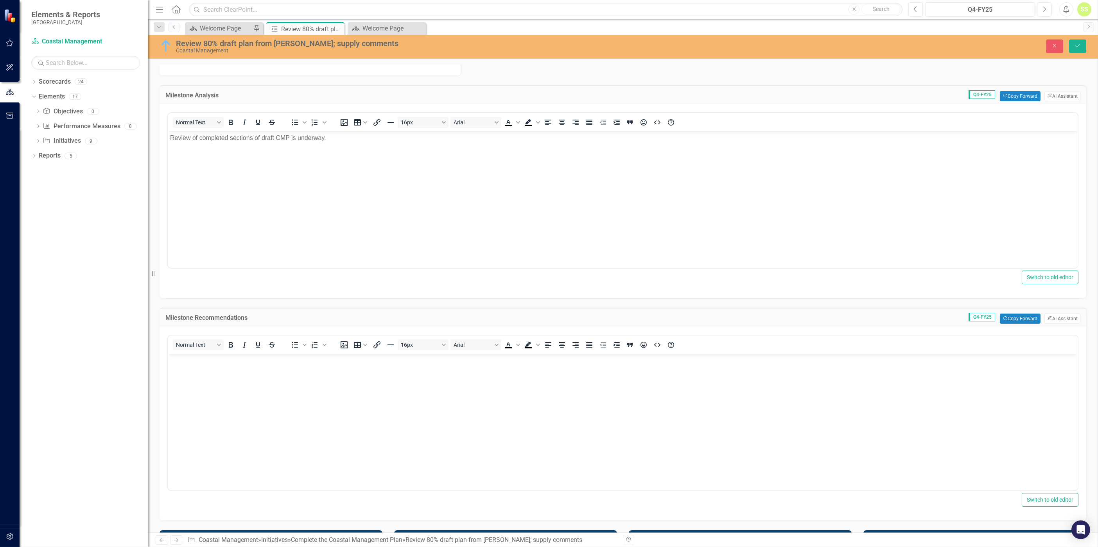
click at [403, 340] on body "Rich Text Area. Press ALT-0 for help." at bounding box center [622, 411] width 909 height 117
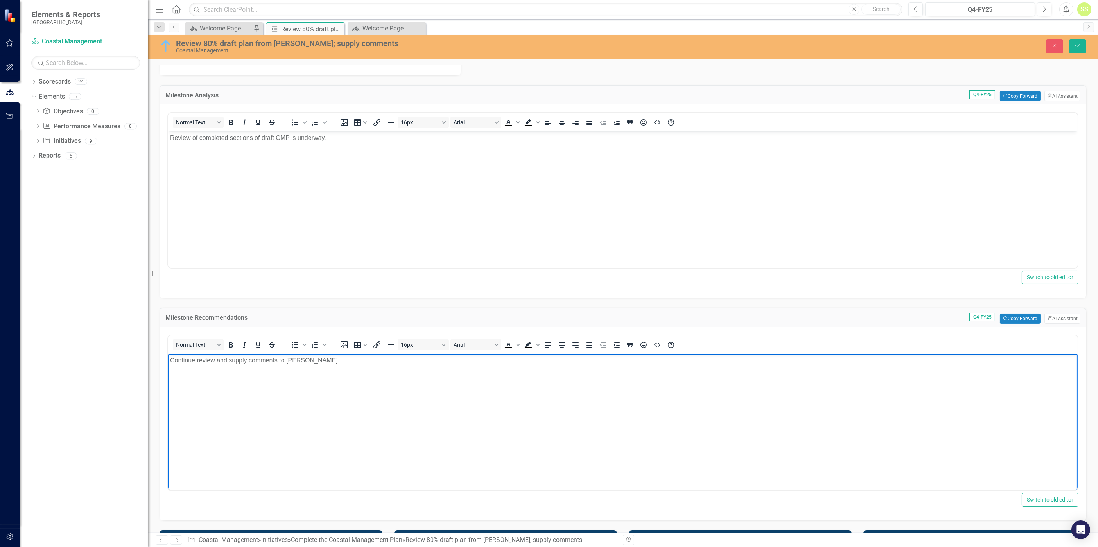
scroll to position [0, 0]
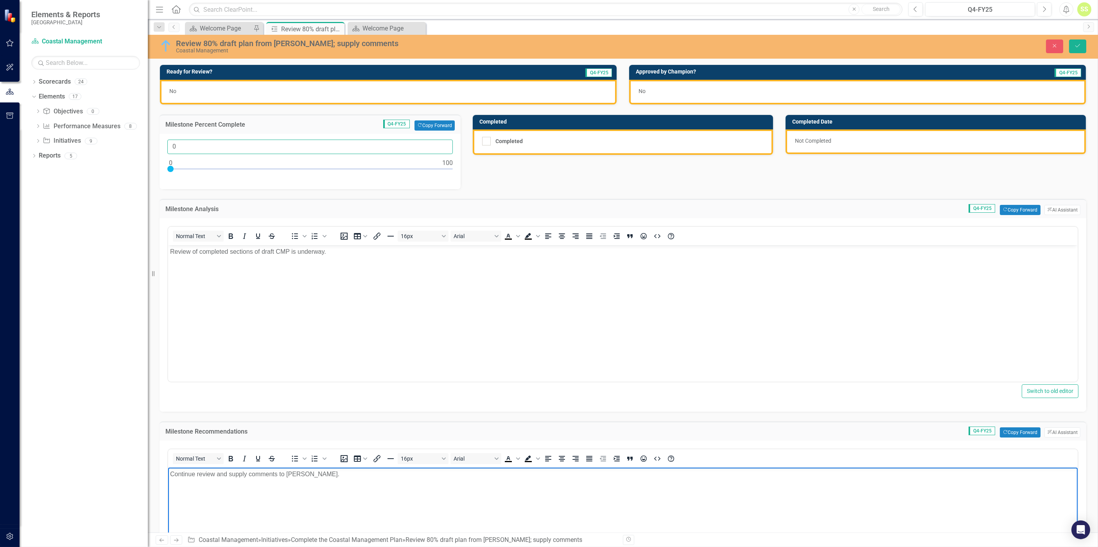
click at [232, 147] on input "0" at bounding box center [309, 147] width 285 height 14
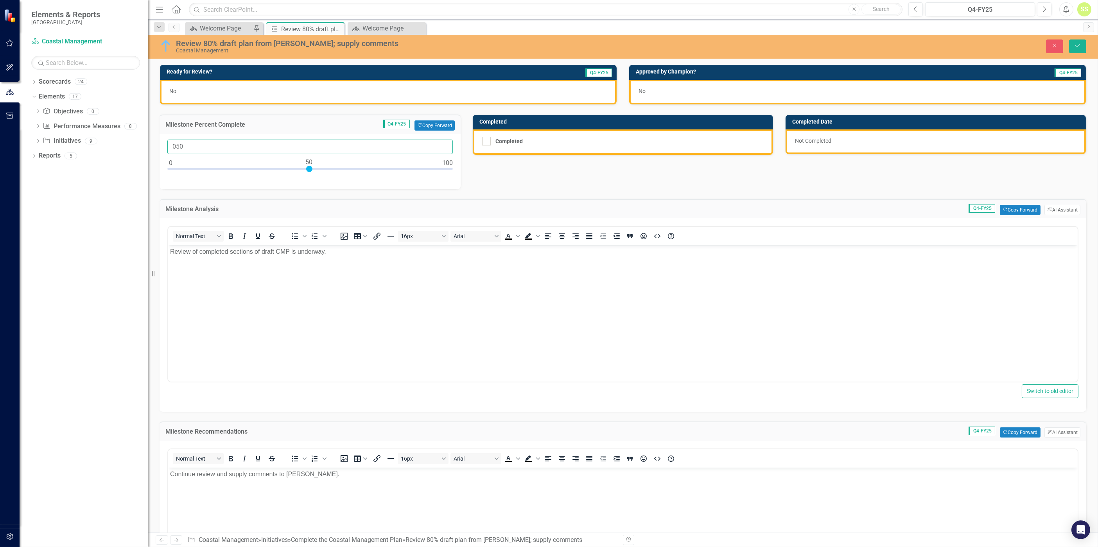
type input "050"
click at [314, 298] on body "Review of completed sections of draft CMP is underway." at bounding box center [622, 303] width 909 height 117
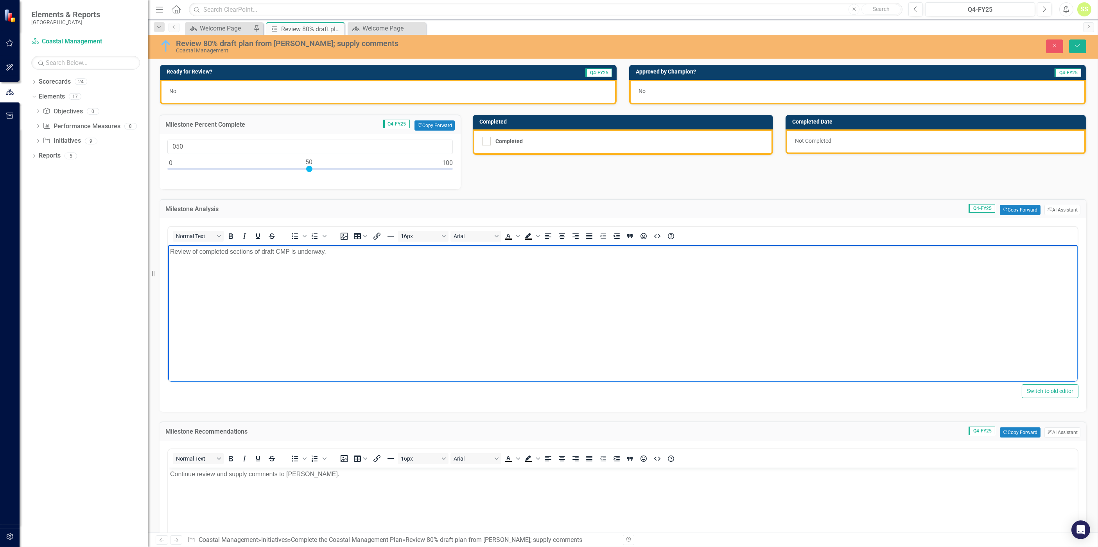
click at [303, 91] on div "No" at bounding box center [388, 92] width 457 height 25
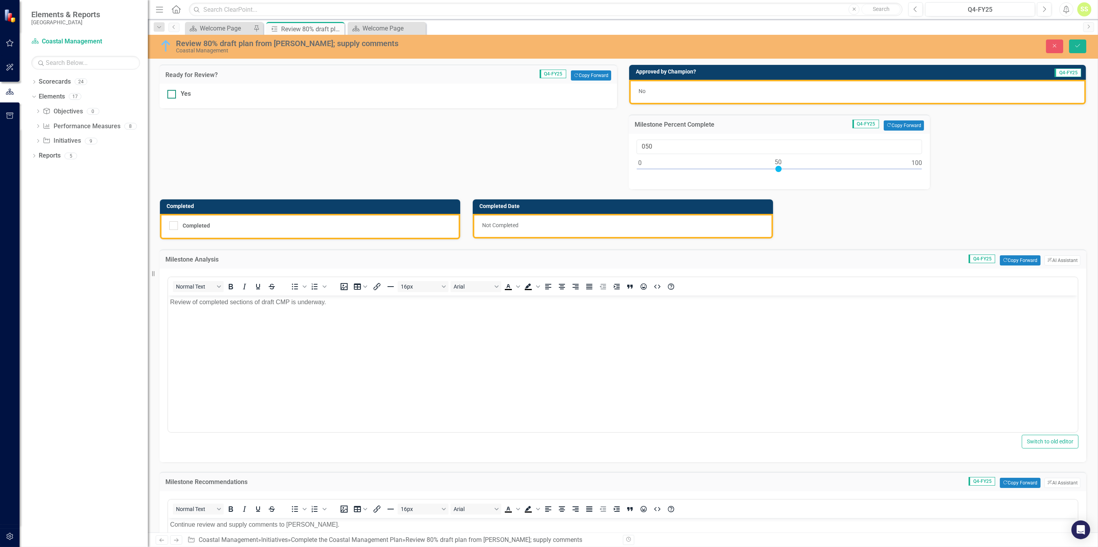
click at [175, 93] on div at bounding box center [171, 94] width 9 height 9
click at [172, 93] on input "Yes" at bounding box center [169, 92] width 5 height 5
checkbox input "true"
click at [732, 45] on icon "Save" at bounding box center [1077, 45] width 7 height 5
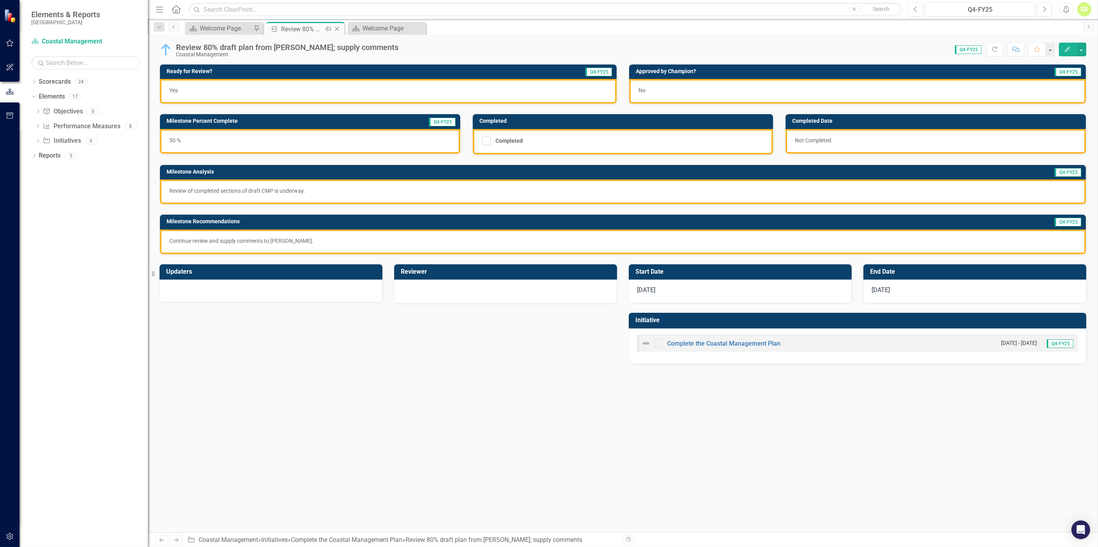
click at [340, 30] on icon "Close" at bounding box center [337, 29] width 8 height 6
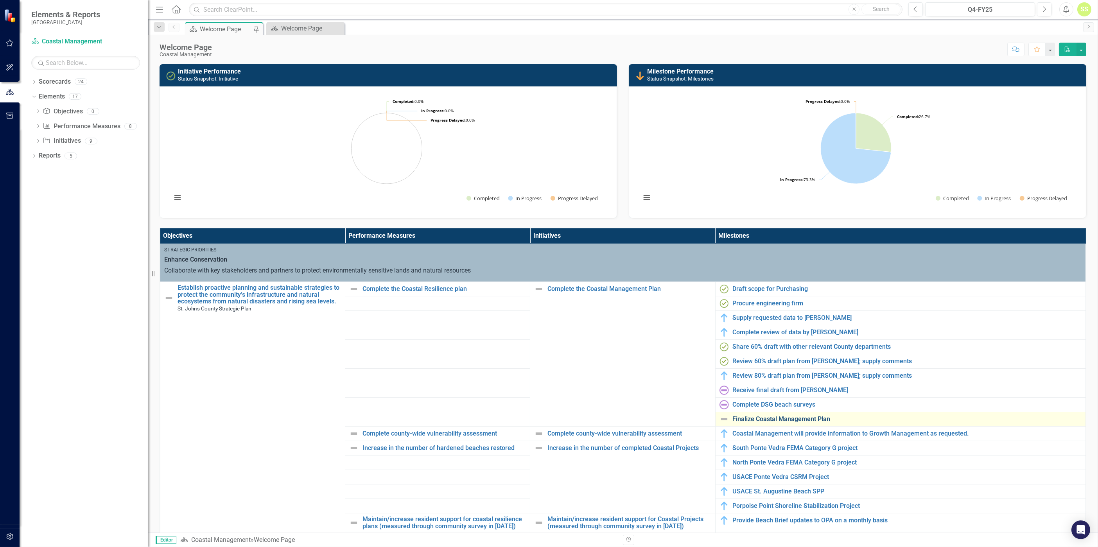
click at [732, 340] on link "Finalize Coastal Management Plan" at bounding box center [907, 419] width 349 height 7
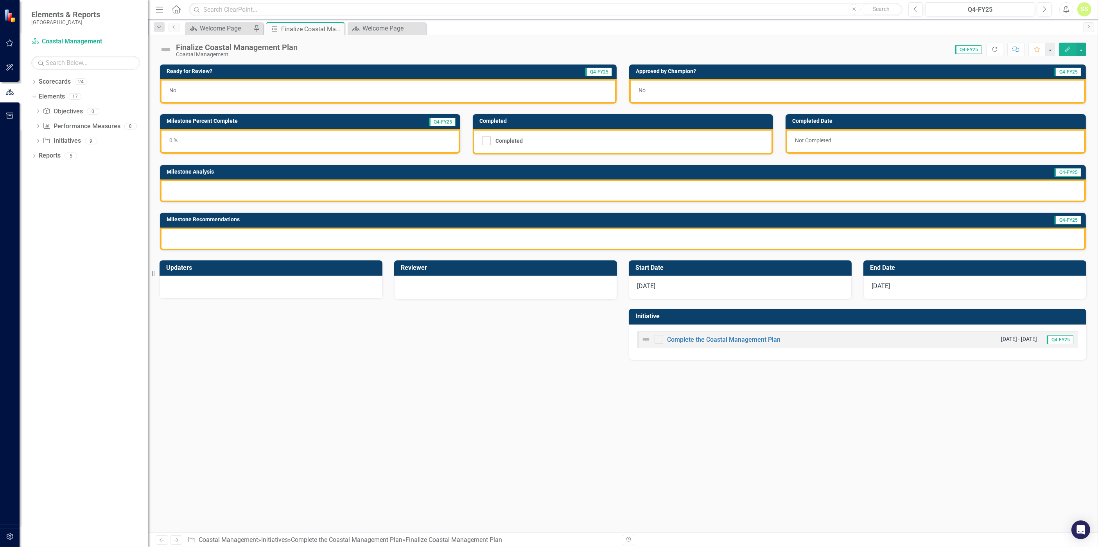
click at [343, 190] on div at bounding box center [623, 190] width 926 height 23
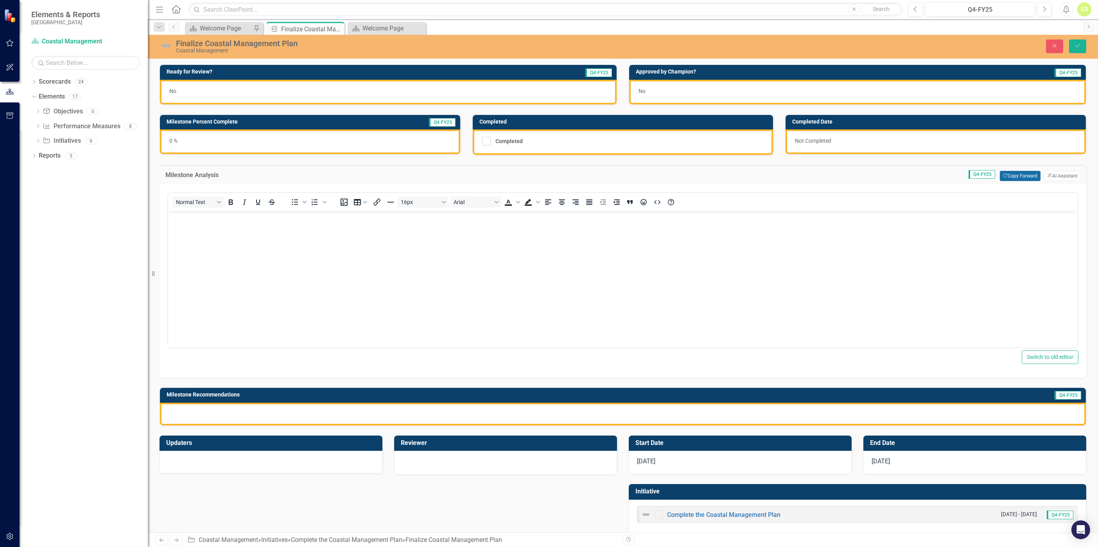
click at [732, 176] on button "Copy Forward Copy Forward" at bounding box center [1020, 176] width 40 height 10
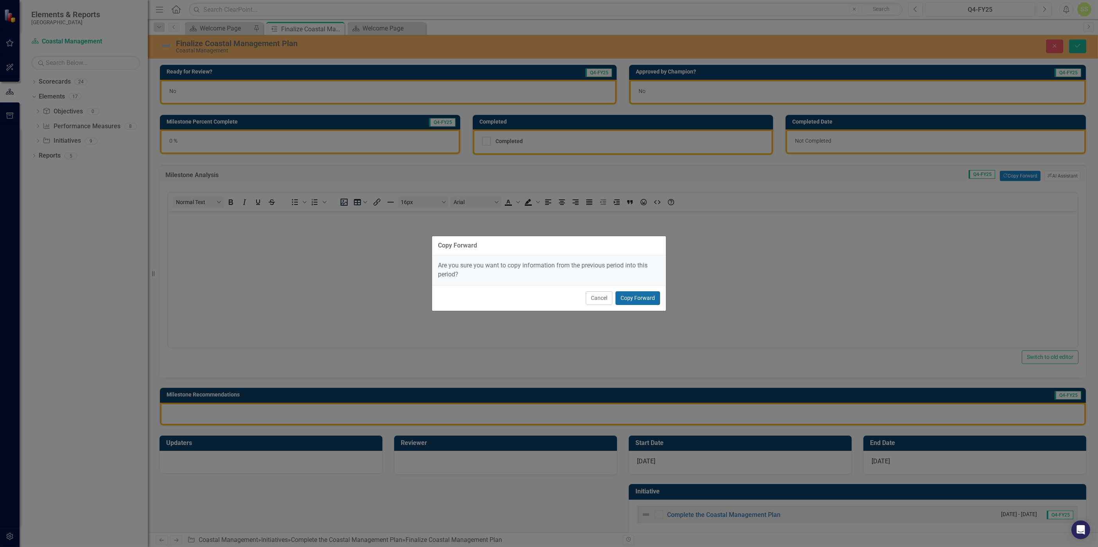
click at [638, 297] on button "Copy Forward" at bounding box center [637, 298] width 45 height 14
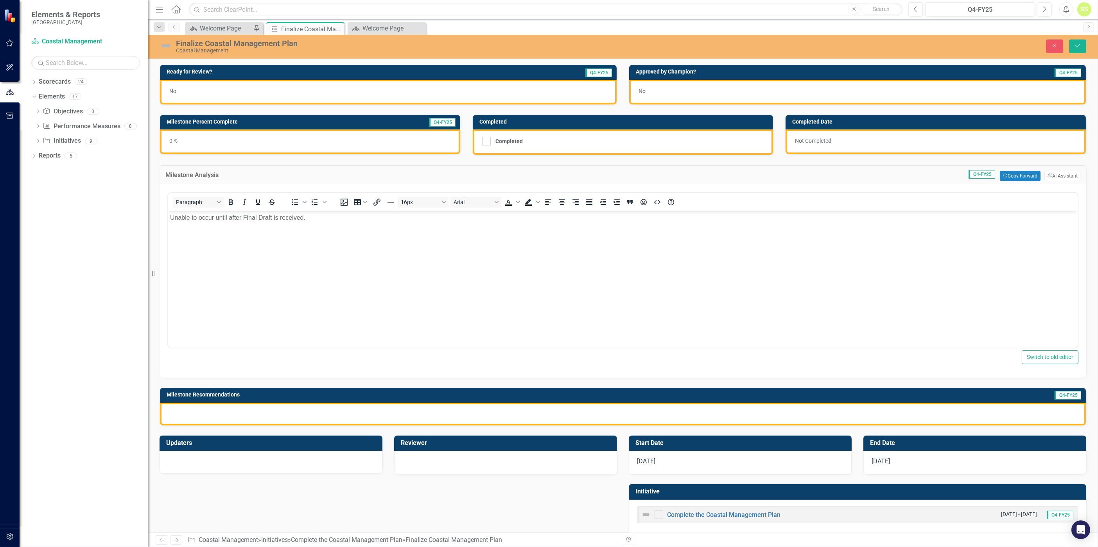
click at [561, 340] on div at bounding box center [623, 414] width 926 height 23
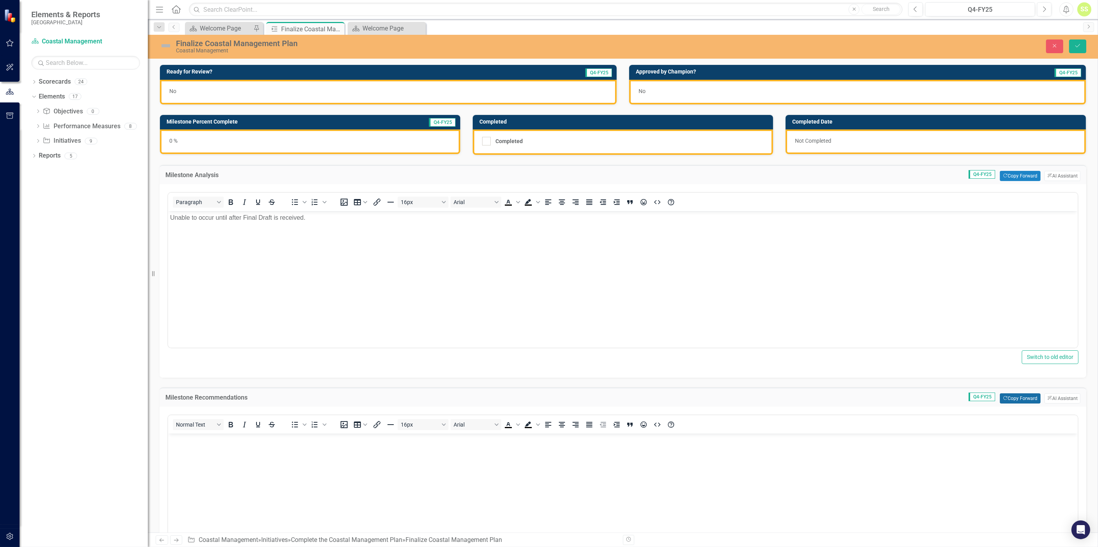
click at [732, 340] on button "Copy Forward Copy Forward" at bounding box center [1020, 398] width 40 height 10
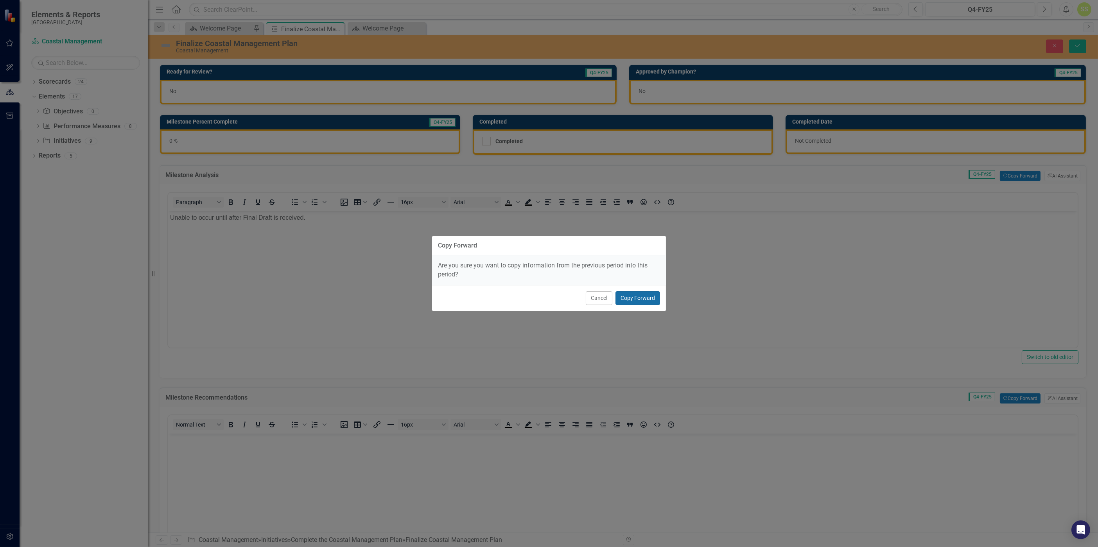
click at [642, 298] on button "Copy Forward" at bounding box center [637, 298] width 45 height 14
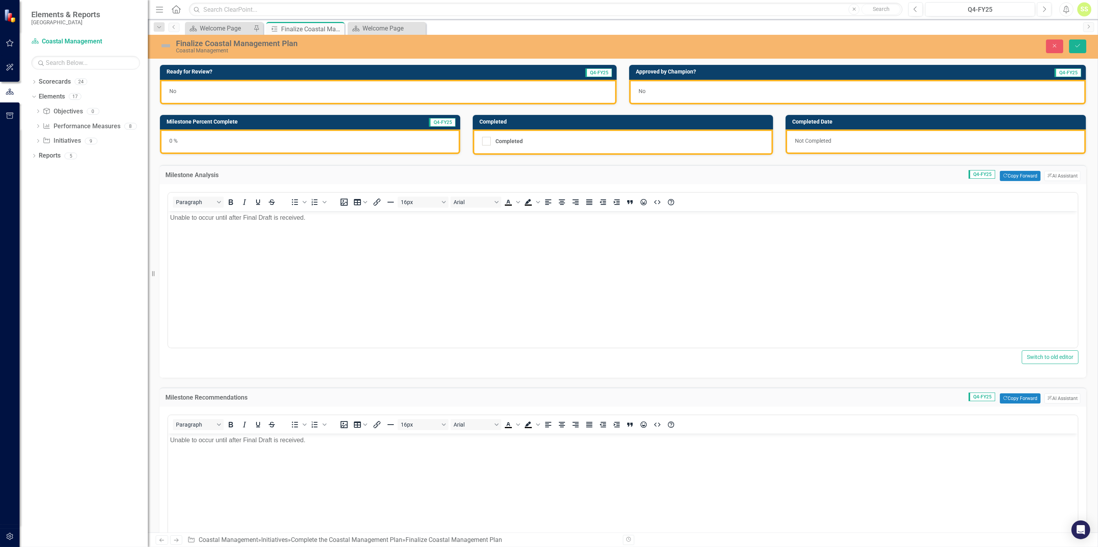
click at [283, 89] on div "No" at bounding box center [388, 92] width 457 height 25
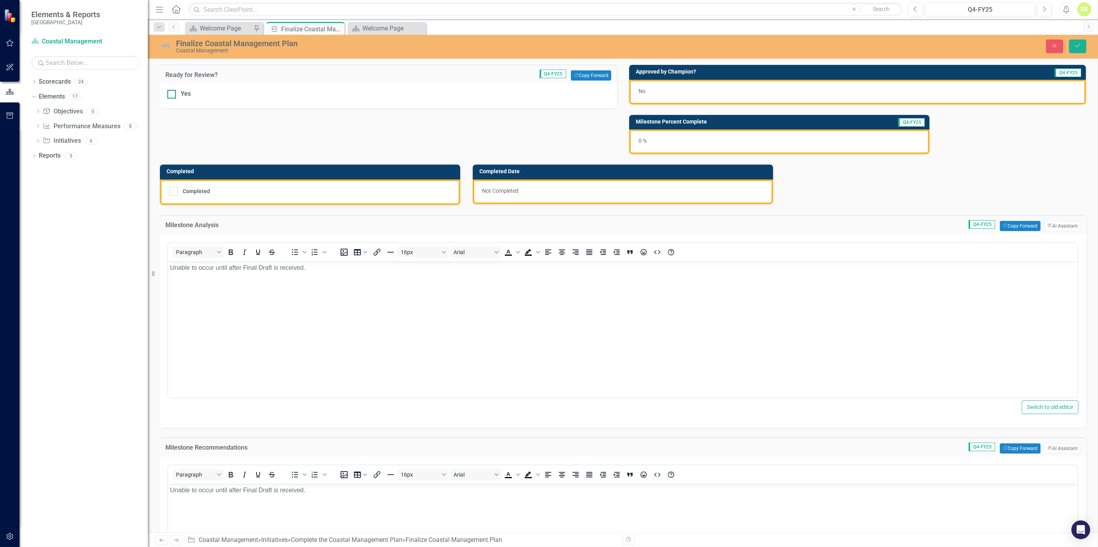
click at [181, 94] on div "Yes" at bounding box center [186, 94] width 10 height 9
click at [172, 94] on input "Yes" at bounding box center [169, 92] width 5 height 5
checkbox input "true"
click at [732, 45] on icon "Save" at bounding box center [1077, 45] width 7 height 5
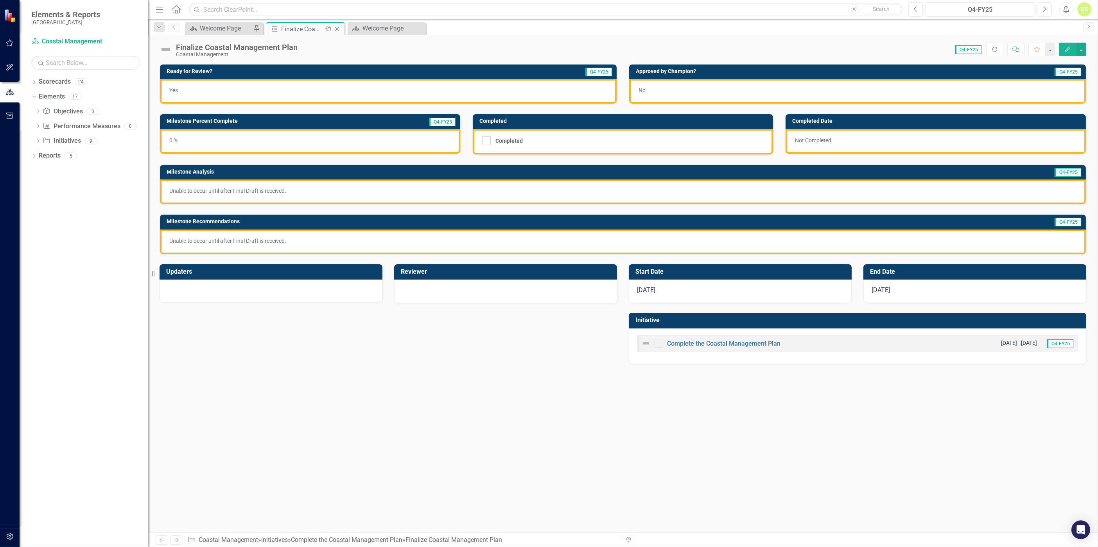
click at [339, 27] on icon "Close" at bounding box center [337, 29] width 8 height 6
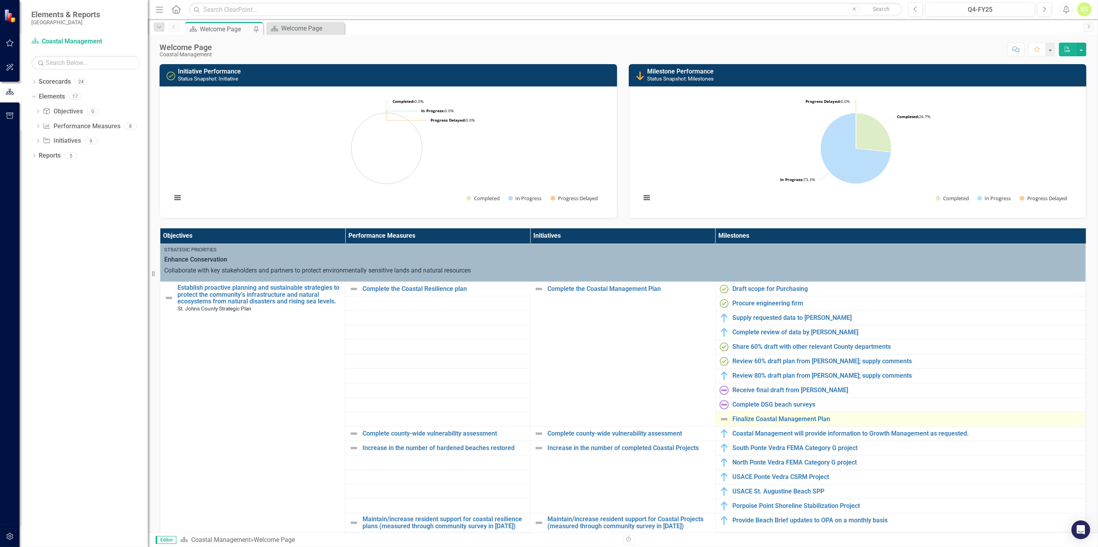
click at [720, 340] on img at bounding box center [723, 418] width 9 height 9
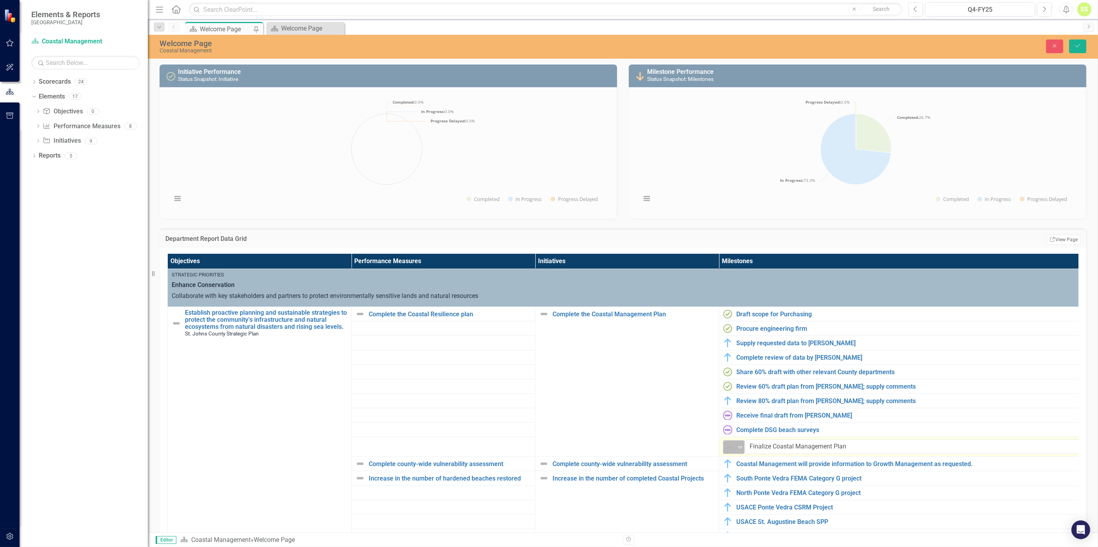
click at [729, 340] on img at bounding box center [729, 447] width 9 height 9
click at [732, 340] on div "Not Started" at bounding box center [762, 433] width 78 height 13
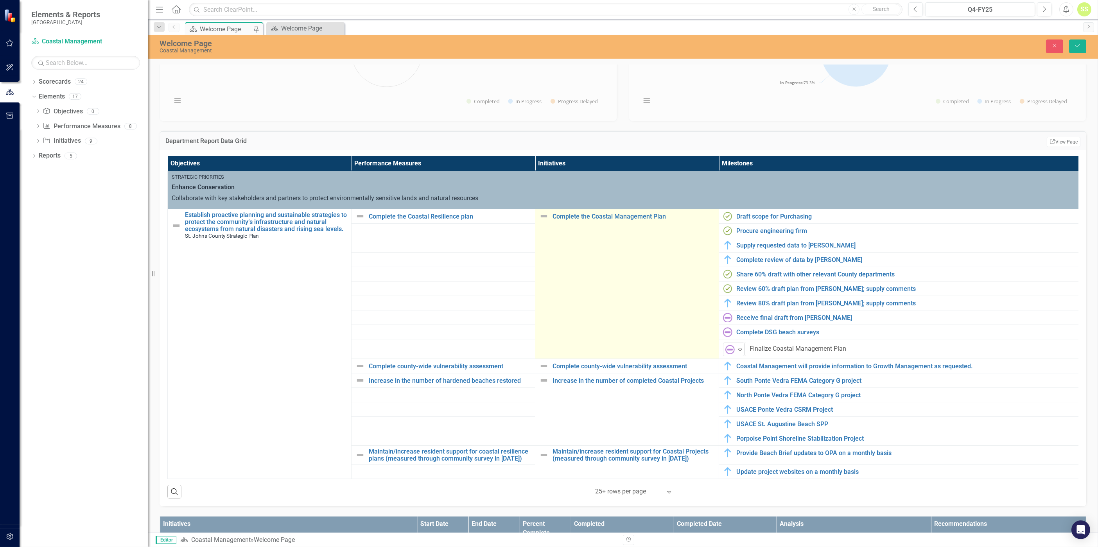
scroll to position [114, 0]
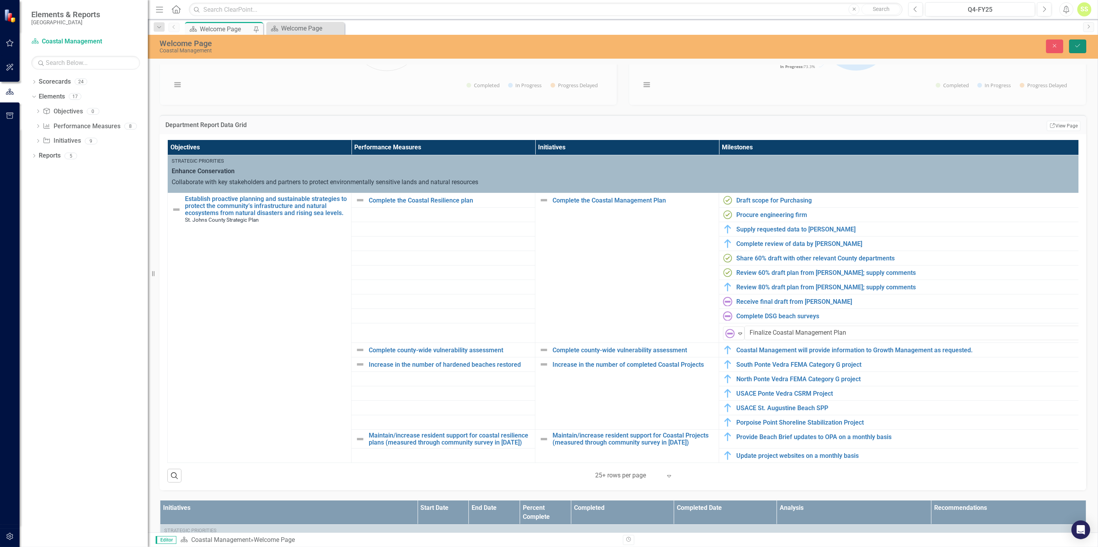
click at [732, 46] on icon "Save" at bounding box center [1077, 45] width 7 height 5
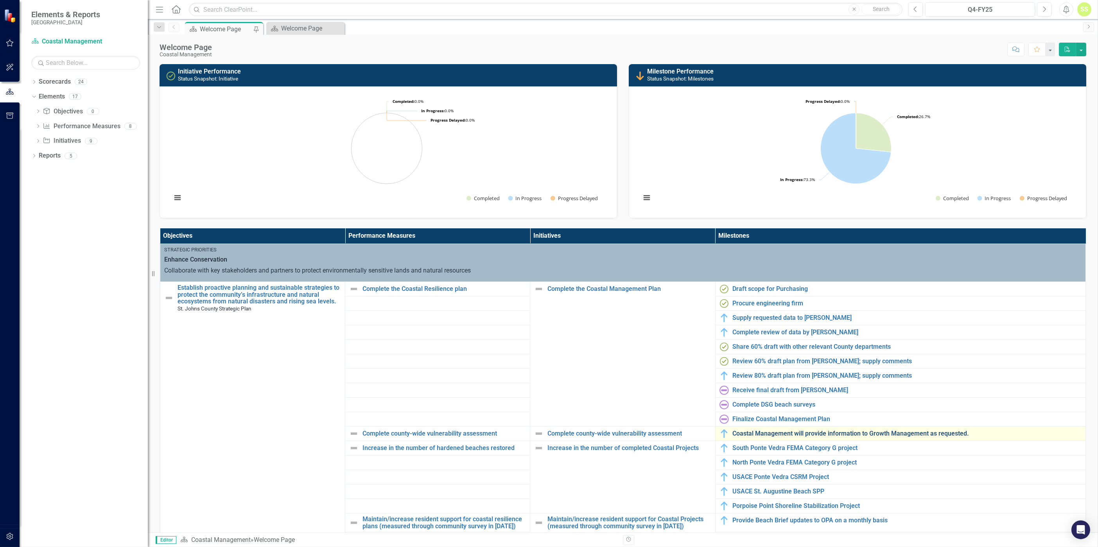
click at [732, 340] on link "Coastal Management will provide information to Growth Management as requested." at bounding box center [907, 433] width 349 height 7
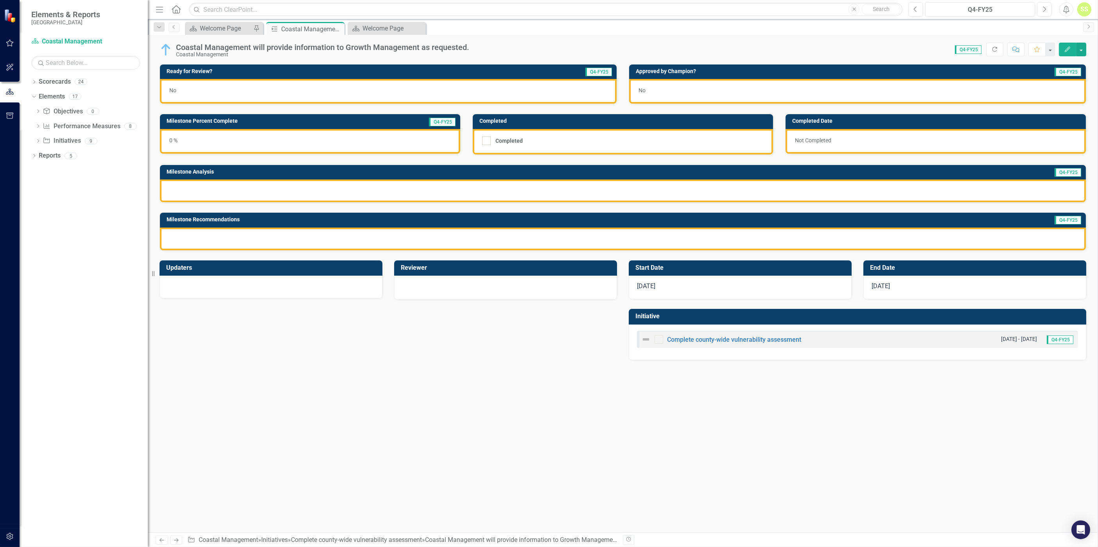
click at [350, 193] on div at bounding box center [623, 190] width 926 height 23
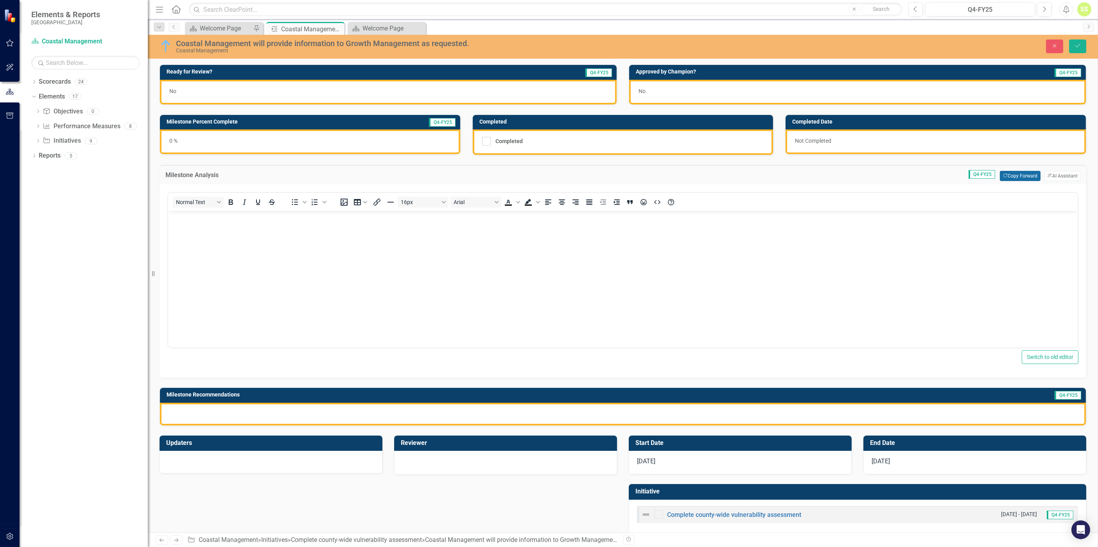
click at [732, 176] on button "Copy Forward Copy Forward" at bounding box center [1020, 176] width 40 height 10
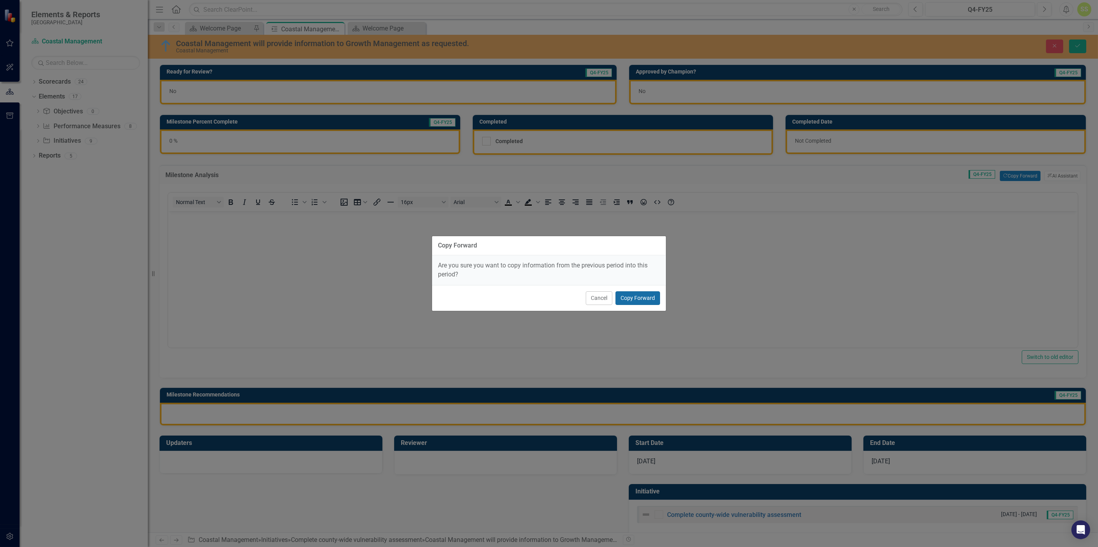
click at [635, 299] on button "Copy Forward" at bounding box center [637, 298] width 45 height 14
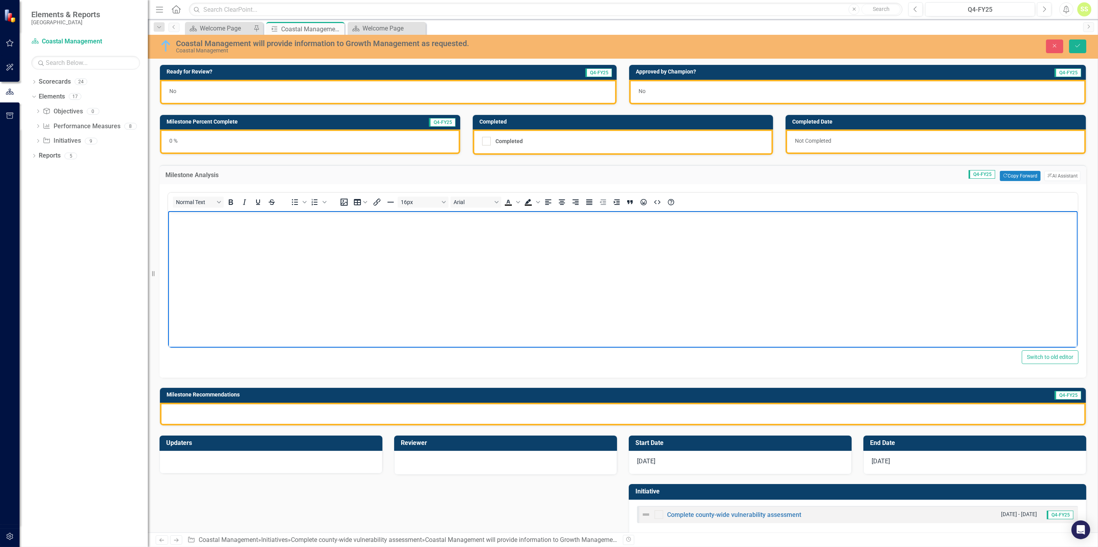
click at [634, 301] on body "Rich Text Area. Press ALT-0 for help." at bounding box center [622, 269] width 909 height 117
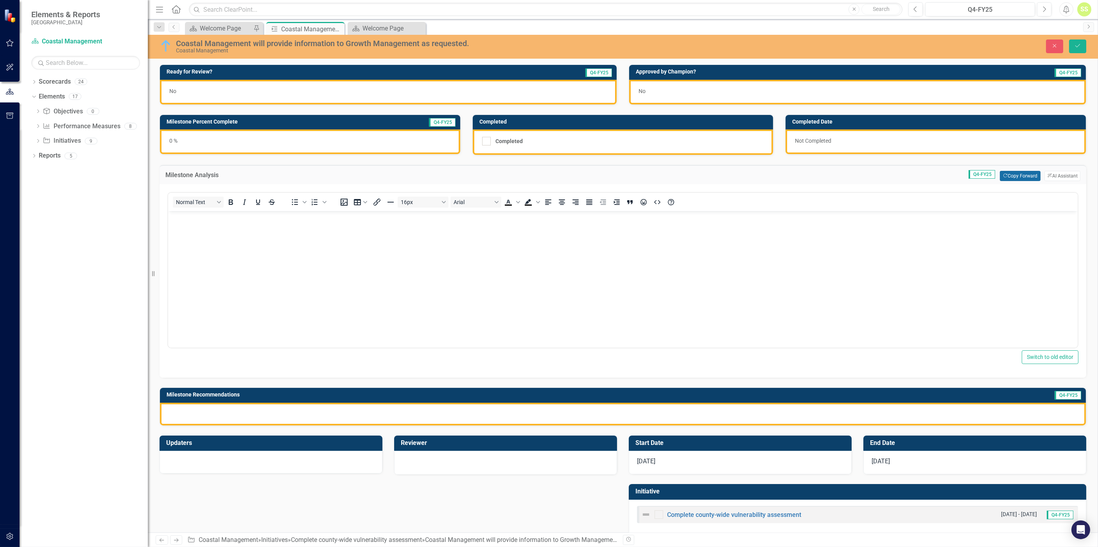
click at [732, 174] on button "Copy Forward Copy Forward" at bounding box center [1020, 176] width 40 height 10
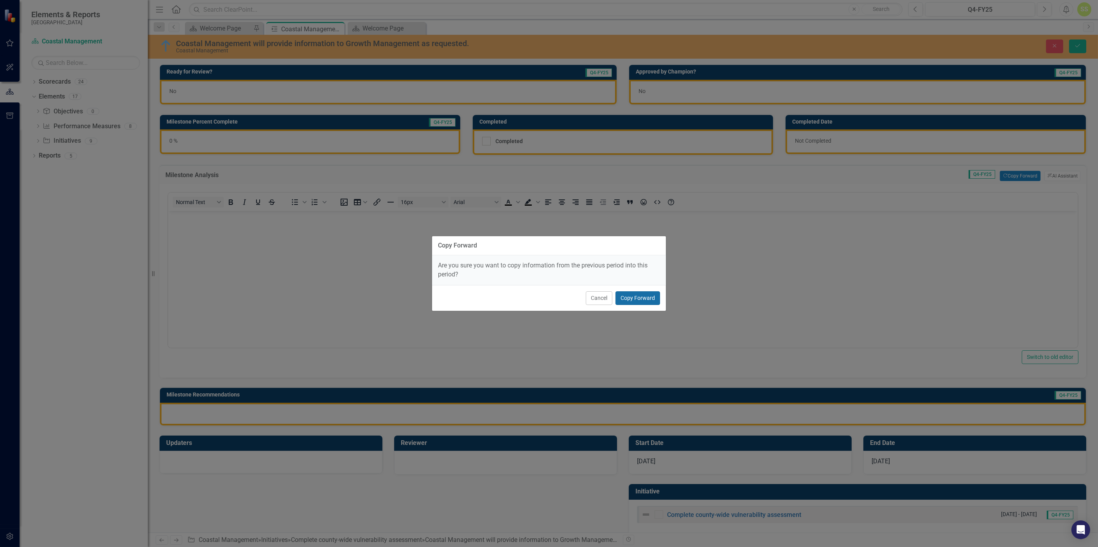
click at [653, 297] on button "Copy Forward" at bounding box center [637, 298] width 45 height 14
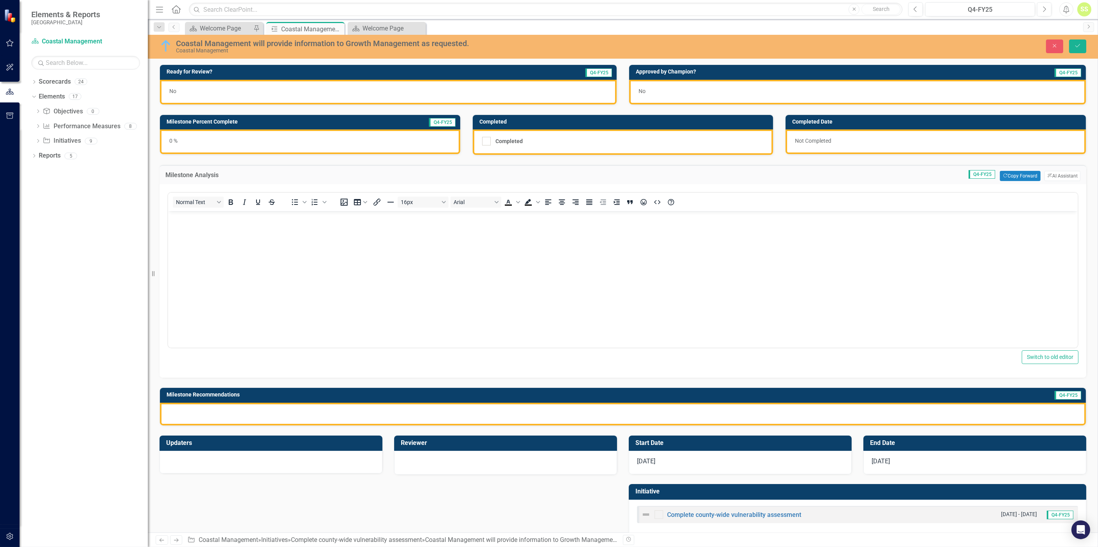
click at [569, 340] on div at bounding box center [623, 414] width 926 height 23
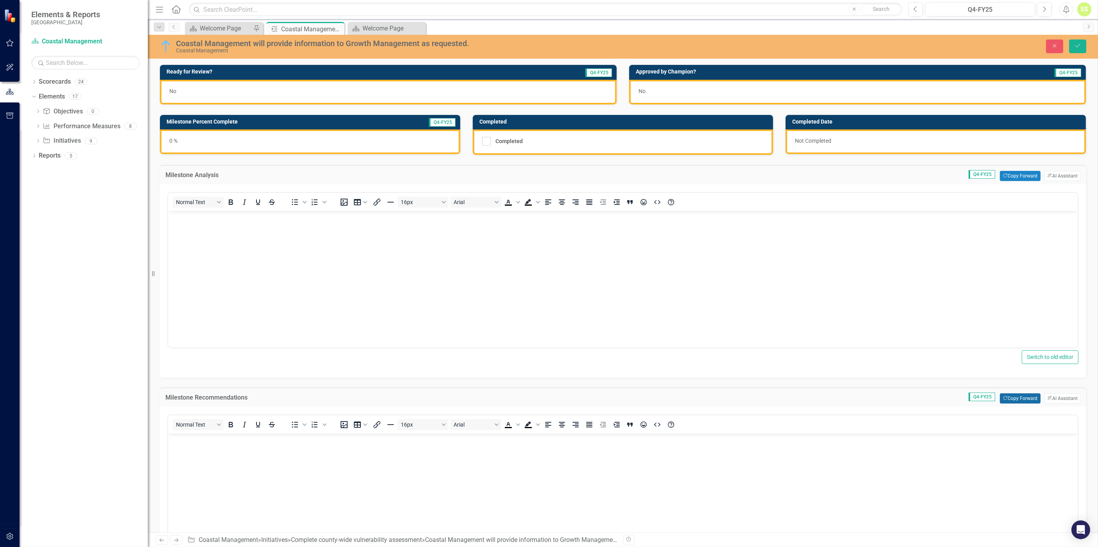
click at [732, 340] on button "Copy Forward Copy Forward" at bounding box center [1020, 398] width 40 height 10
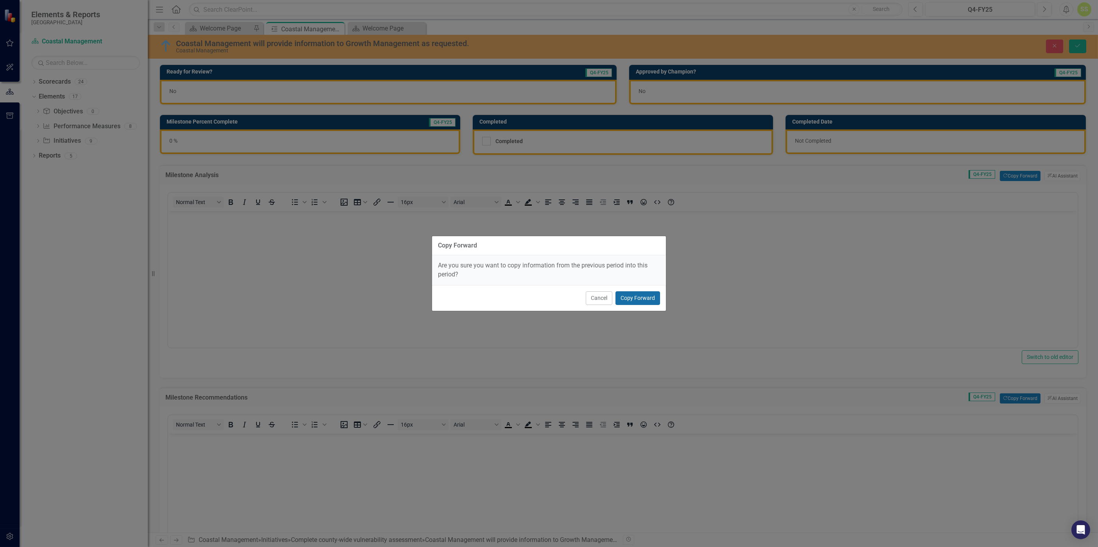
click at [626, 297] on button "Copy Forward" at bounding box center [637, 298] width 45 height 14
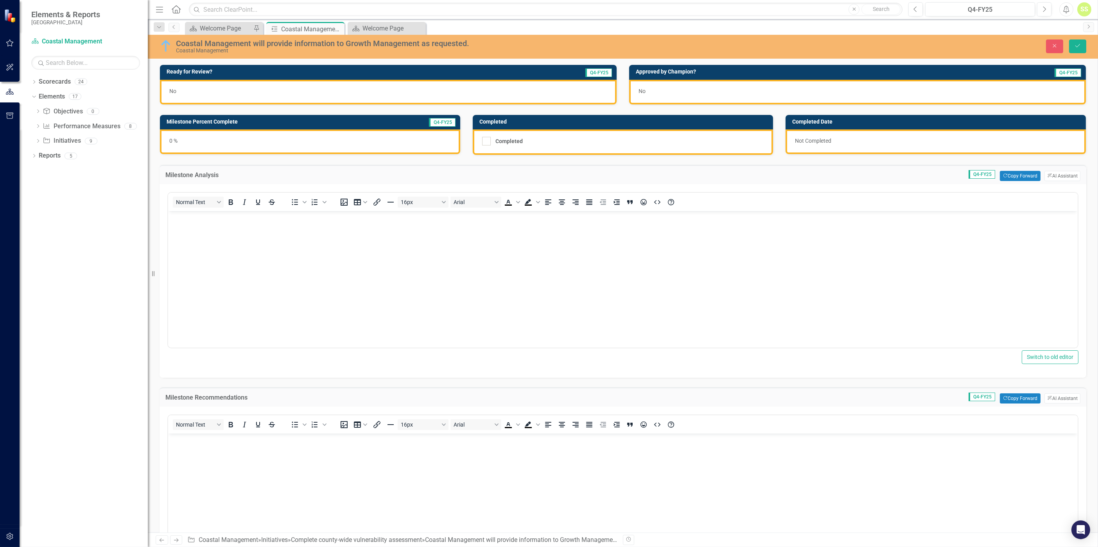
click at [264, 143] on div "0 %" at bounding box center [310, 141] width 300 height 25
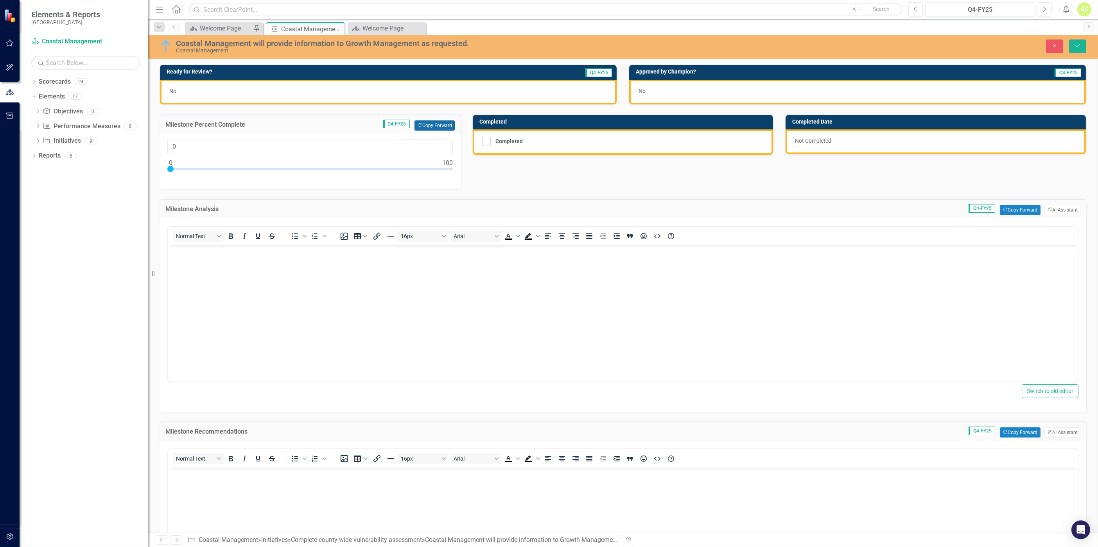
click at [425, 127] on button "Copy Forward Copy Forward" at bounding box center [434, 125] width 40 height 10
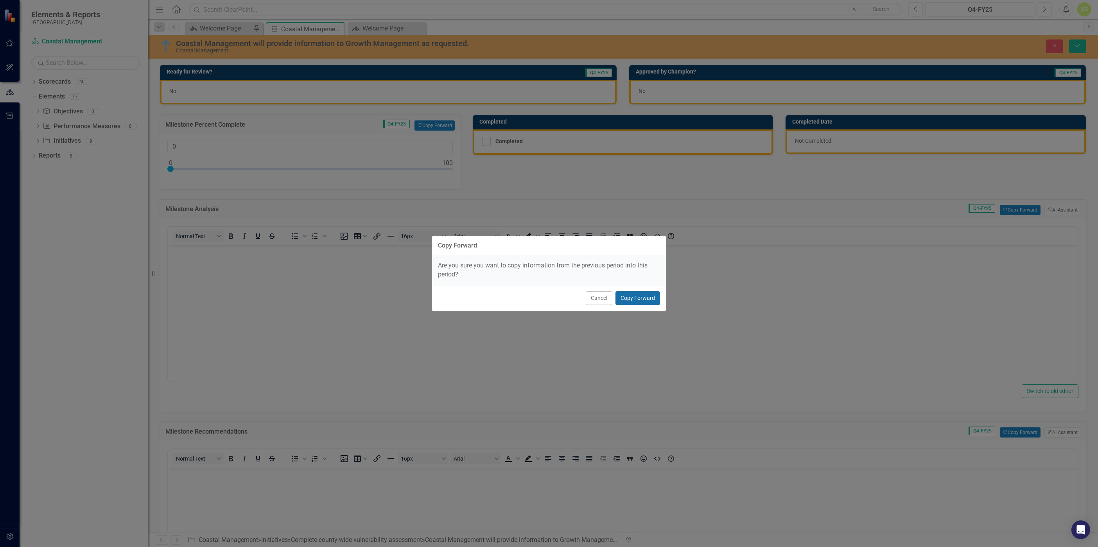
click at [638, 294] on button "Copy Forward" at bounding box center [637, 298] width 45 height 14
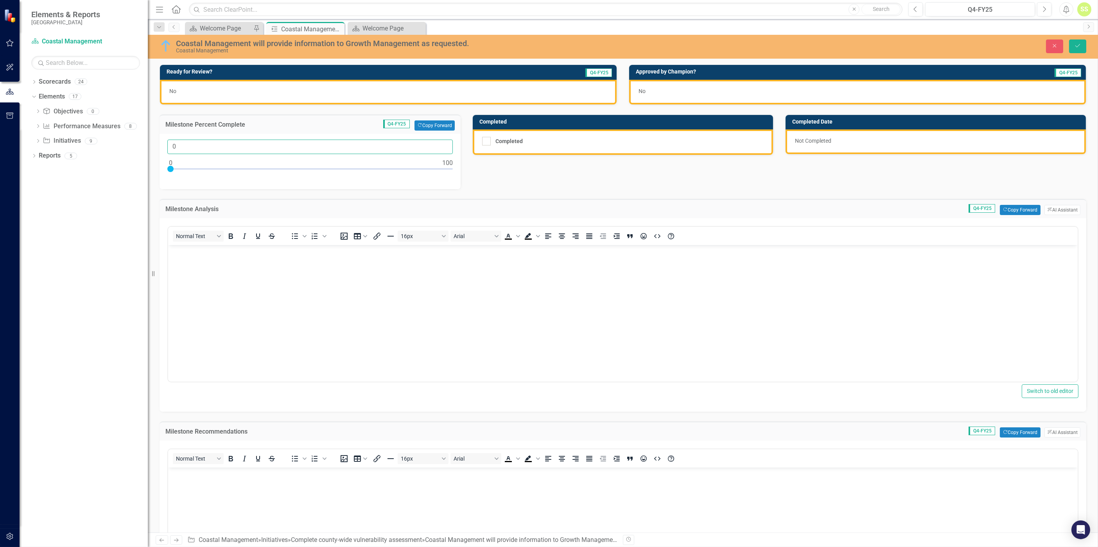
click at [228, 142] on input "0" at bounding box center [309, 147] width 285 height 14
type input "075"
click at [293, 262] on body "Rich Text Area. Press ALT-0 for help." at bounding box center [622, 303] width 909 height 117
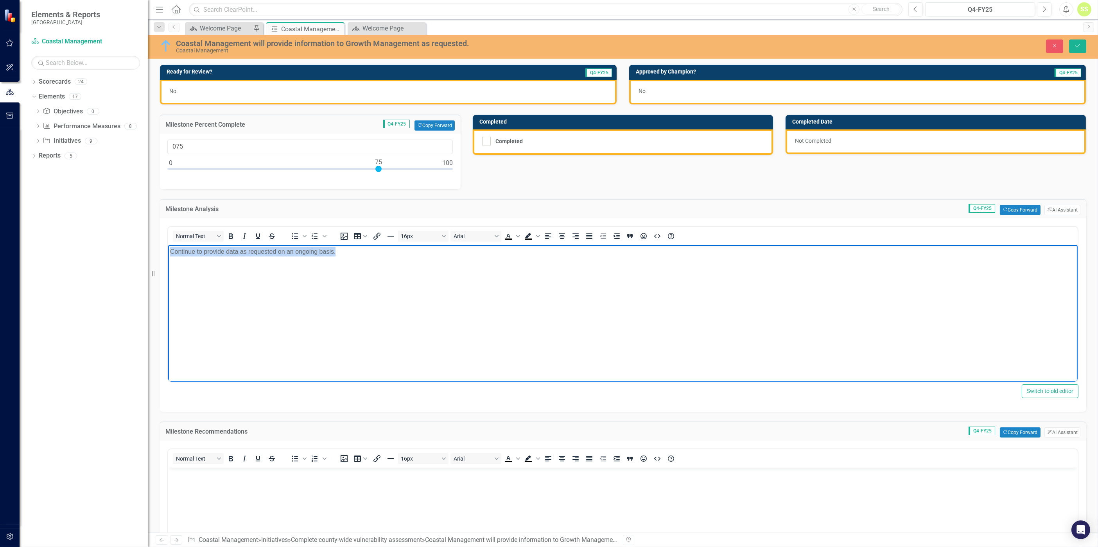
drag, startPoint x: 343, startPoint y: 255, endPoint x: 167, endPoint y: 253, distance: 176.0
click at [168, 253] on html "Continue to provide data as requested on an ongoing basis." at bounding box center [622, 303] width 909 height 117
copy p "Continue to provide data as requested on an ongoing basis."
click at [263, 340] on body "Rich Text Area. Press ALT-0 for help." at bounding box center [622, 525] width 909 height 117
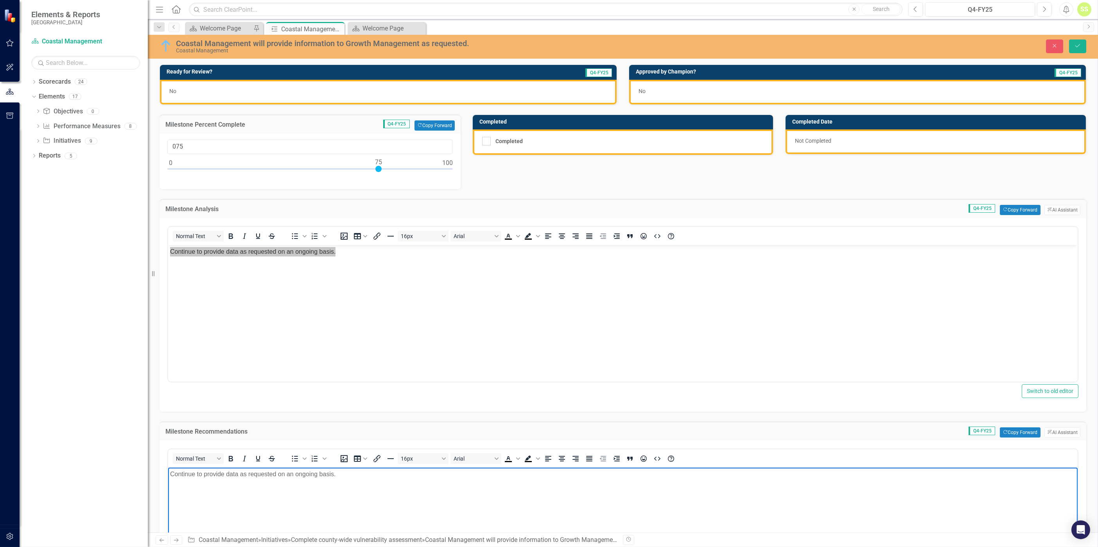
click at [276, 92] on div "No" at bounding box center [388, 92] width 457 height 25
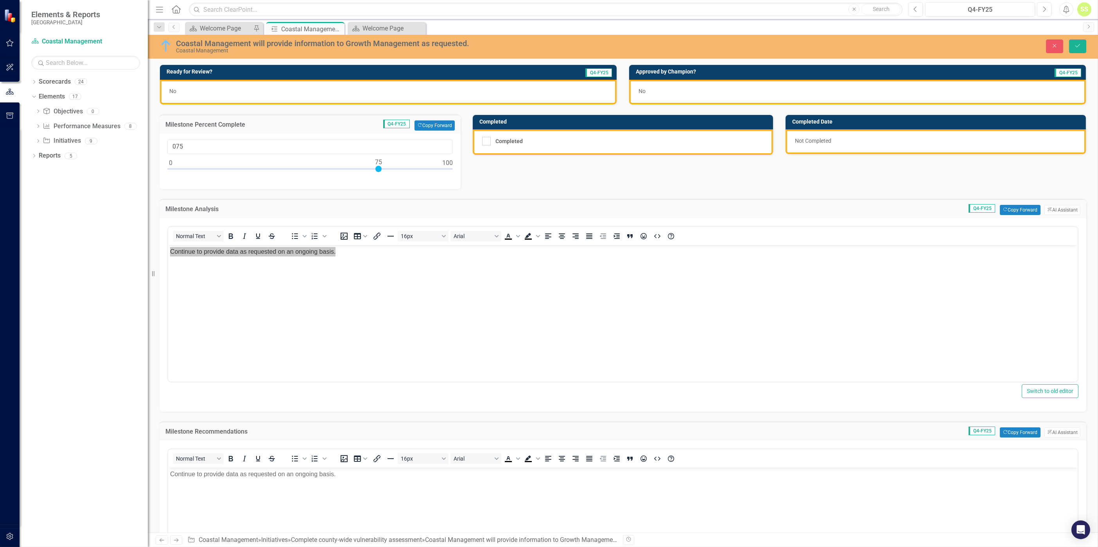
click at [276, 92] on div "No" at bounding box center [388, 92] width 457 height 25
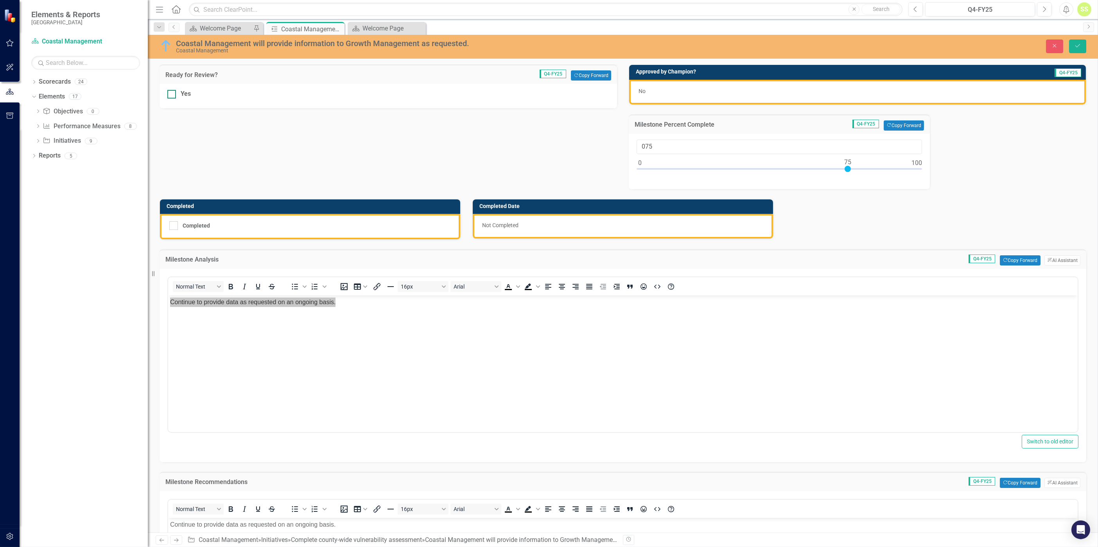
click at [183, 93] on div "Yes" at bounding box center [186, 94] width 10 height 9
click at [172, 93] on input "Yes" at bounding box center [169, 92] width 5 height 5
checkbox input "true"
click at [732, 45] on icon "Save" at bounding box center [1077, 45] width 7 height 5
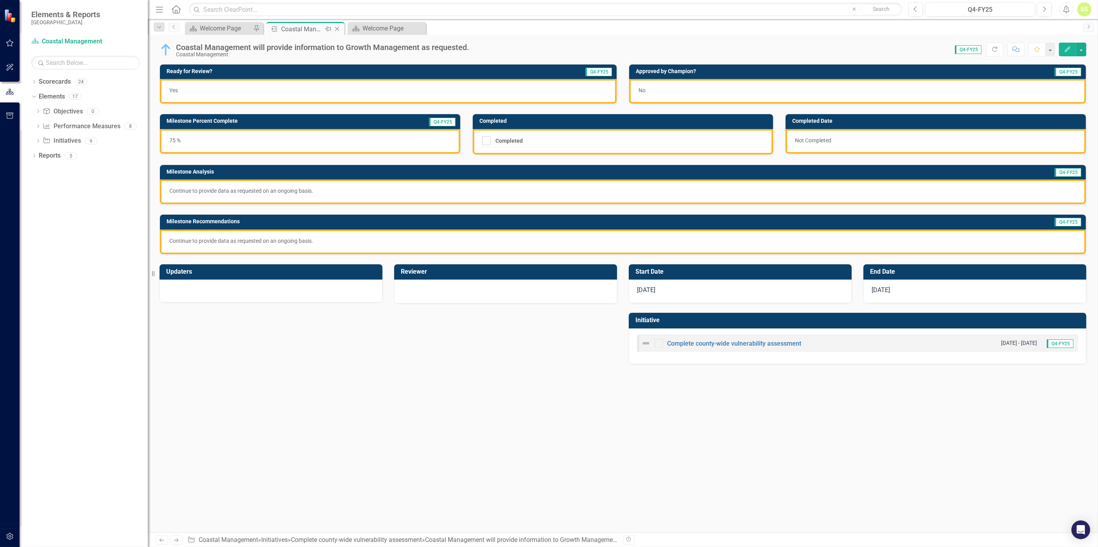
click at [337, 27] on icon "Close" at bounding box center [337, 29] width 8 height 6
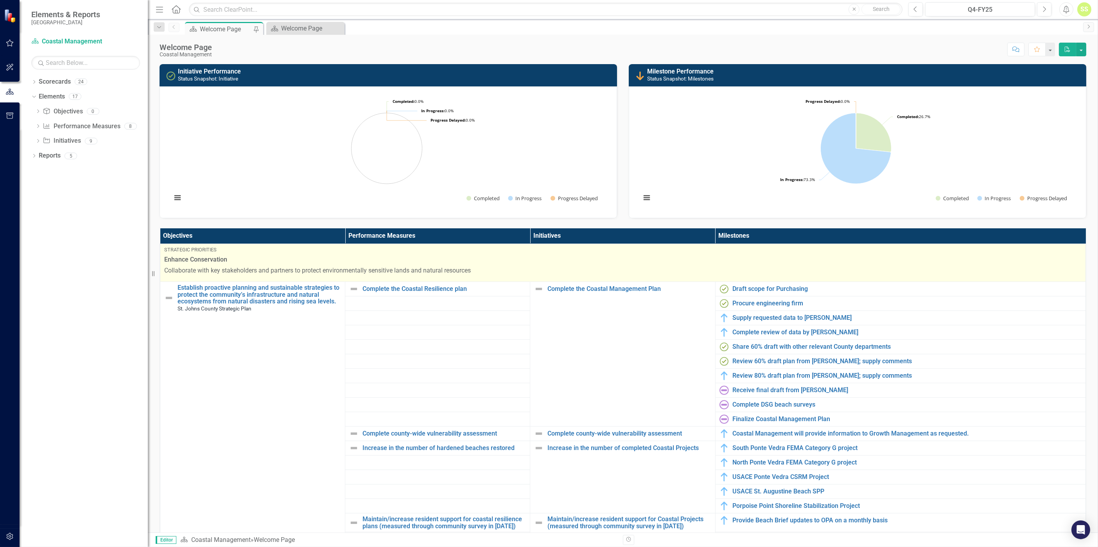
scroll to position [114, 0]
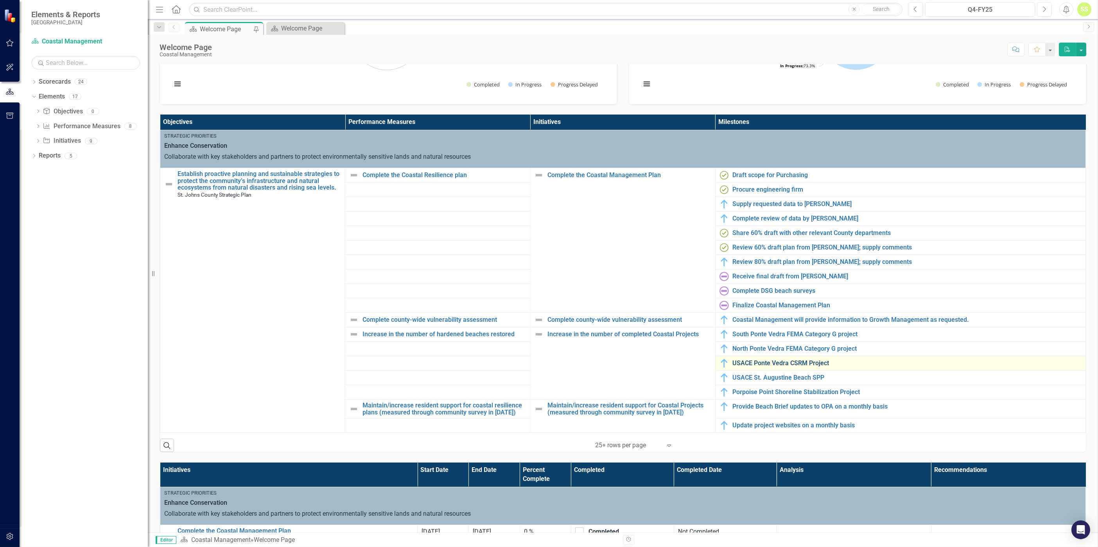
click at [732, 340] on link "USACE Ponte Vedra CSRM Project" at bounding box center [907, 363] width 349 height 7
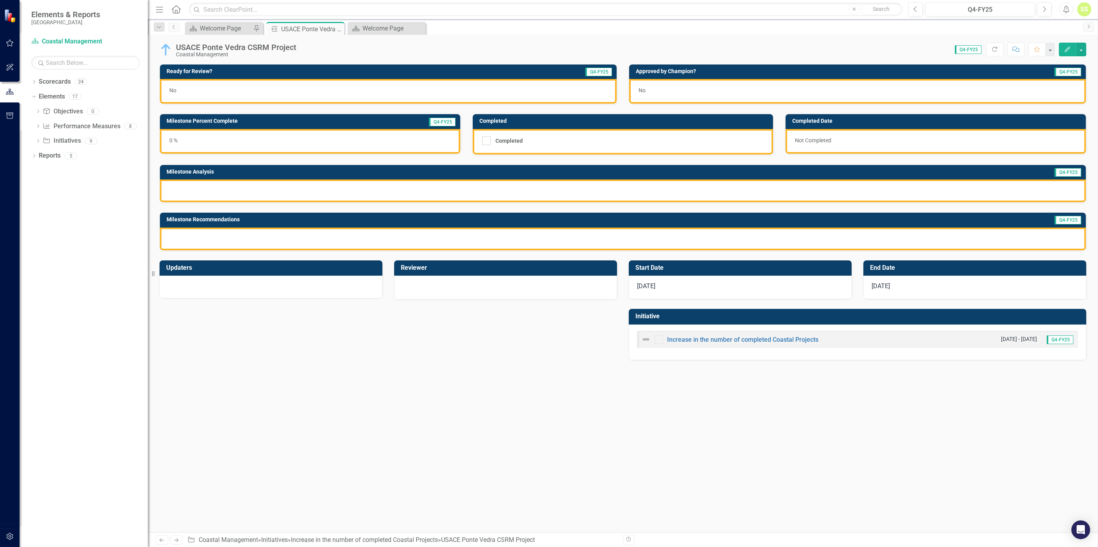
click at [287, 188] on div at bounding box center [623, 190] width 926 height 23
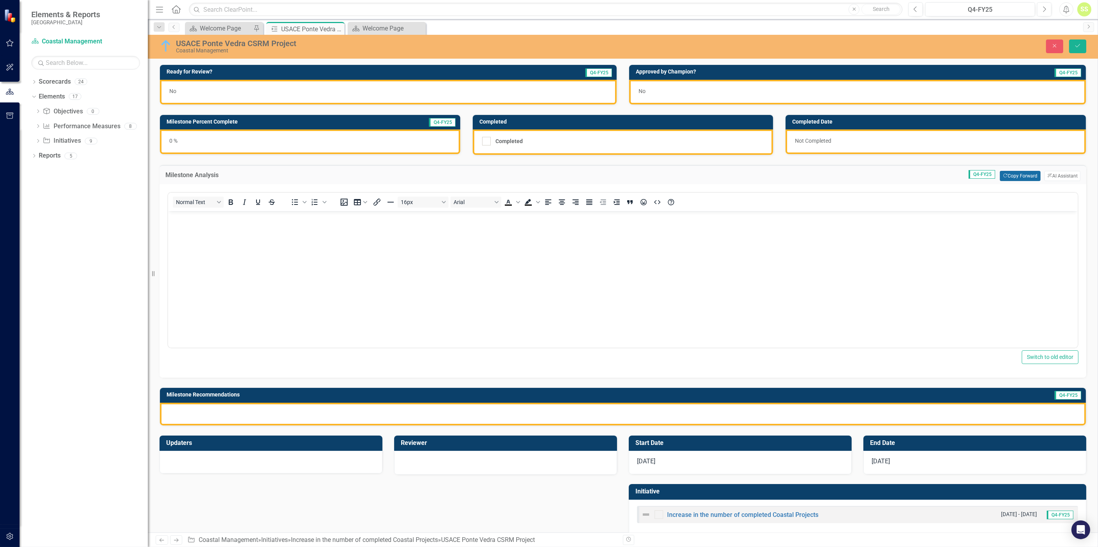
click at [732, 178] on button "Copy Forward Copy Forward" at bounding box center [1020, 176] width 40 height 10
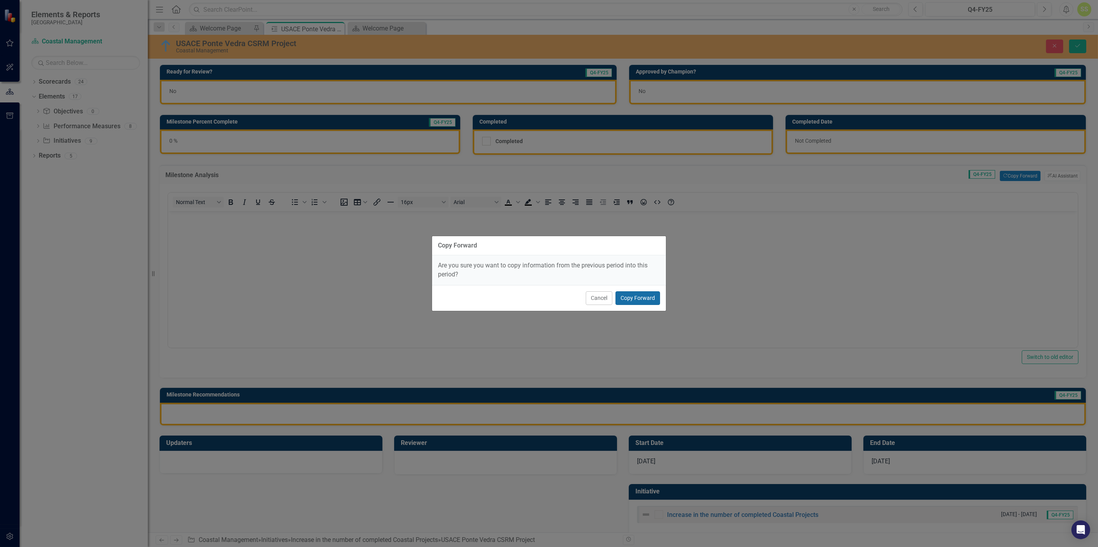
click at [635, 292] on button "Copy Forward" at bounding box center [637, 298] width 45 height 14
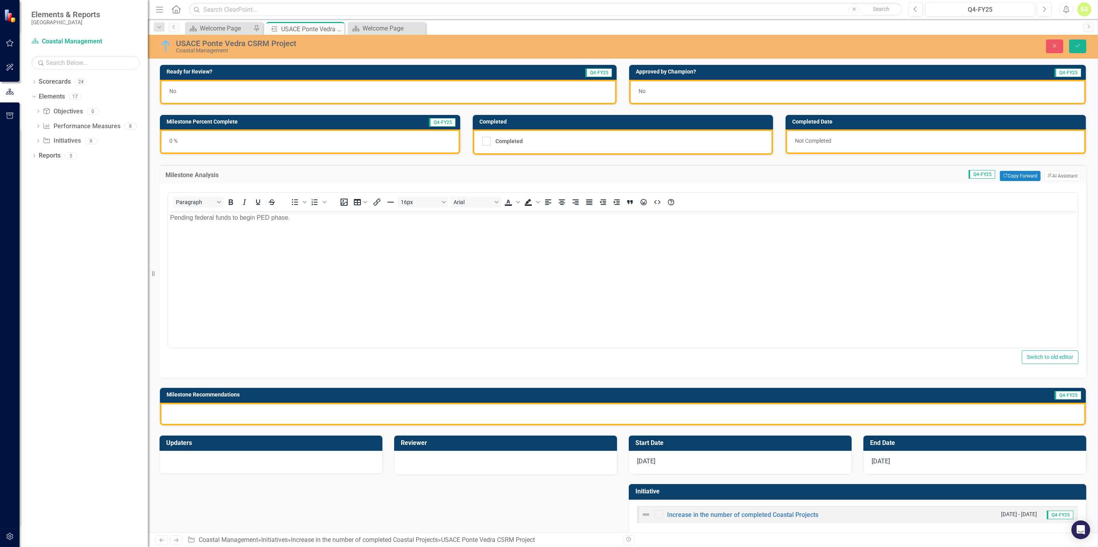
click at [637, 301] on body "Pending federal funds to begin PED phase." at bounding box center [622, 269] width 909 height 117
click at [516, 340] on div at bounding box center [623, 414] width 926 height 23
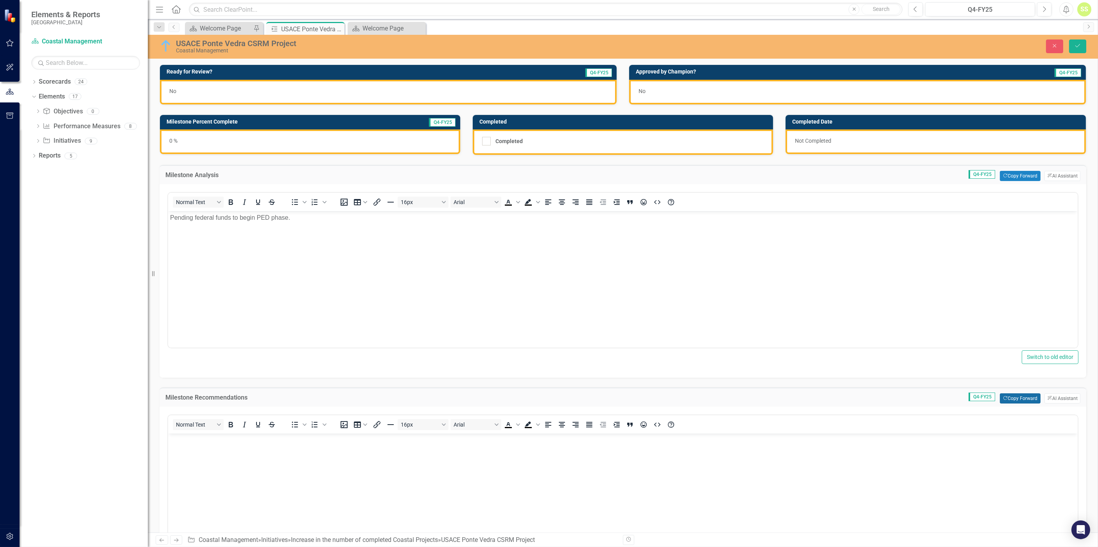
click at [732, 340] on button "Copy Forward Copy Forward" at bounding box center [1020, 398] width 40 height 10
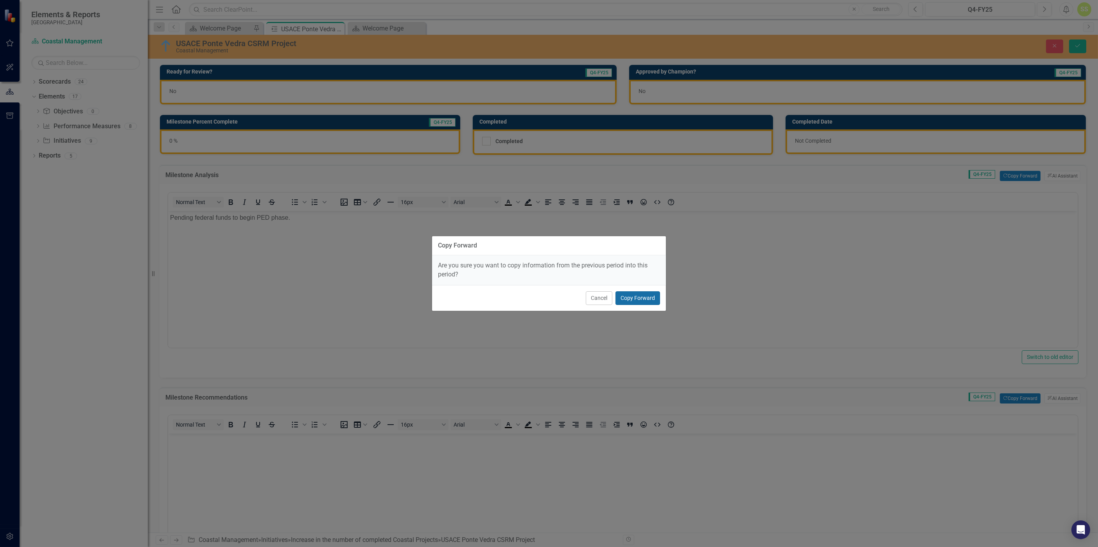
click at [628, 300] on button "Copy Forward" at bounding box center [637, 298] width 45 height 14
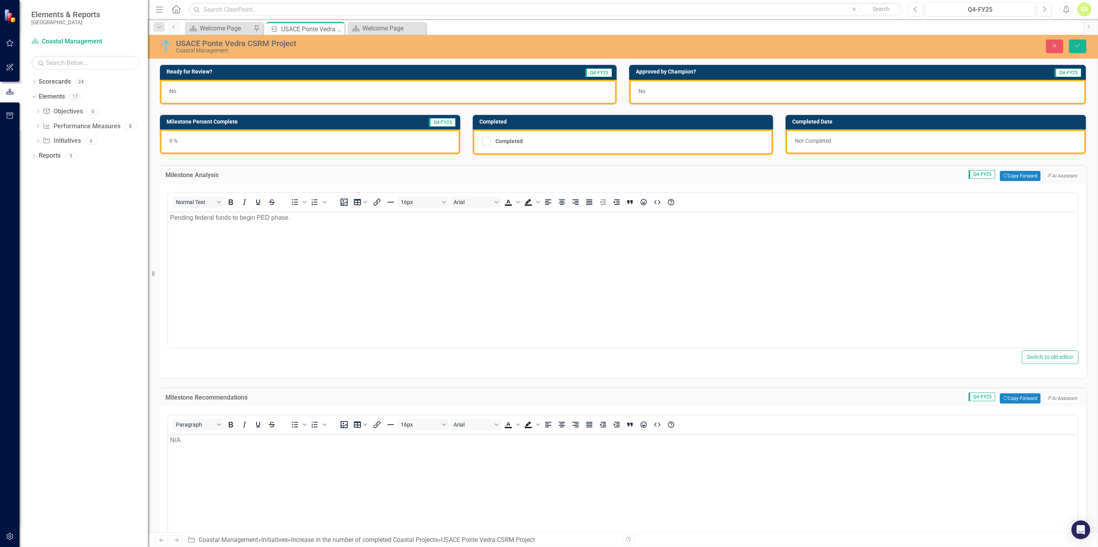
click at [237, 145] on div "0 %" at bounding box center [310, 141] width 300 height 25
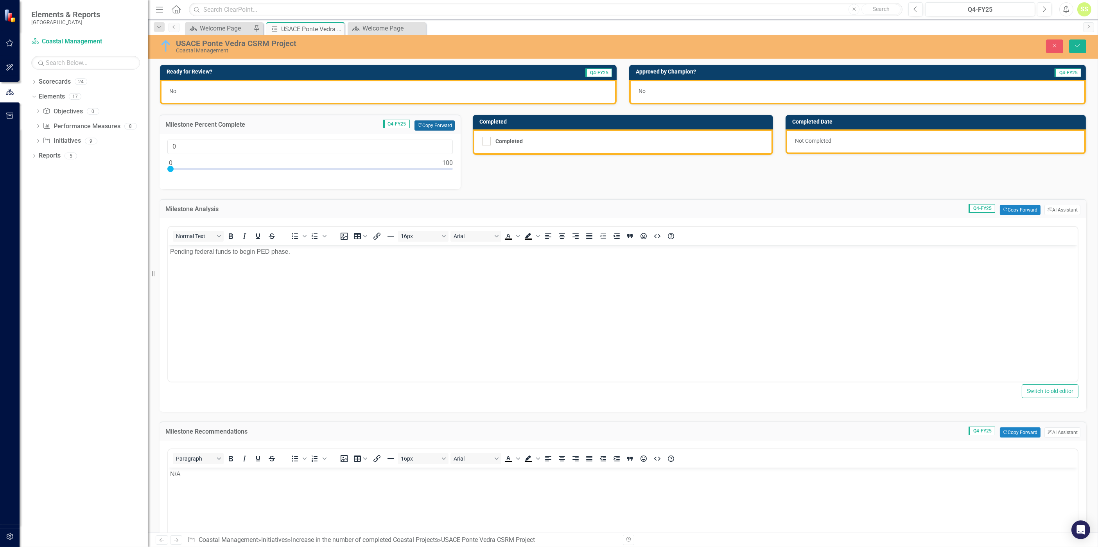
click at [423, 123] on button "Copy Forward Copy Forward" at bounding box center [434, 125] width 40 height 10
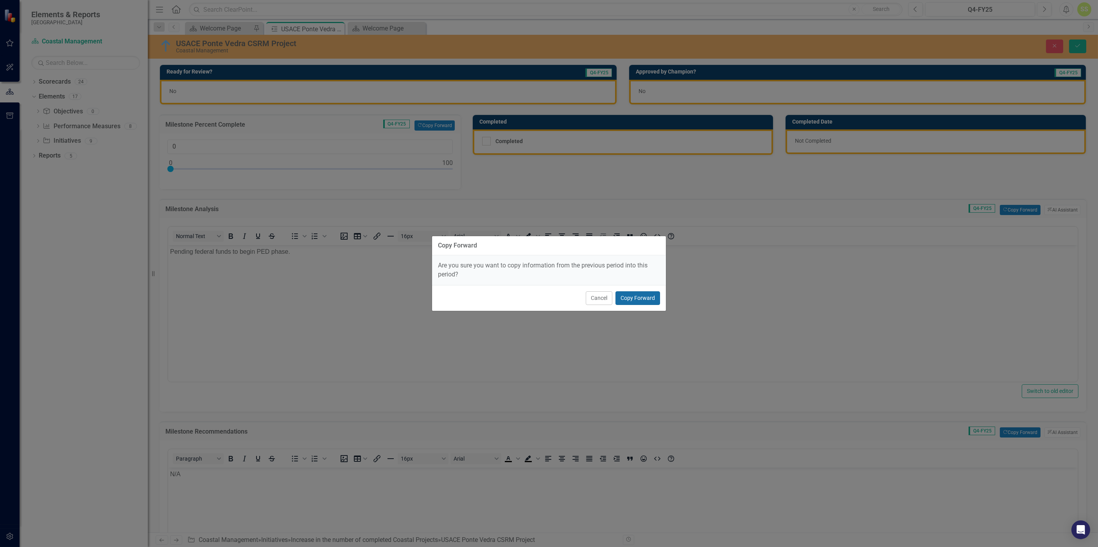
click at [640, 302] on button "Copy Forward" at bounding box center [637, 298] width 45 height 14
type input "10"
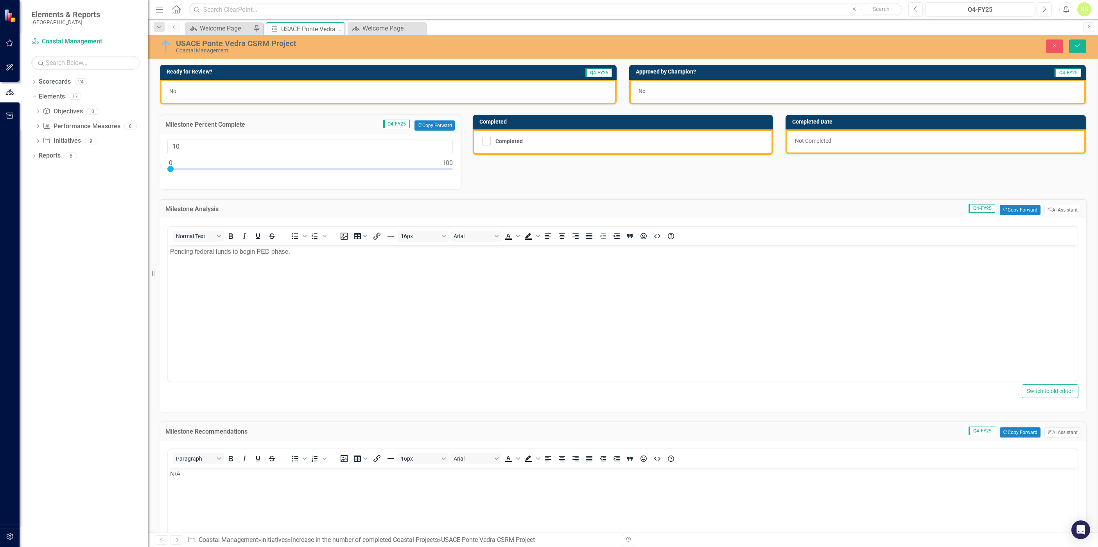
click at [323, 82] on div "No" at bounding box center [388, 92] width 457 height 25
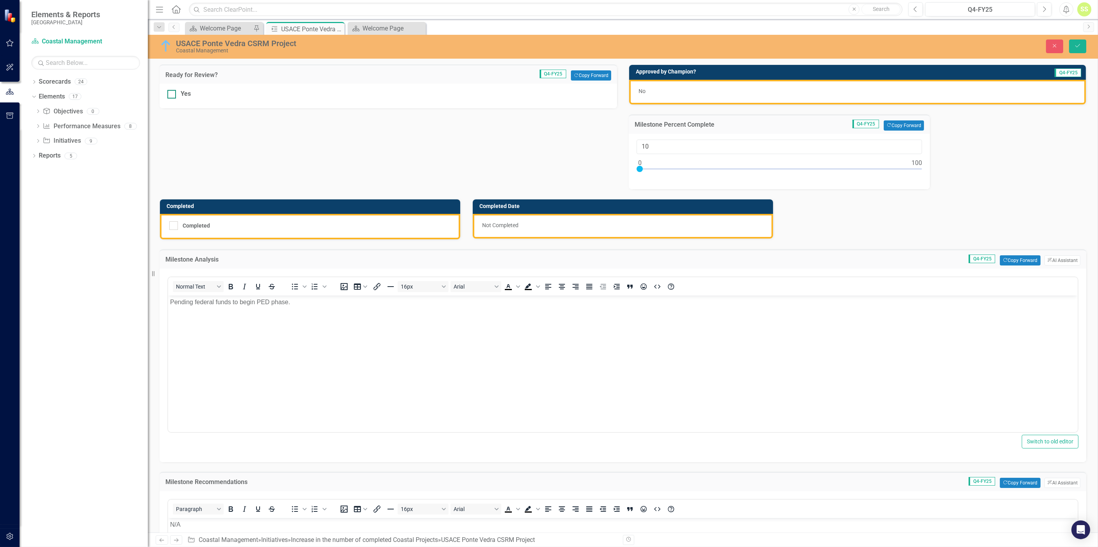
click at [181, 93] on div "Yes" at bounding box center [186, 94] width 10 height 9
click at [172, 93] on input "Yes" at bounding box center [169, 92] width 5 height 5
checkbox input "true"
click at [732, 44] on icon "Save" at bounding box center [1077, 45] width 7 height 5
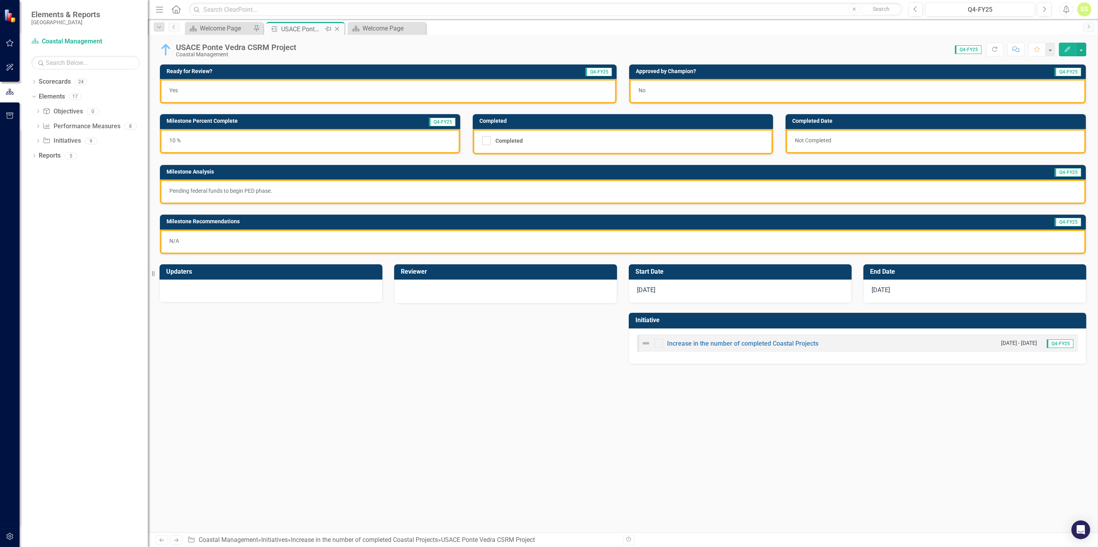
click at [337, 30] on icon "Close" at bounding box center [337, 29] width 8 height 6
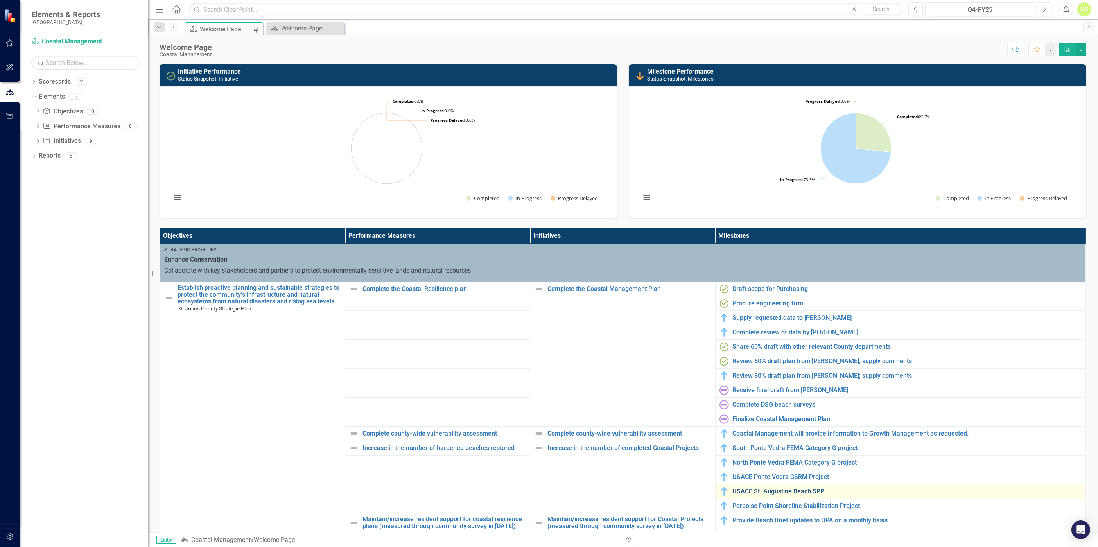
click at [732, 340] on link "USACE St. Augustine Beach SPP" at bounding box center [907, 491] width 349 height 7
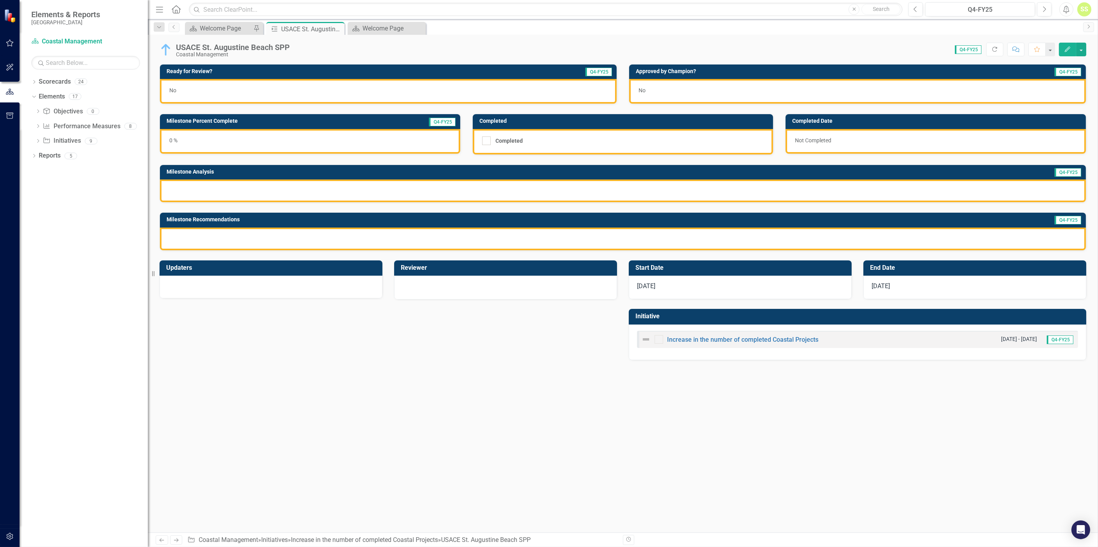
click at [312, 192] on div at bounding box center [623, 190] width 926 height 23
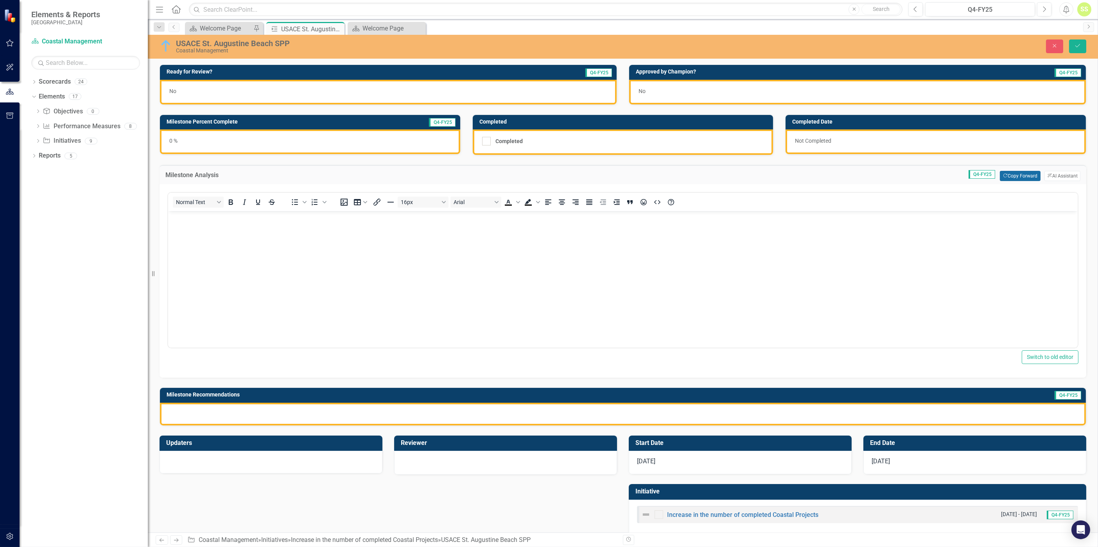
click at [732, 176] on button "Copy Forward Copy Forward" at bounding box center [1020, 176] width 40 height 10
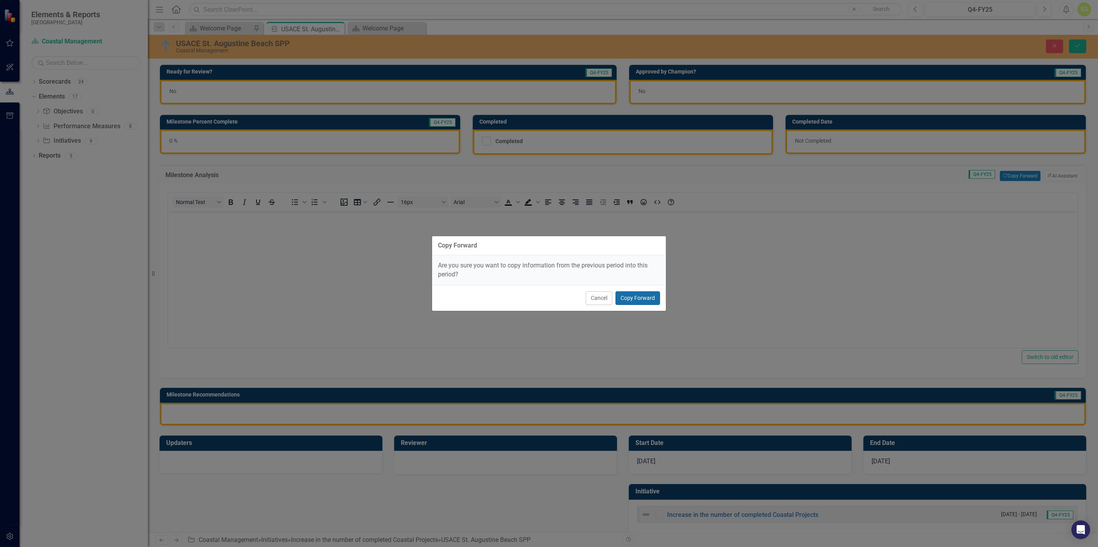
click at [647, 294] on button "Copy Forward" at bounding box center [637, 298] width 45 height 14
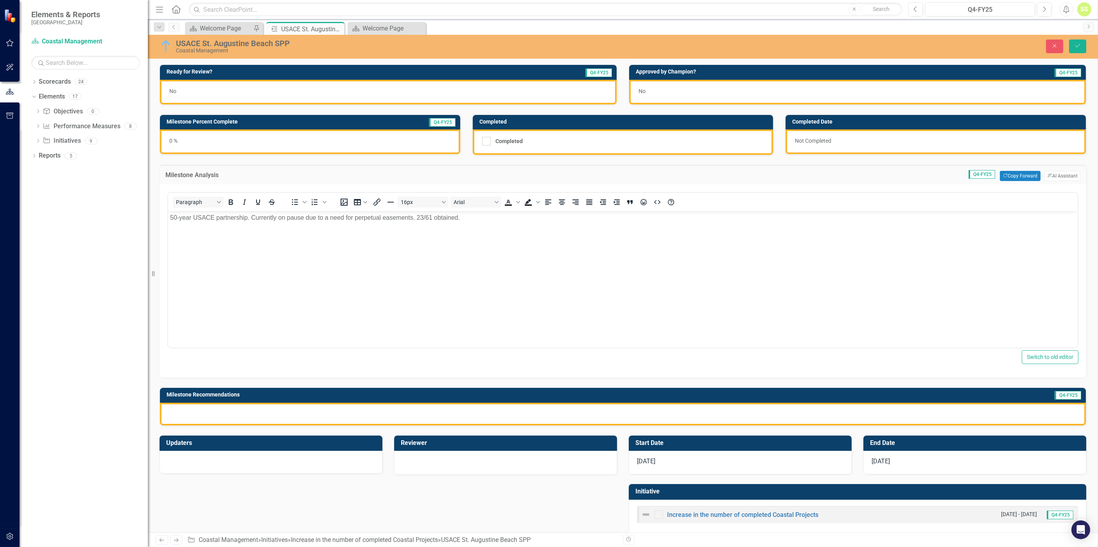
click at [444, 340] on div at bounding box center [623, 414] width 926 height 23
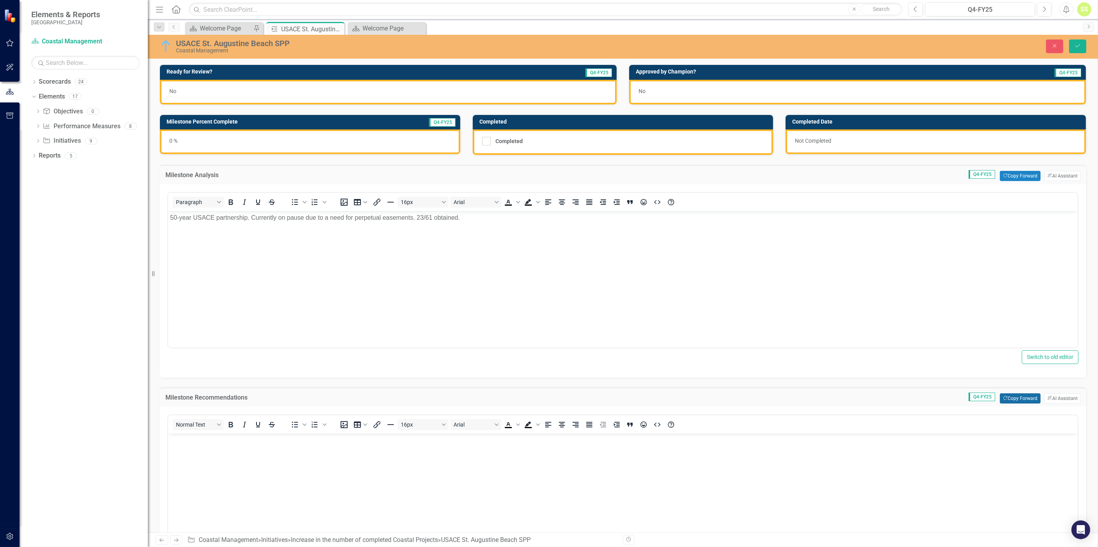
click at [732, 340] on button "Copy Forward Copy Forward" at bounding box center [1020, 398] width 40 height 10
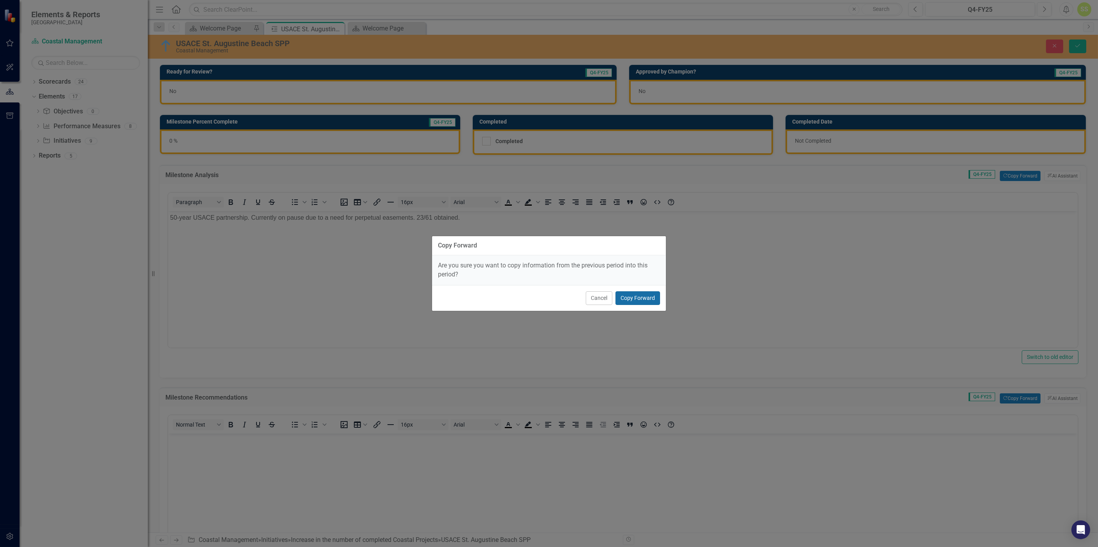
click at [643, 296] on button "Copy Forward" at bounding box center [637, 298] width 45 height 14
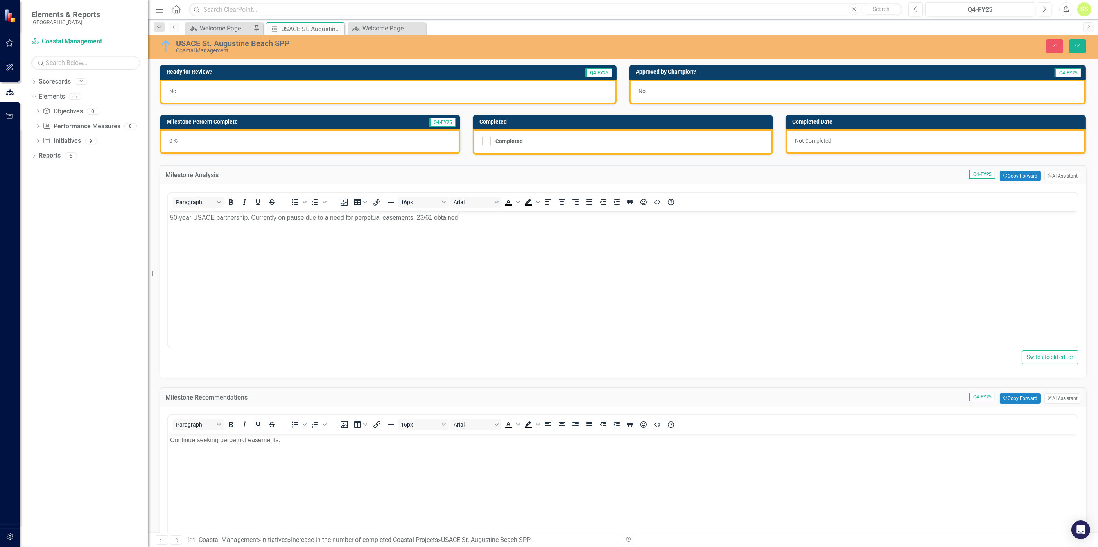
drag, startPoint x: 421, startPoint y: 217, endPoint x: 425, endPoint y: 232, distance: 15.8
click at [421, 217] on p "50-year USACE partnership. Currently on pause due to a need for perpetual easem…" at bounding box center [622, 217] width 905 height 9
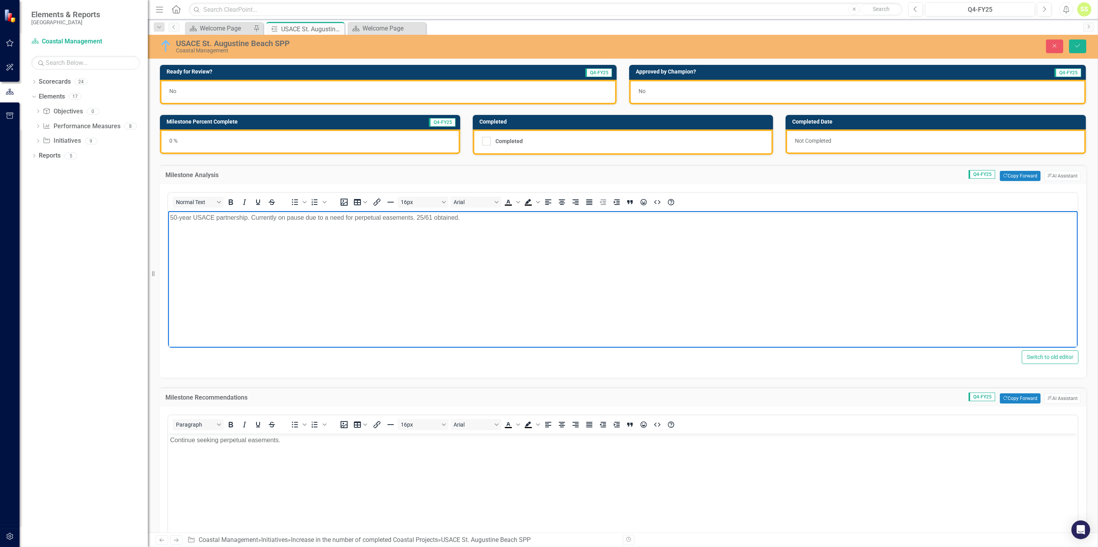
click at [463, 218] on p "50-year USACE partnership. Currently on pause due to a need for perpetual easem…" at bounding box center [622, 217] width 905 height 9
click at [343, 138] on div "0 %" at bounding box center [310, 141] width 300 height 25
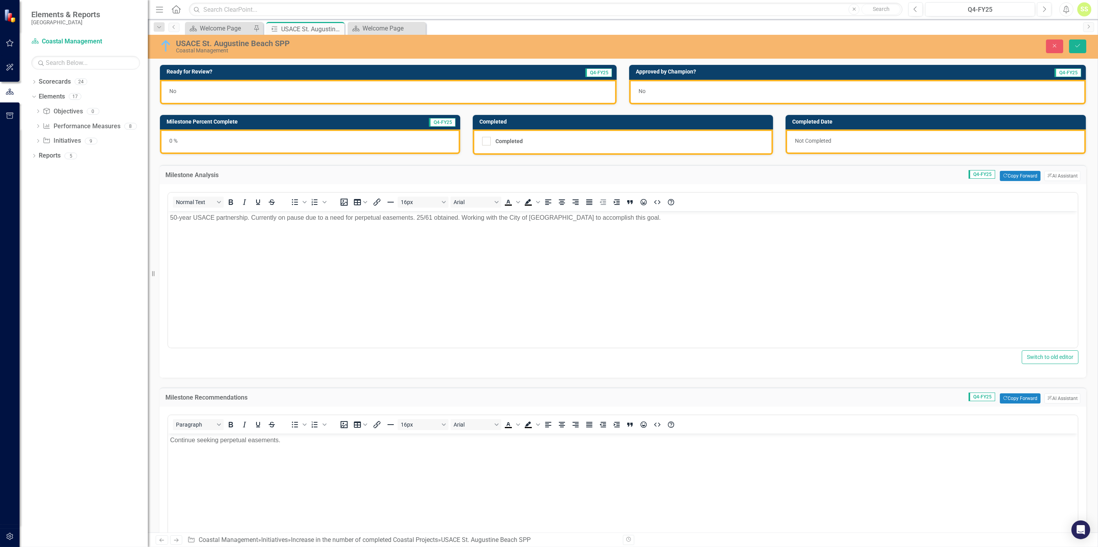
click at [343, 138] on div "0 %" at bounding box center [310, 141] width 300 height 25
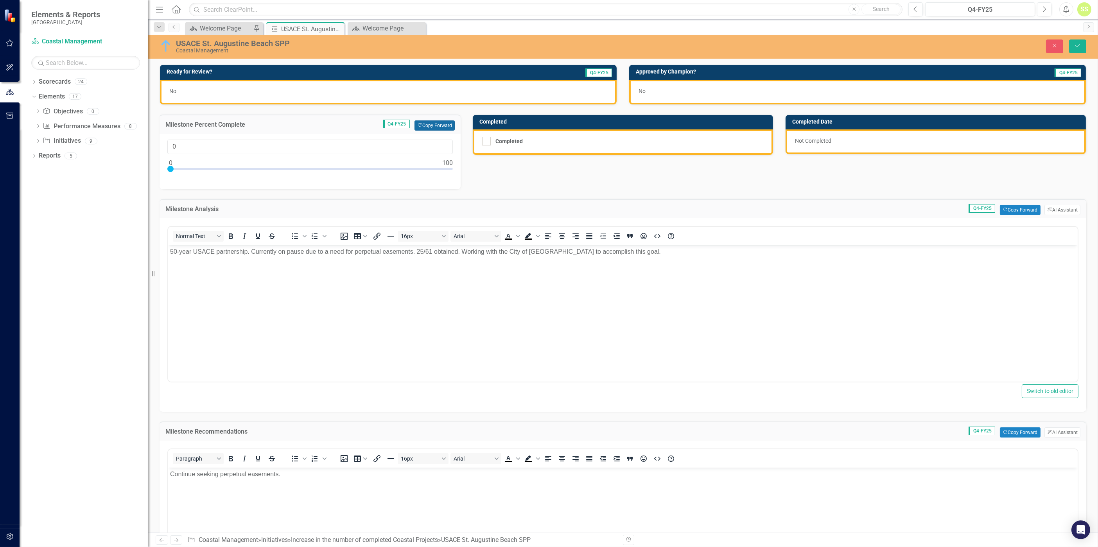
click at [417, 124] on icon "Copy Forward" at bounding box center [419, 125] width 5 height 4
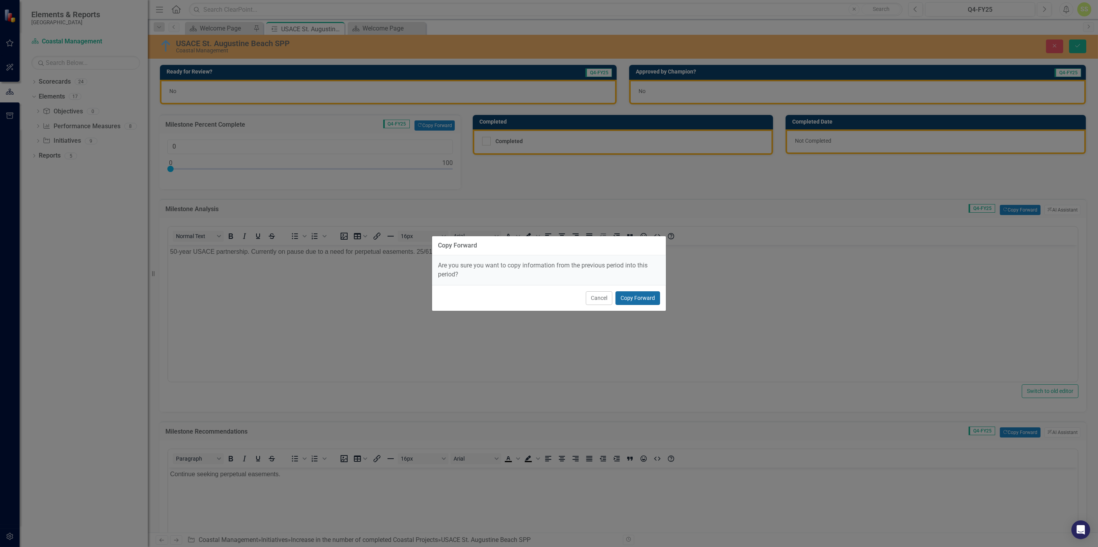
click at [644, 294] on button "Copy Forward" at bounding box center [637, 298] width 45 height 14
type input "50"
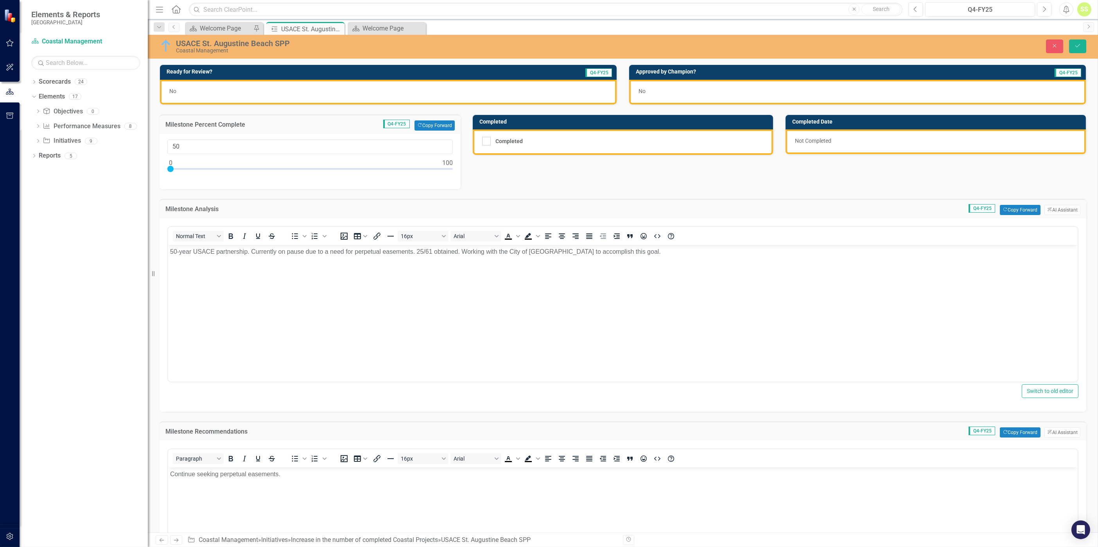
click at [384, 91] on div "No" at bounding box center [388, 92] width 457 height 25
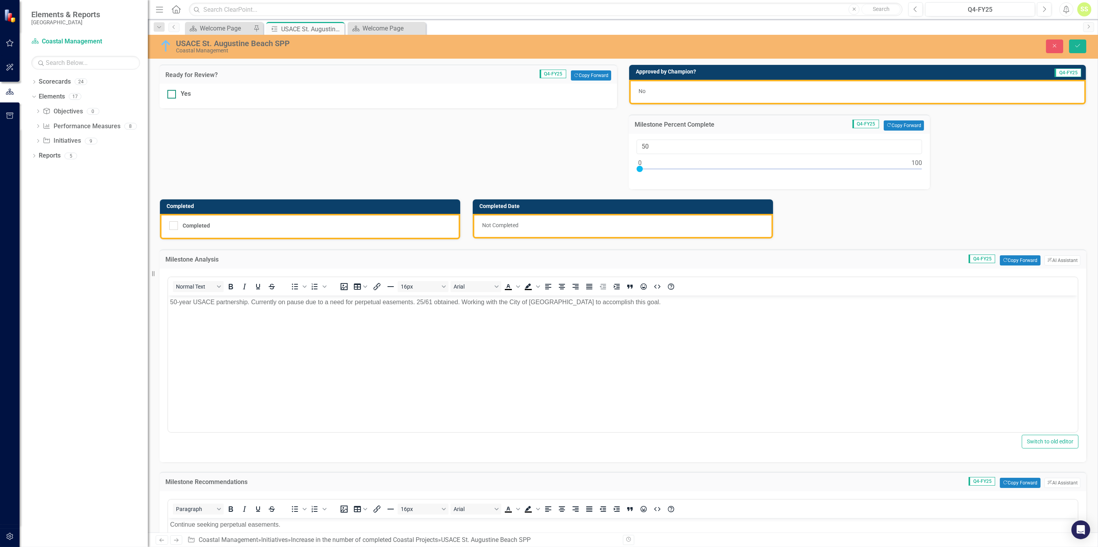
click at [179, 93] on div "Yes" at bounding box center [388, 94] width 442 height 9
click at [172, 93] on input "Yes" at bounding box center [169, 92] width 5 height 5
checkbox input "true"
click at [732, 39] on button "Save" at bounding box center [1077, 46] width 17 height 14
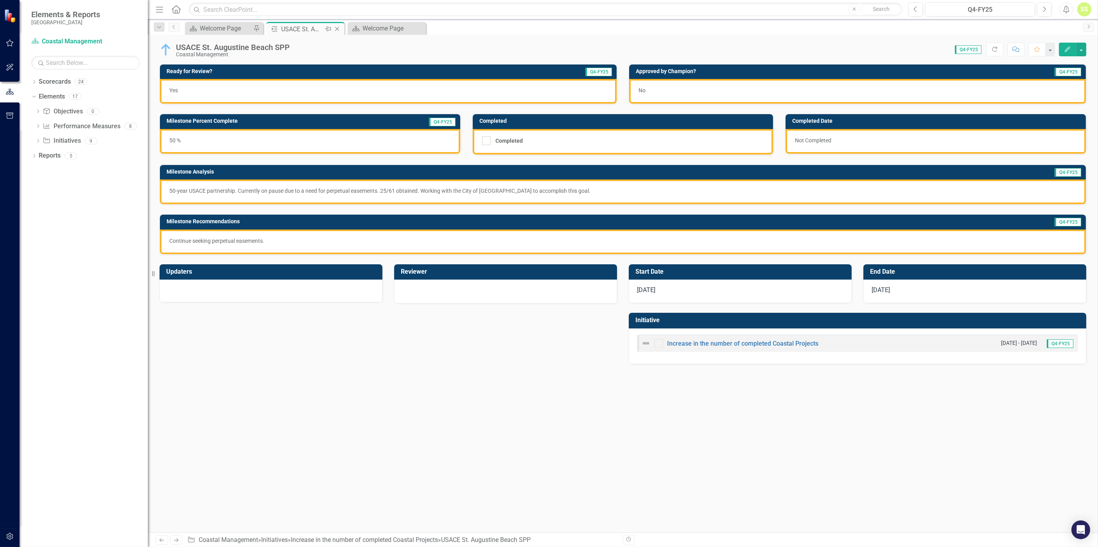
click at [337, 30] on icon "Close" at bounding box center [337, 29] width 8 height 6
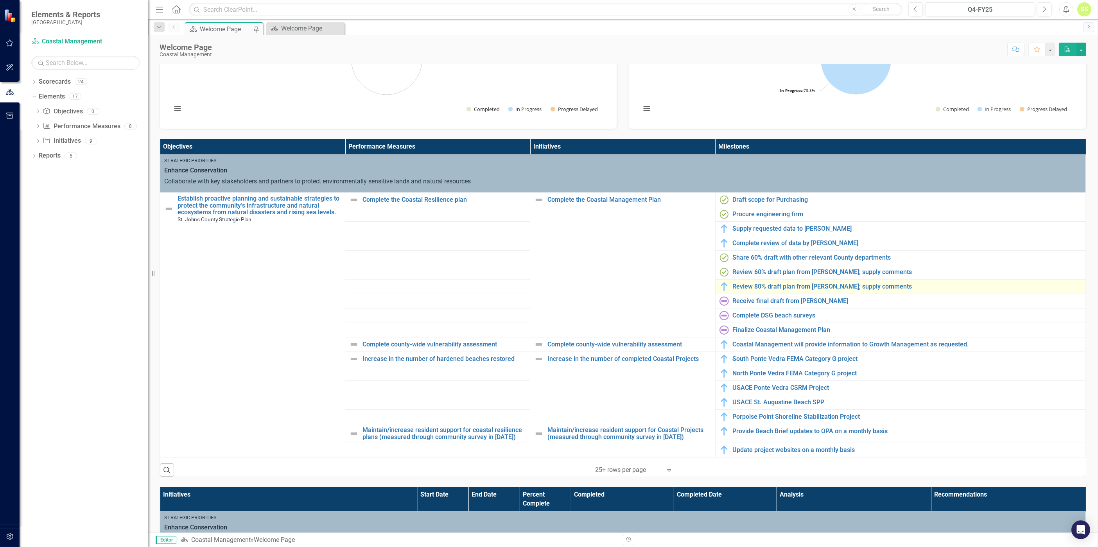
scroll to position [114, 0]
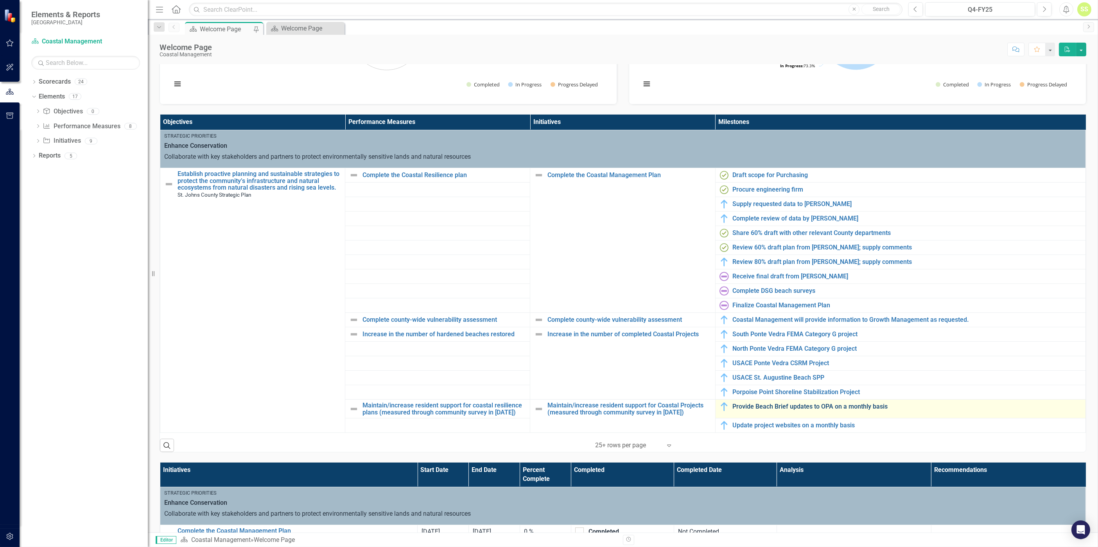
click at [732, 340] on link "Provide Beach Brief updates to OPA on a monthly basis" at bounding box center [907, 406] width 349 height 7
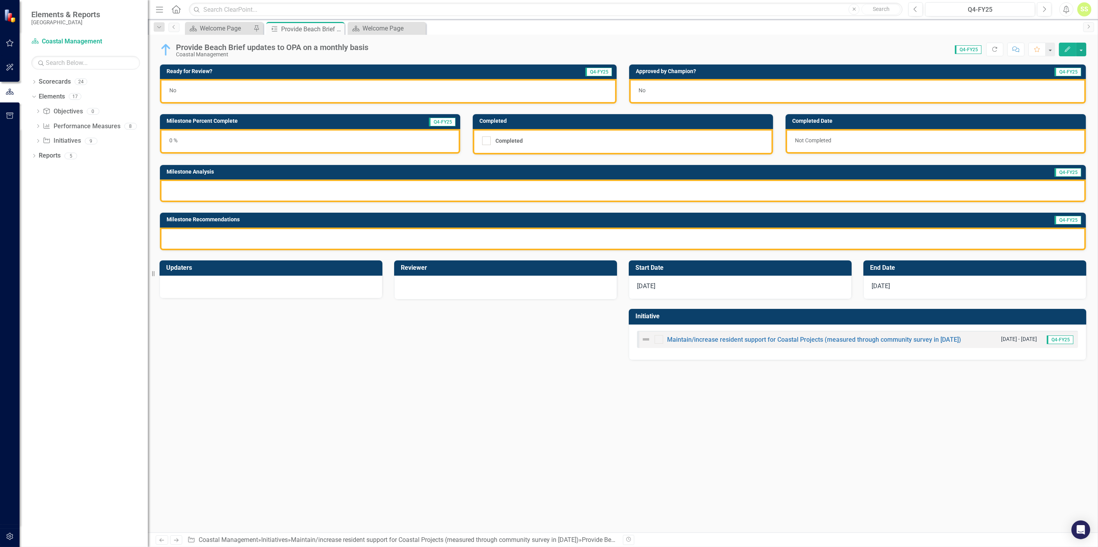
click at [353, 192] on div at bounding box center [623, 190] width 926 height 23
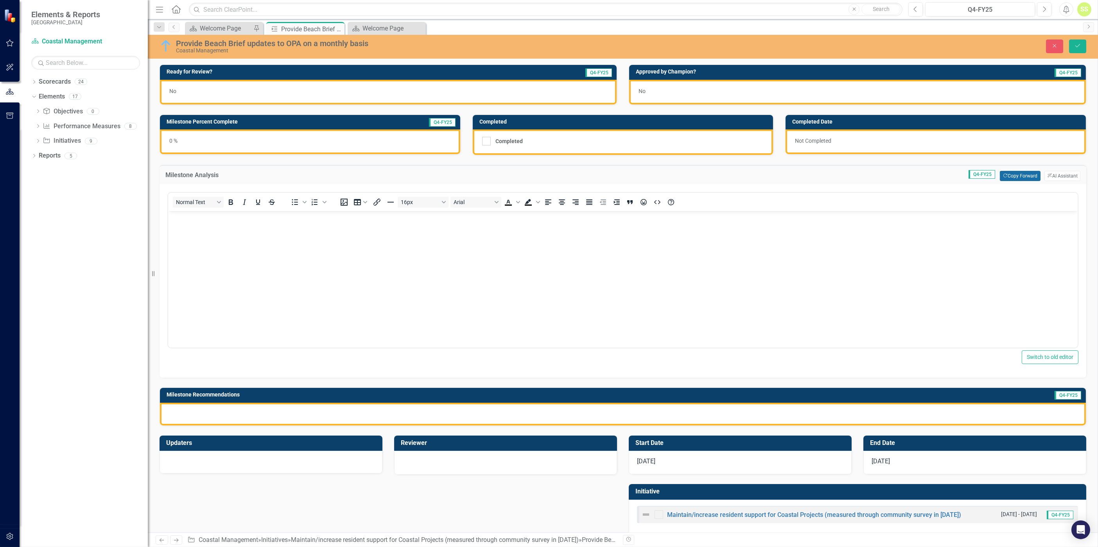
click at [732, 174] on button "Copy Forward Copy Forward" at bounding box center [1020, 176] width 40 height 10
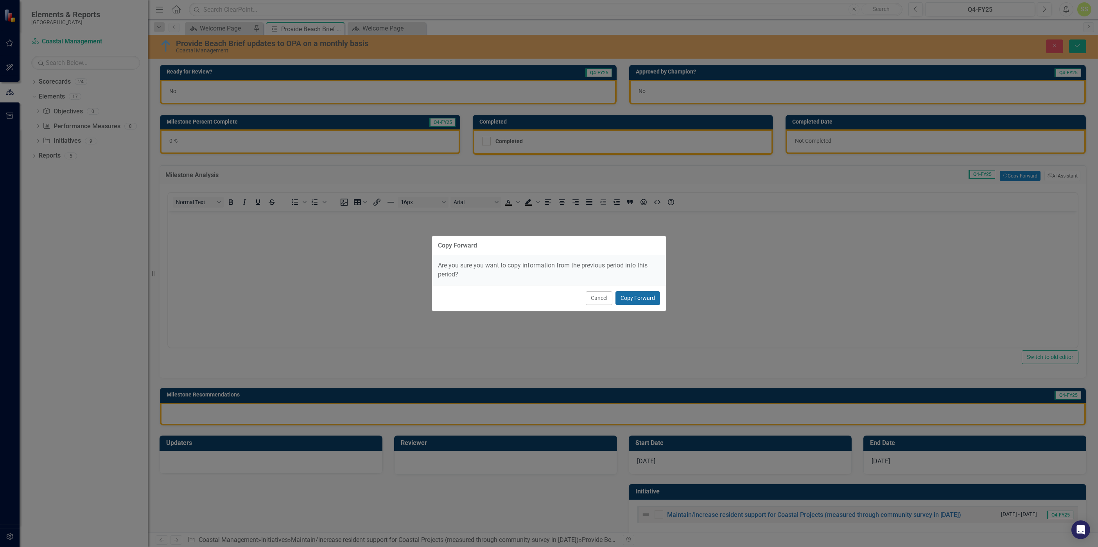
click at [631, 294] on button "Copy Forward" at bounding box center [637, 298] width 45 height 14
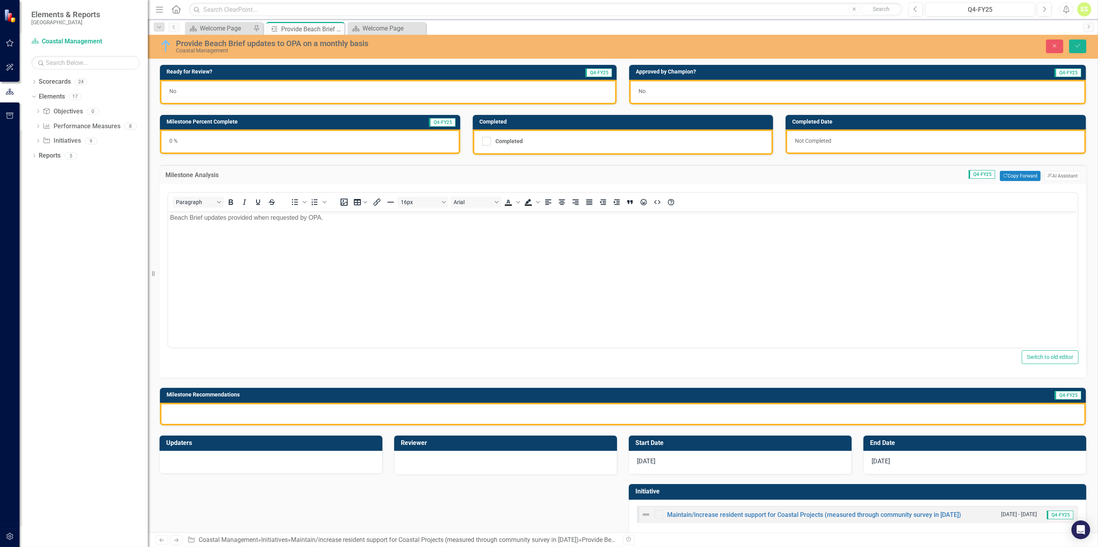
click at [594, 416] on div at bounding box center [623, 414] width 926 height 23
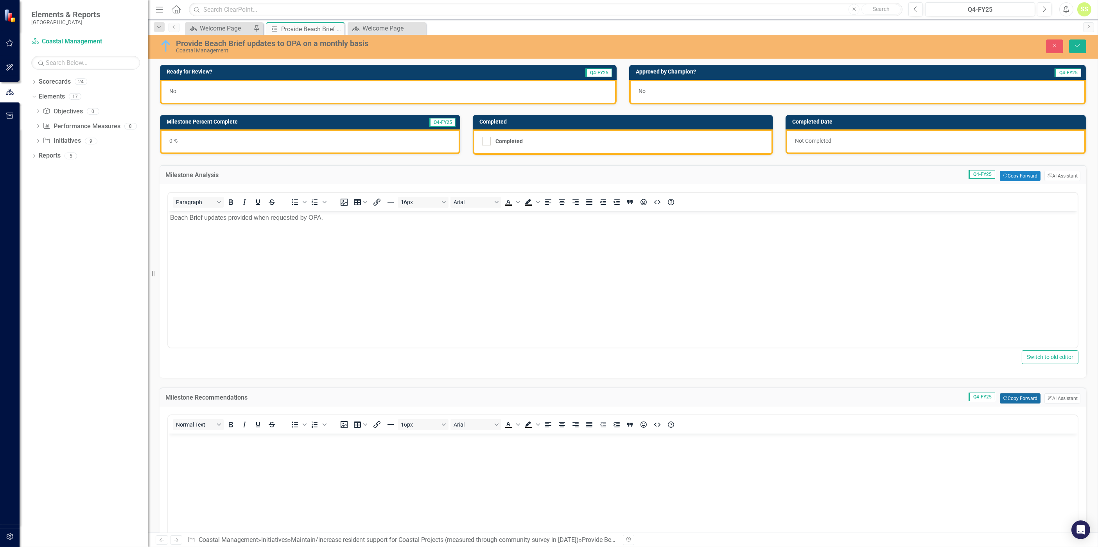
click at [1009, 396] on button "Copy Forward Copy Forward" at bounding box center [1020, 398] width 40 height 10
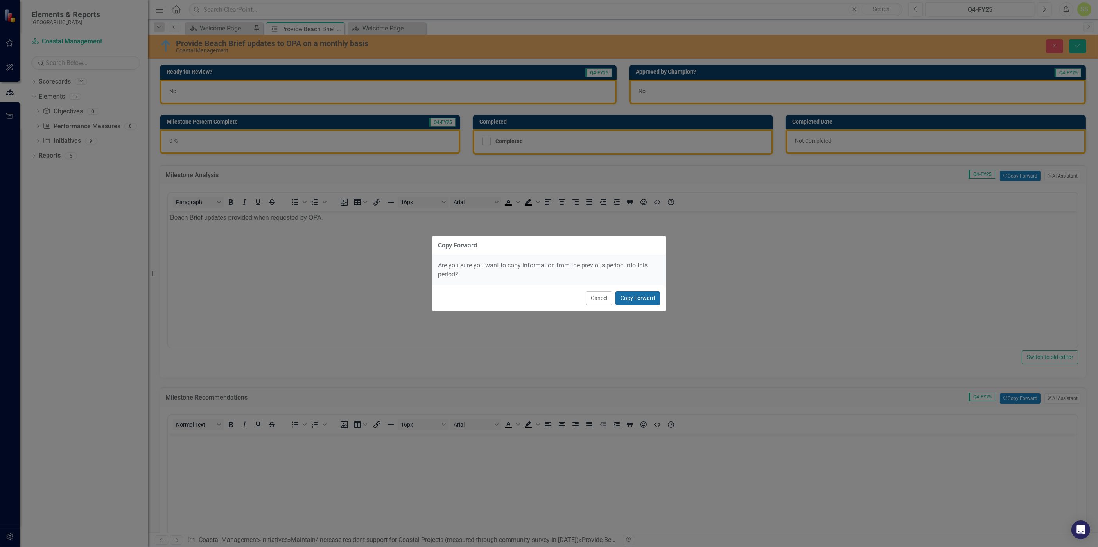
click at [640, 296] on button "Copy Forward" at bounding box center [637, 298] width 45 height 14
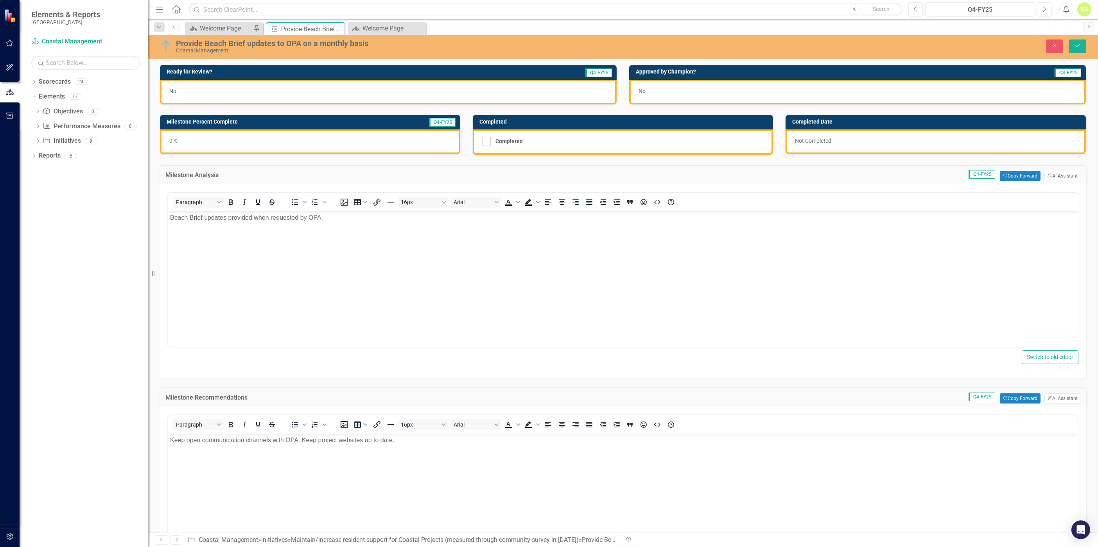
click at [235, 141] on div "0 %" at bounding box center [310, 141] width 300 height 25
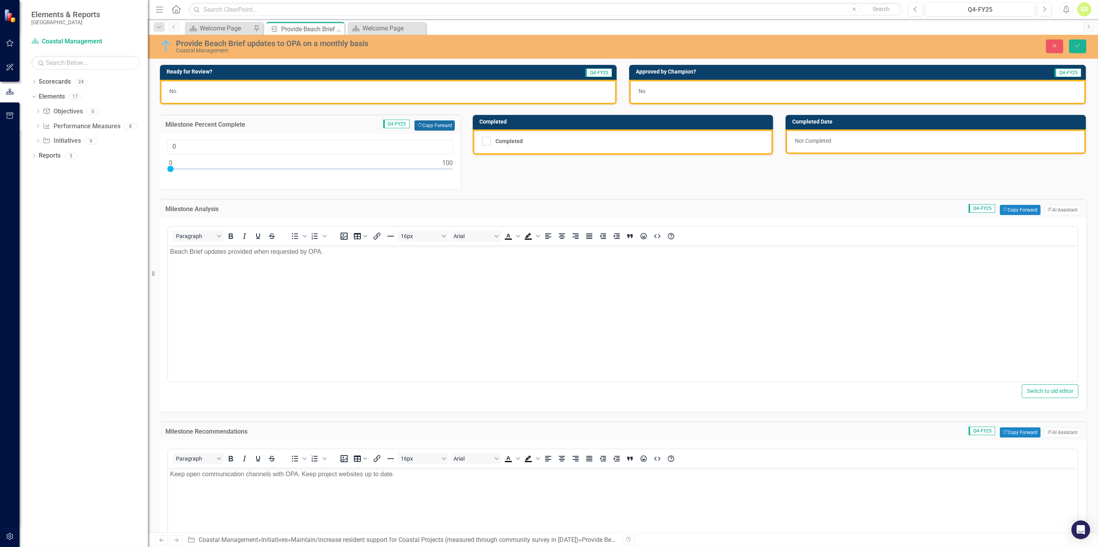
click at [443, 124] on button "Copy Forward Copy Forward" at bounding box center [434, 125] width 40 height 10
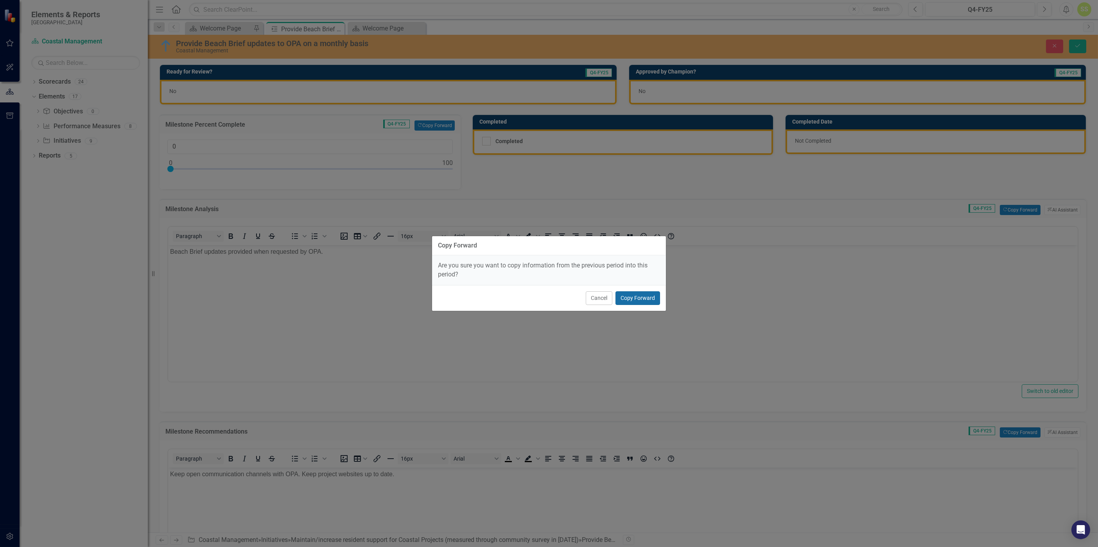
click at [625, 294] on button "Copy Forward" at bounding box center [637, 298] width 45 height 14
type input "50"
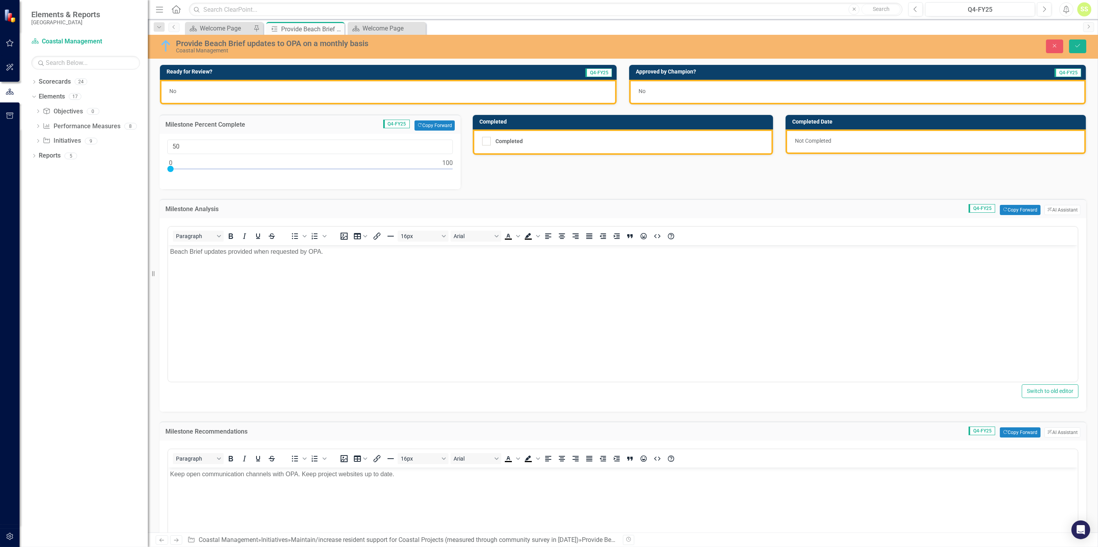
click at [338, 81] on div "No" at bounding box center [388, 92] width 457 height 25
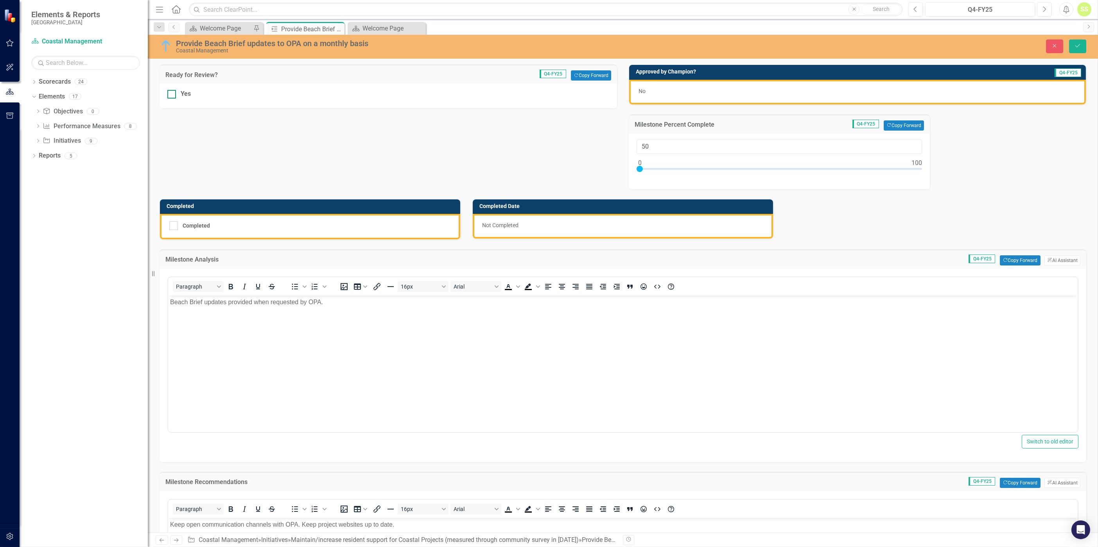
click at [186, 93] on div "Yes" at bounding box center [186, 94] width 10 height 9
click at [172, 93] on input "Yes" at bounding box center [169, 92] width 5 height 5
checkbox input "true"
click at [1072, 47] on button "Save" at bounding box center [1077, 46] width 17 height 14
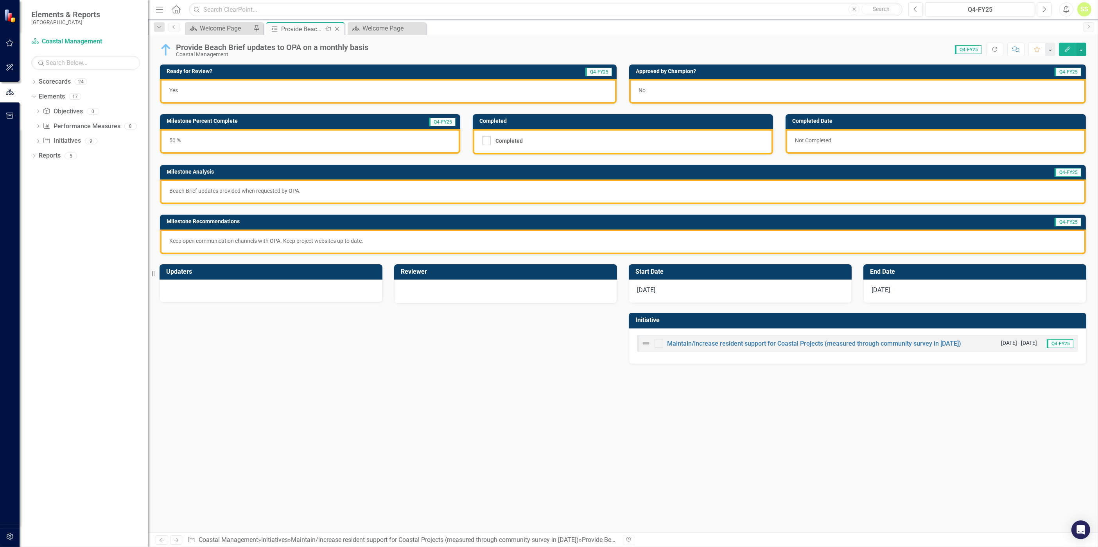
click at [339, 27] on icon "Close" at bounding box center [337, 29] width 8 height 6
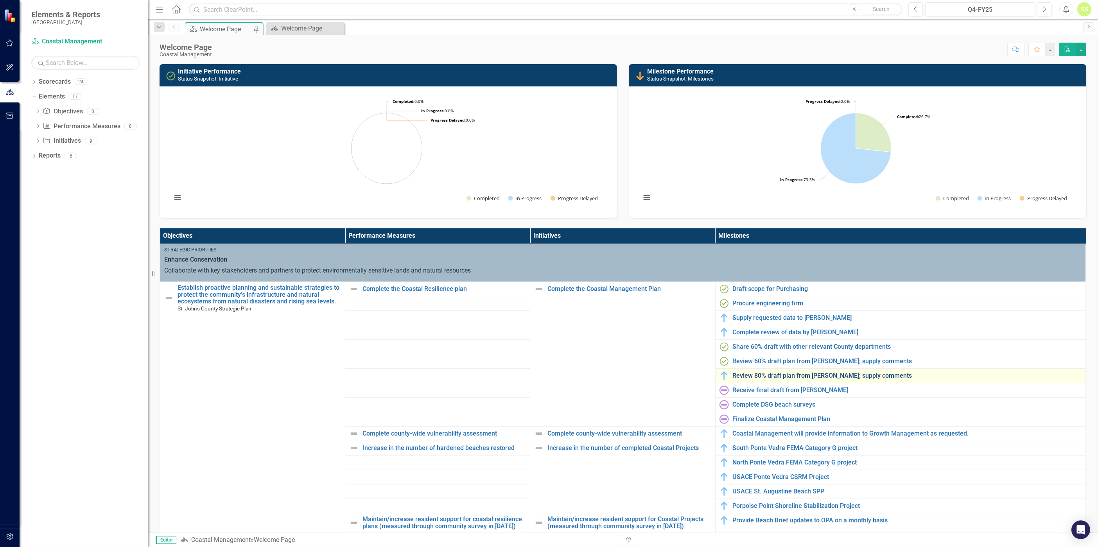
scroll to position [114, 0]
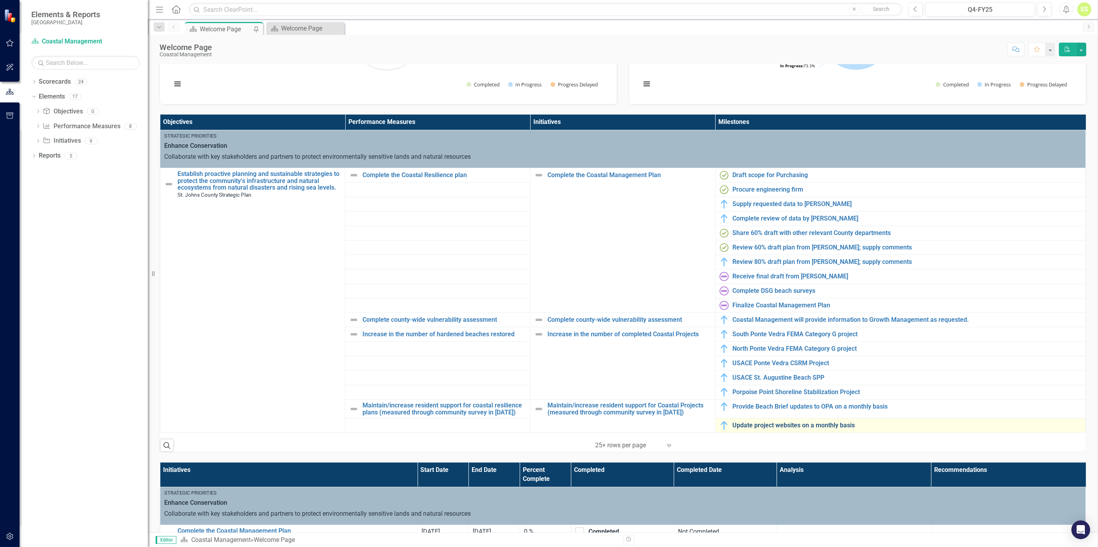
click at [763, 427] on link "Update project websites on a monthly basis" at bounding box center [907, 425] width 349 height 7
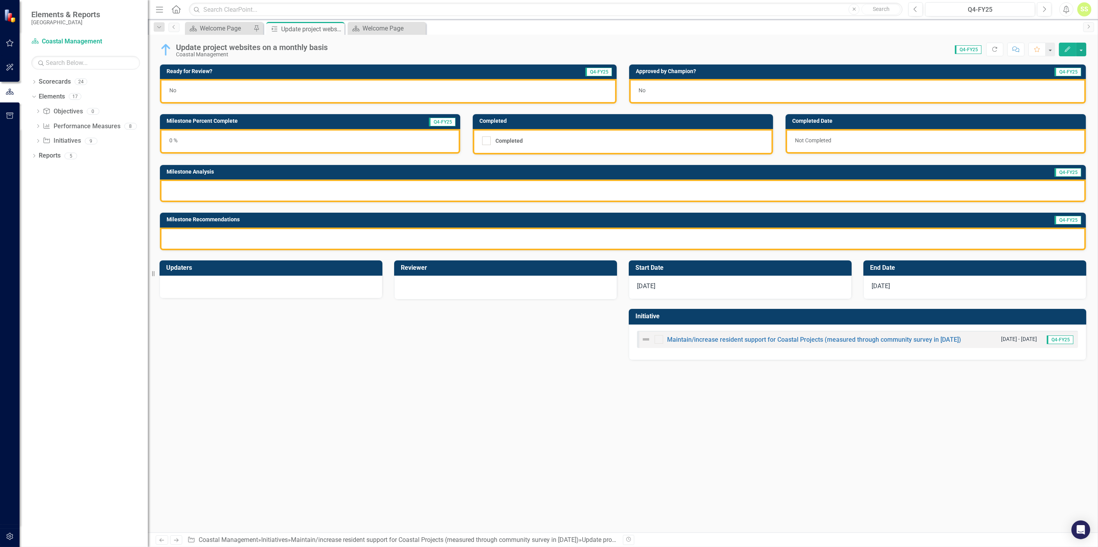
click at [254, 138] on div "0 %" at bounding box center [310, 141] width 300 height 25
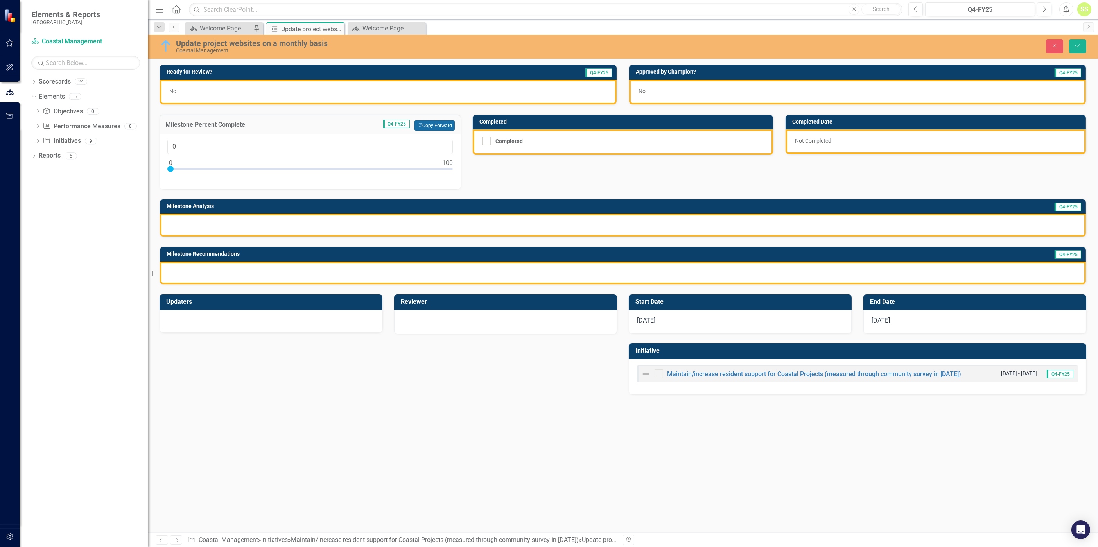
click at [432, 126] on button "Copy Forward Copy Forward" at bounding box center [434, 125] width 40 height 10
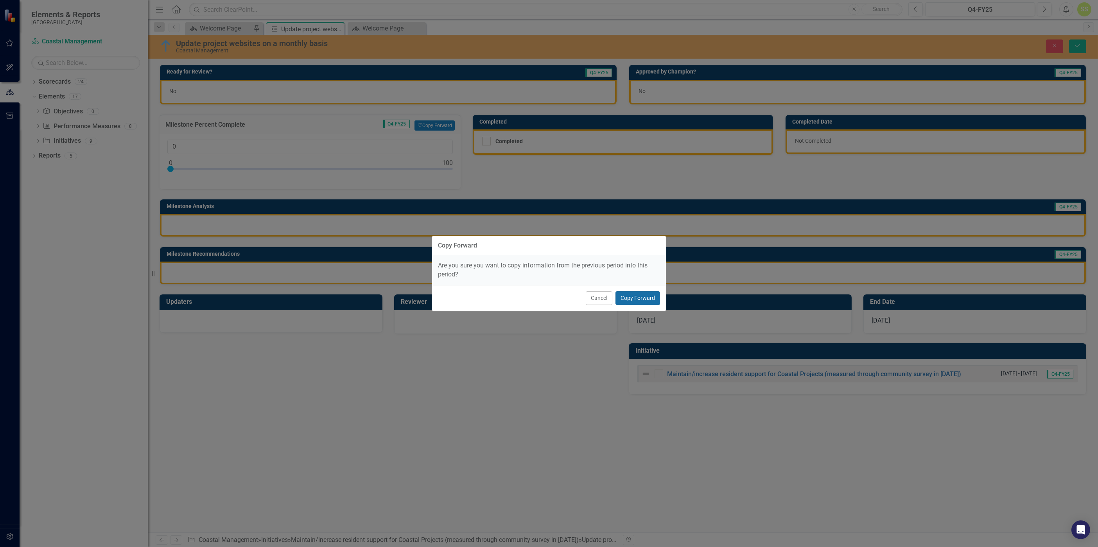
click at [622, 297] on button "Copy Forward" at bounding box center [637, 298] width 45 height 14
type input "50"
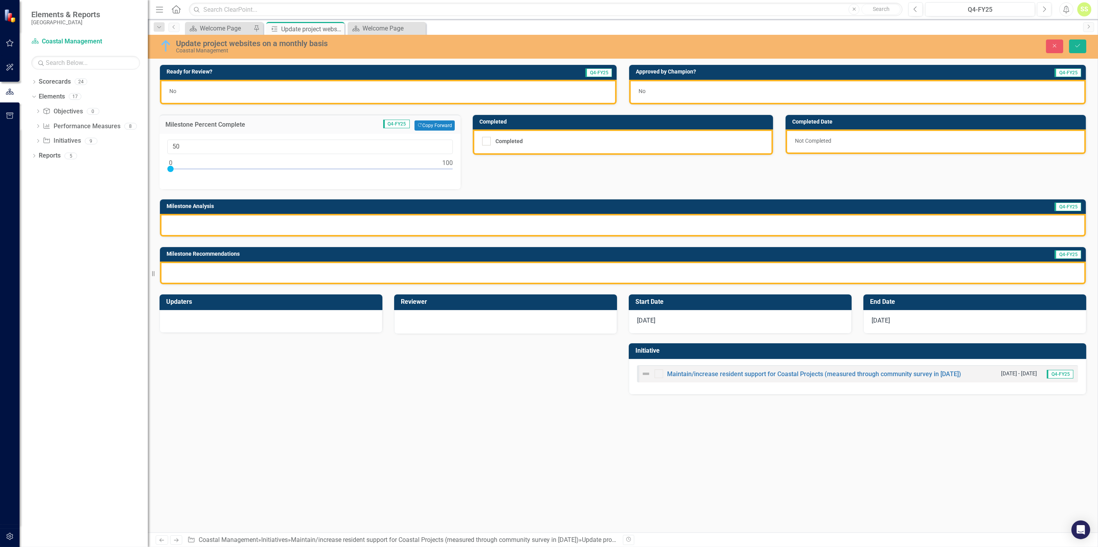
click at [624, 226] on div at bounding box center [623, 225] width 926 height 23
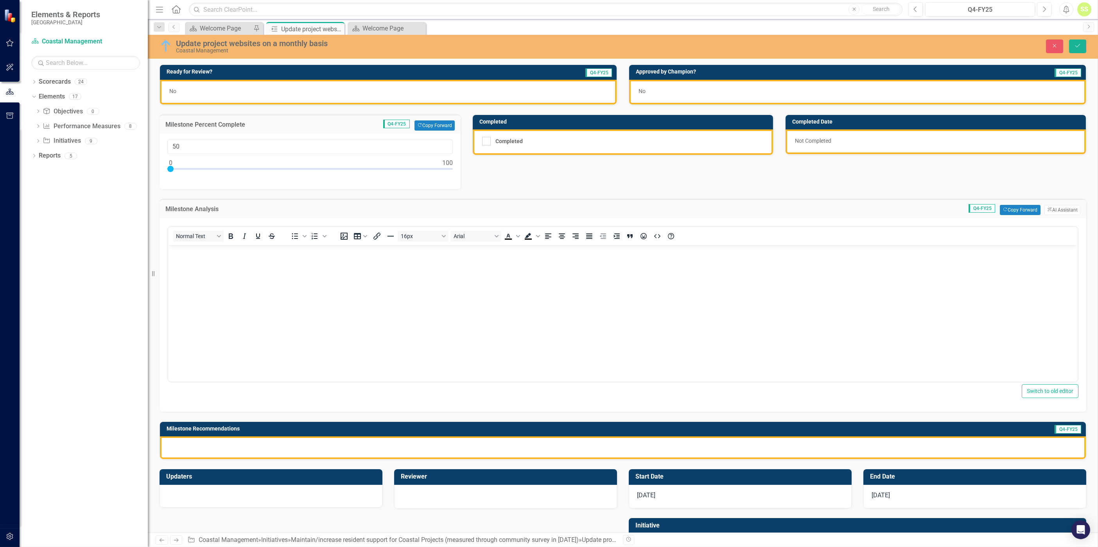
click at [1022, 214] on div "Milestone Analysis Q4-FY25 Copy Forward Copy Forward ClearPoint AI AI Assistant" at bounding box center [623, 208] width 927 height 19
click at [1017, 208] on button "Copy Forward Copy Forward" at bounding box center [1020, 210] width 40 height 10
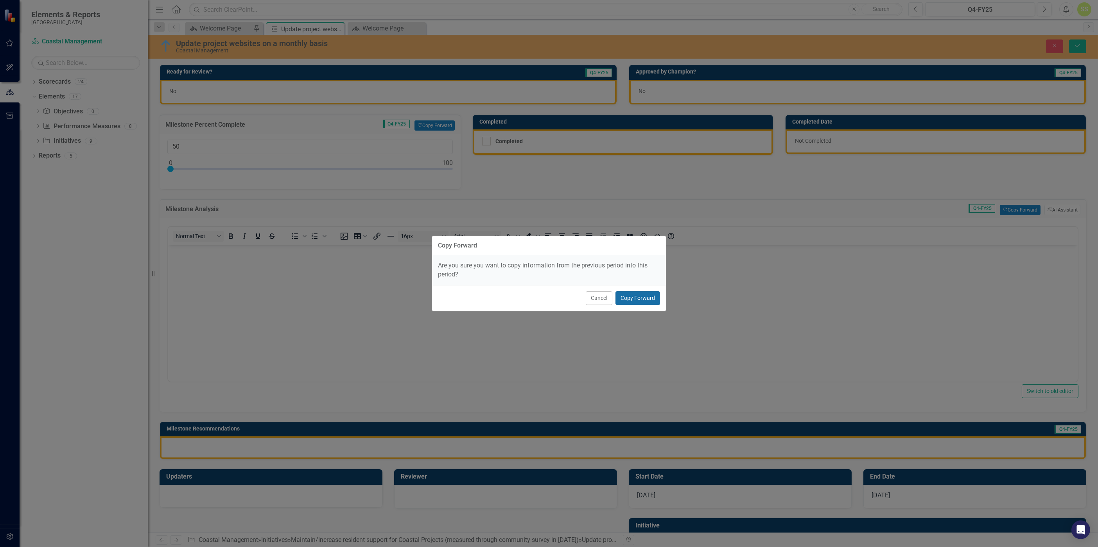
click at [641, 297] on button "Copy Forward" at bounding box center [637, 298] width 45 height 14
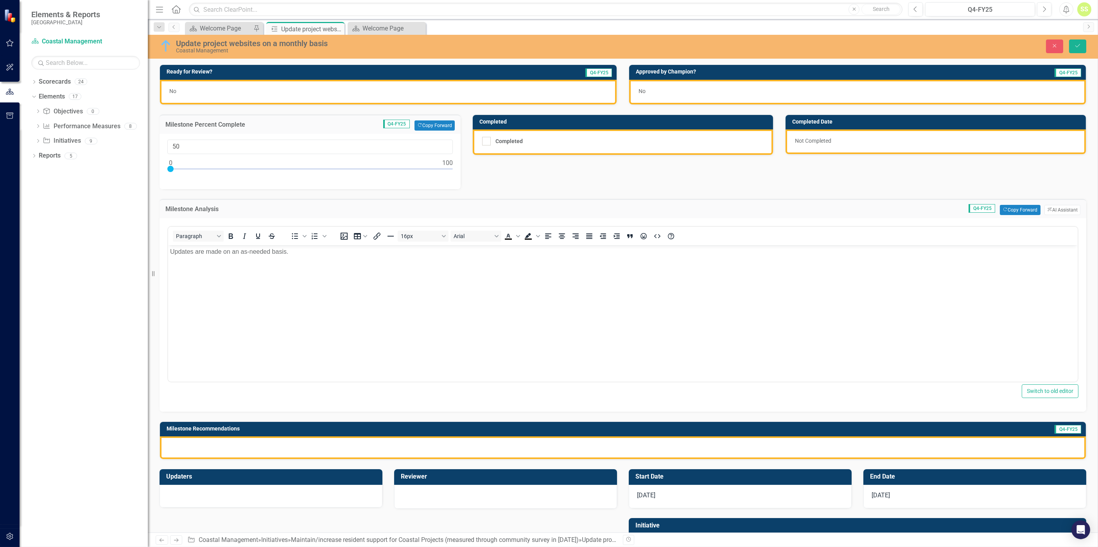
click at [557, 443] on div at bounding box center [623, 447] width 926 height 23
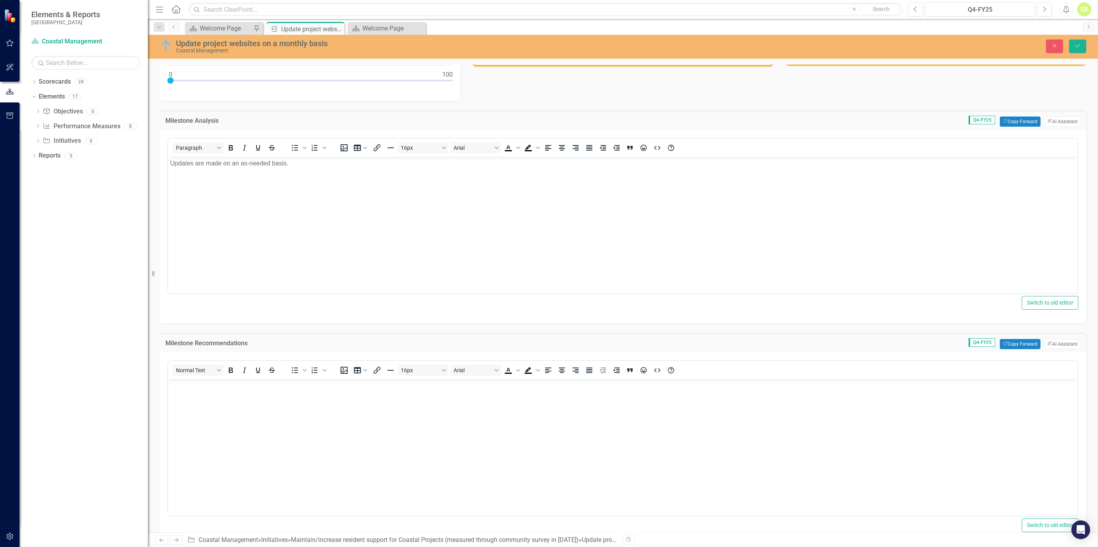
scroll to position [114, 0]
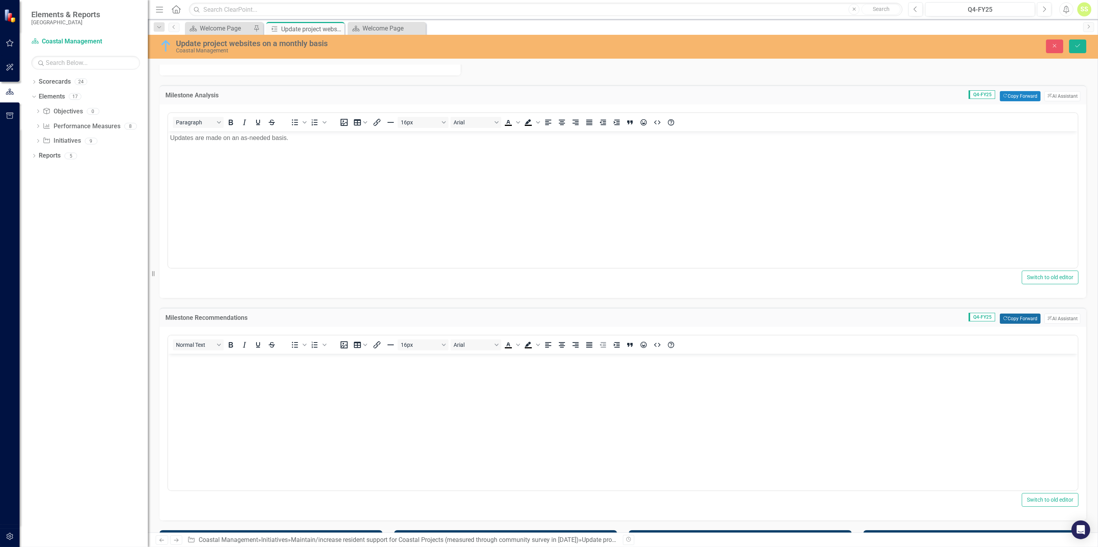
click at [1014, 317] on button "Copy Forward Copy Forward" at bounding box center [1020, 319] width 40 height 10
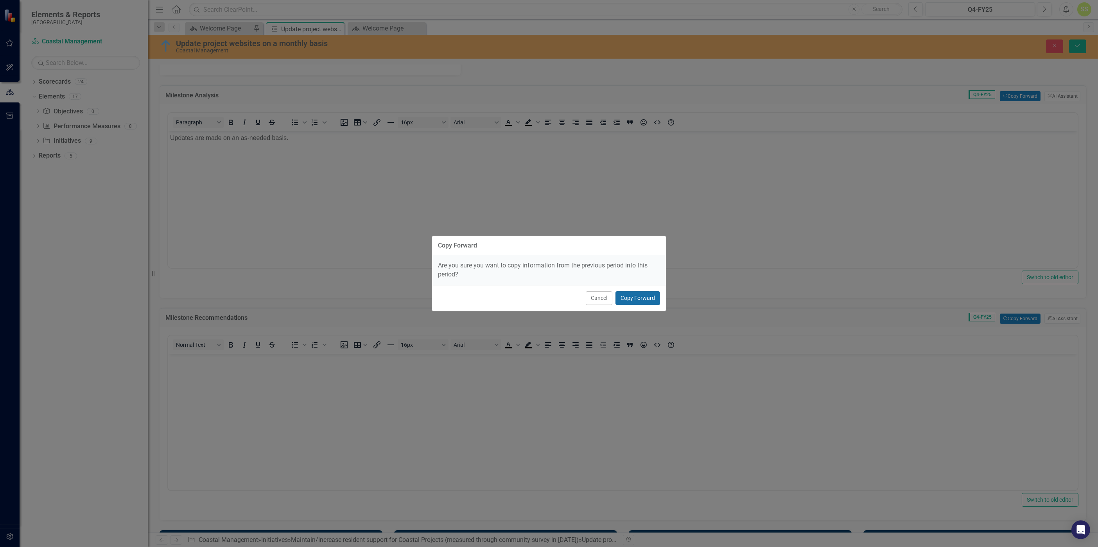
click at [632, 296] on button "Copy Forward" at bounding box center [637, 298] width 45 height 14
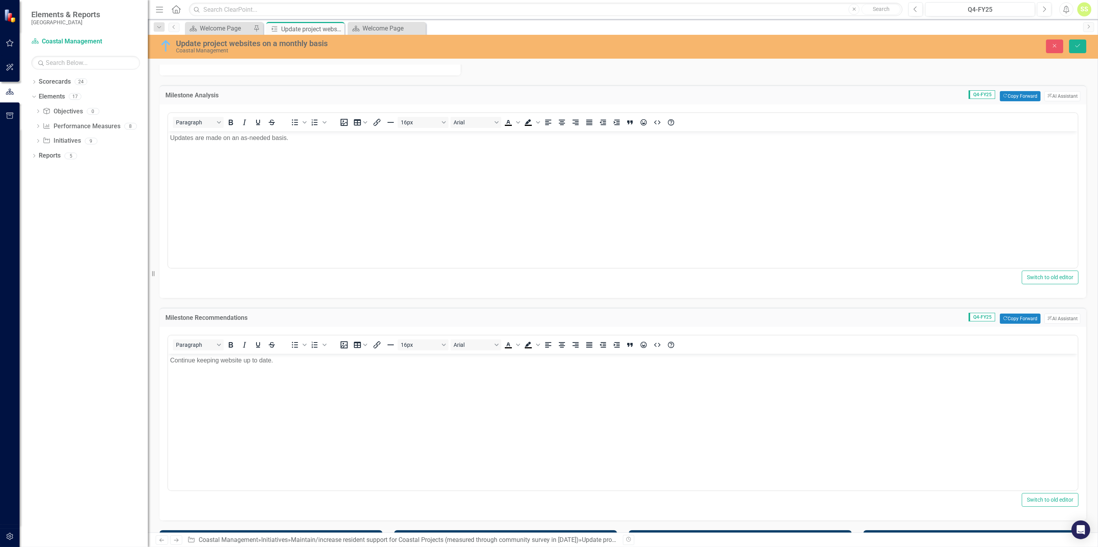
click at [361, 362] on p "Continue keeping website up to date." at bounding box center [622, 359] width 905 height 9
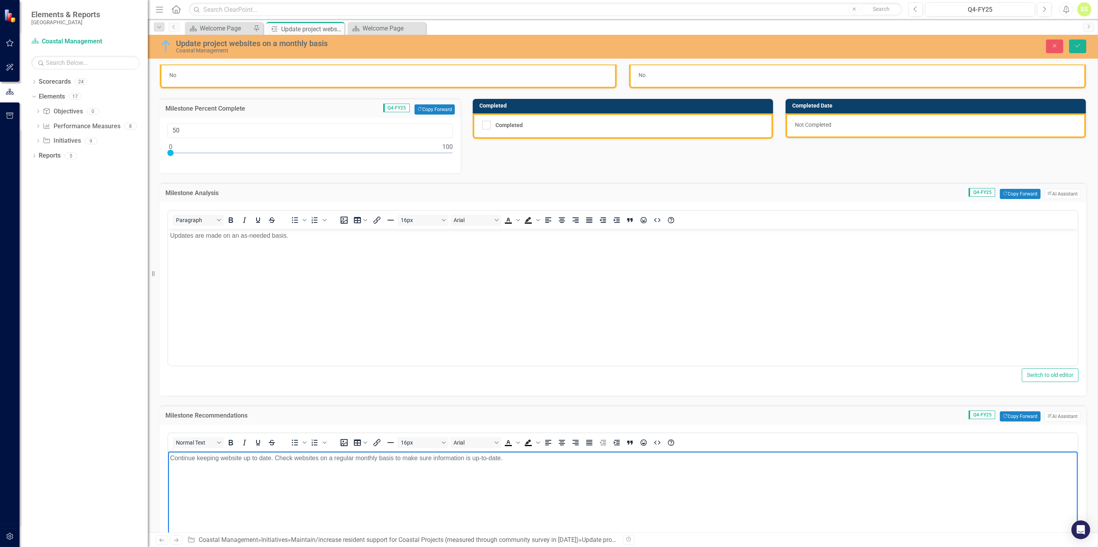
scroll to position [0, 0]
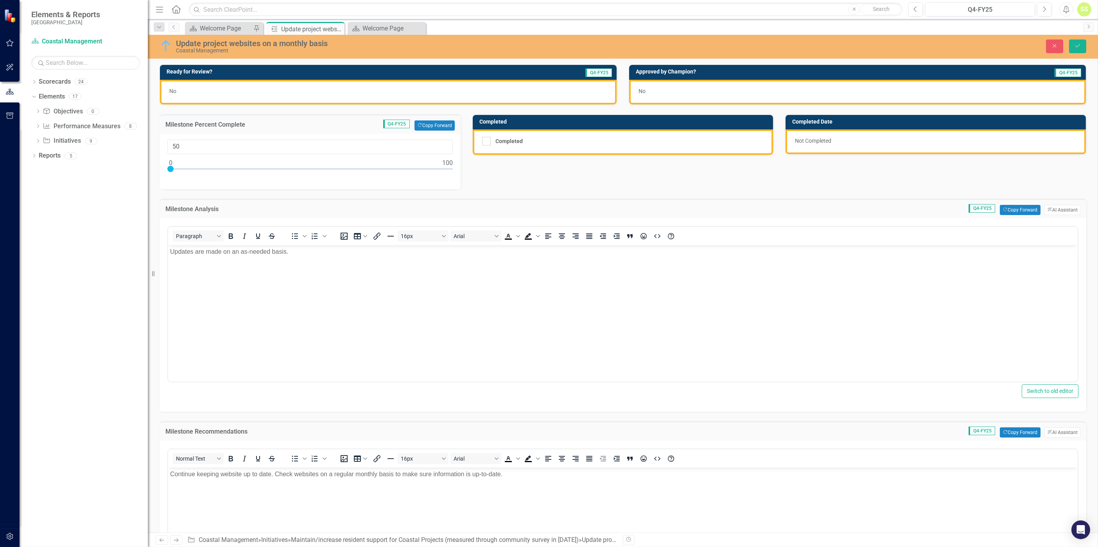
click at [402, 91] on div "No" at bounding box center [388, 92] width 457 height 25
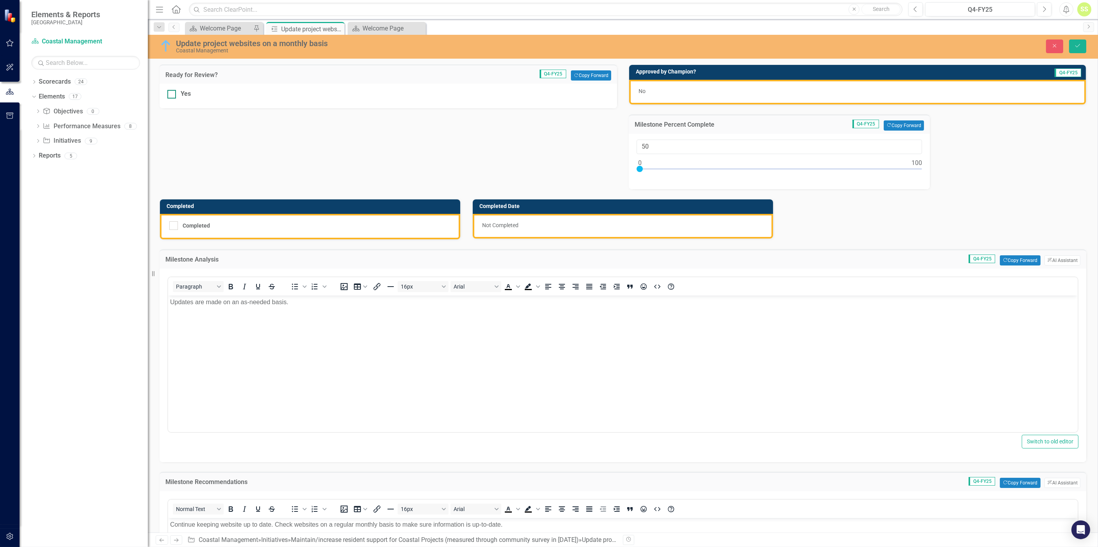
click at [170, 91] on input "Yes" at bounding box center [169, 92] width 5 height 5
checkbox input "true"
click at [1078, 45] on icon "submit" at bounding box center [1077, 45] width 5 height 3
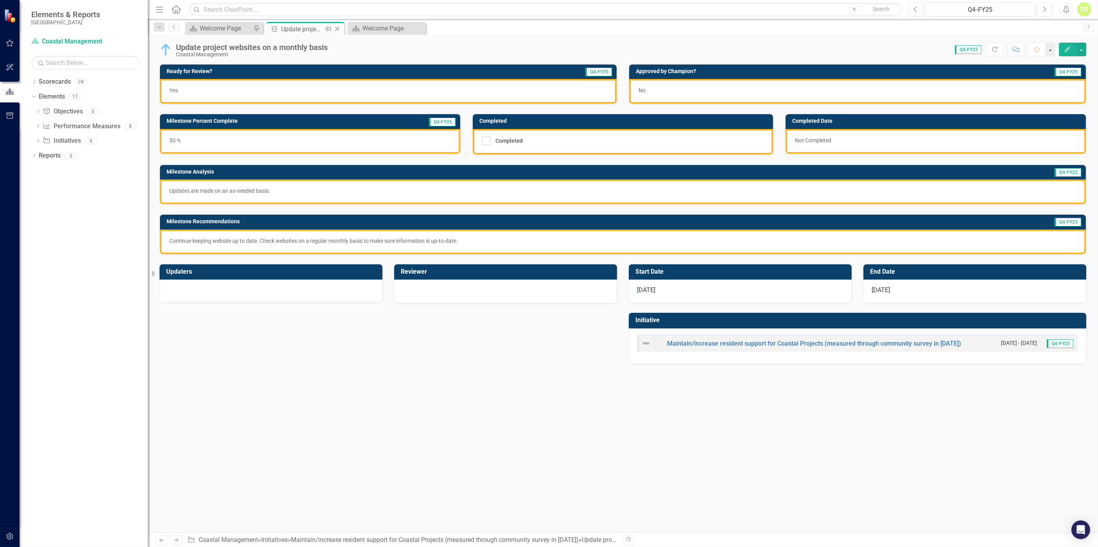
click at [338, 27] on icon "Close" at bounding box center [337, 29] width 8 height 6
